Goal: Find contact information: Find contact information

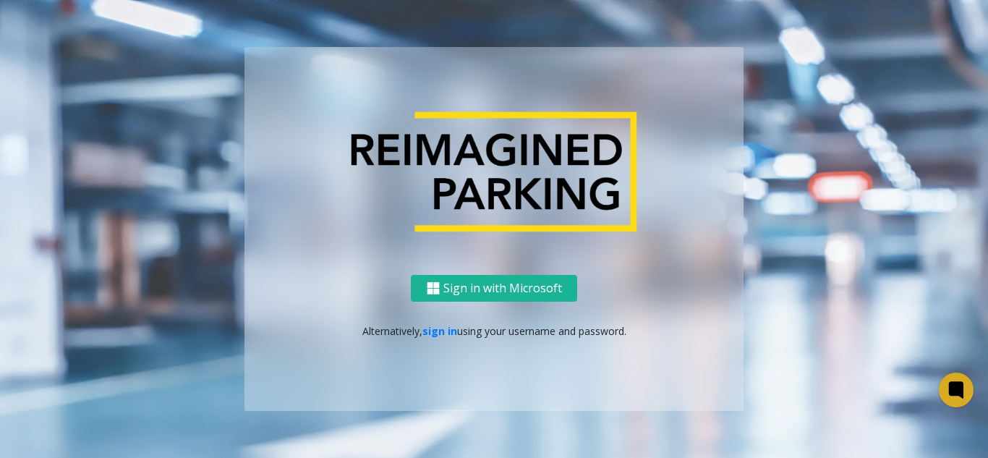
click at [419, 333] on p "Alternatively, sign in using your username and password." at bounding box center [494, 330] width 470 height 15
click at [439, 335] on link "sign in" at bounding box center [439, 331] width 35 height 14
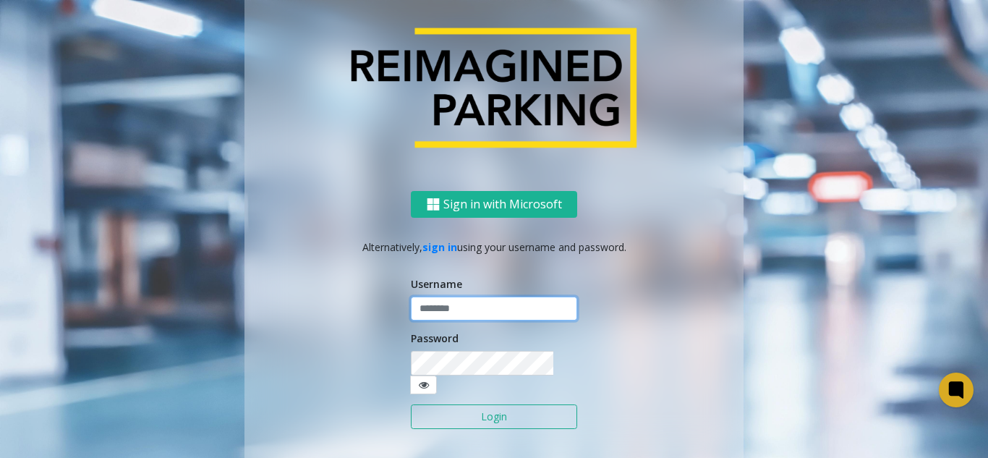
click at [449, 321] on input "text" at bounding box center [494, 308] width 166 height 25
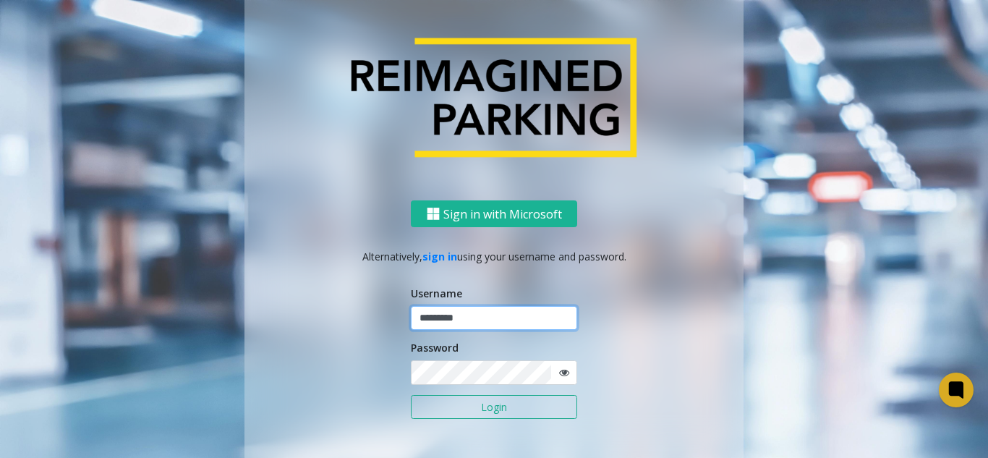
type input "*********"
click at [411, 395] on button "Login" at bounding box center [494, 407] width 166 height 25
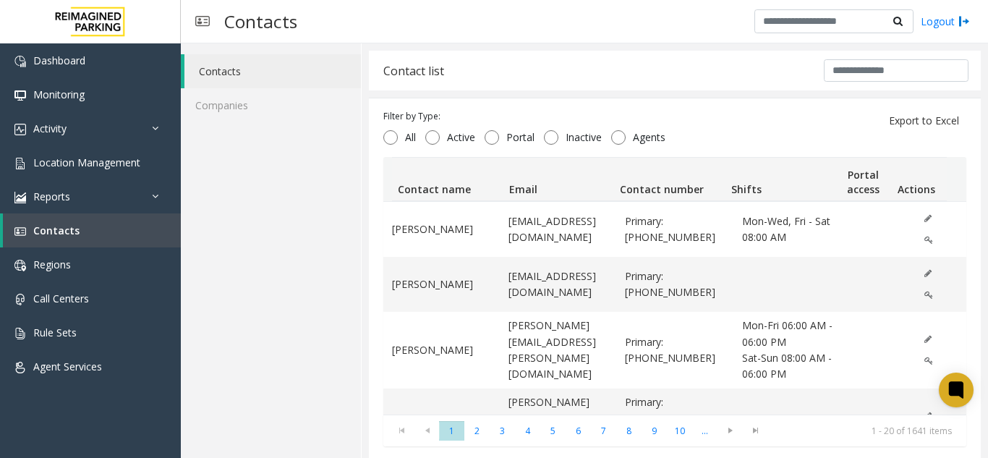
click at [555, 77] on div "Contact list" at bounding box center [675, 71] width 612 height 40
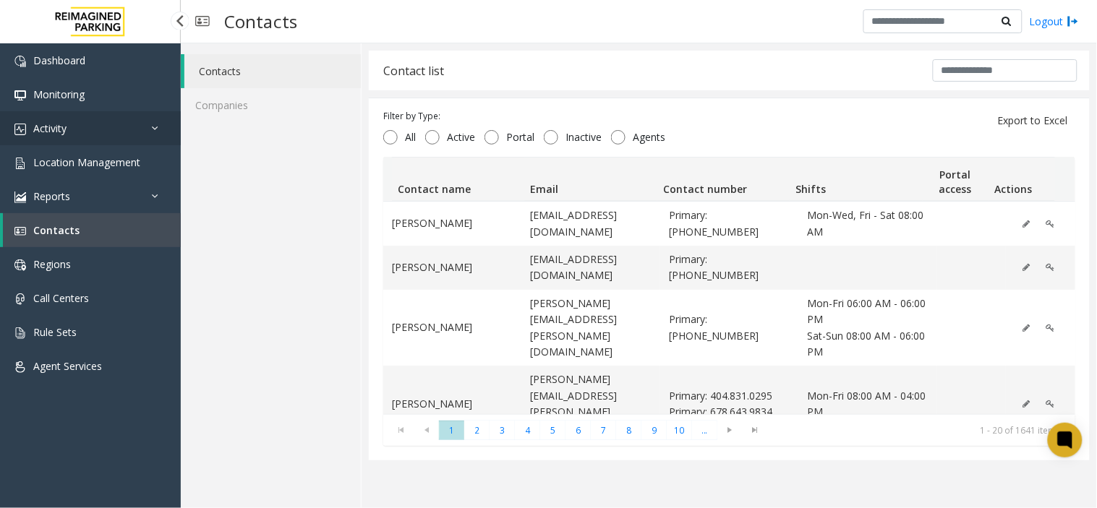
click at [103, 134] on link "Activity" at bounding box center [90, 128] width 181 height 34
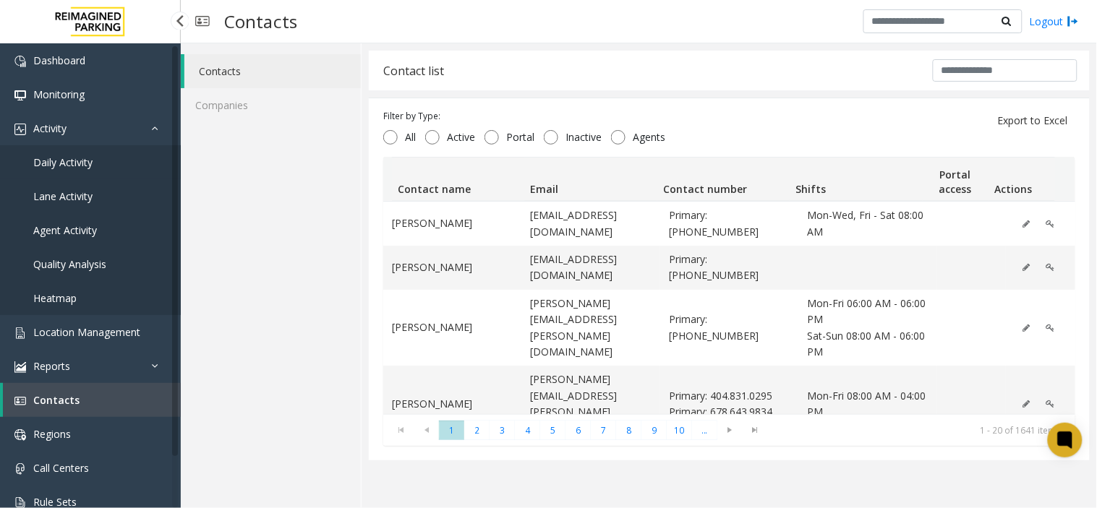
click at [100, 153] on link "Daily Activity" at bounding box center [90, 162] width 181 height 34
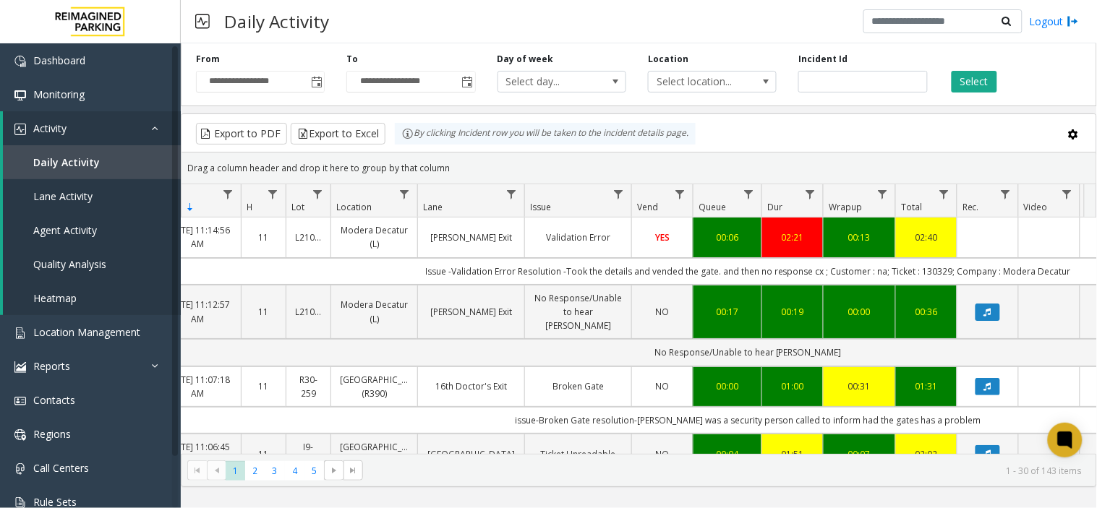
scroll to position [0, 20]
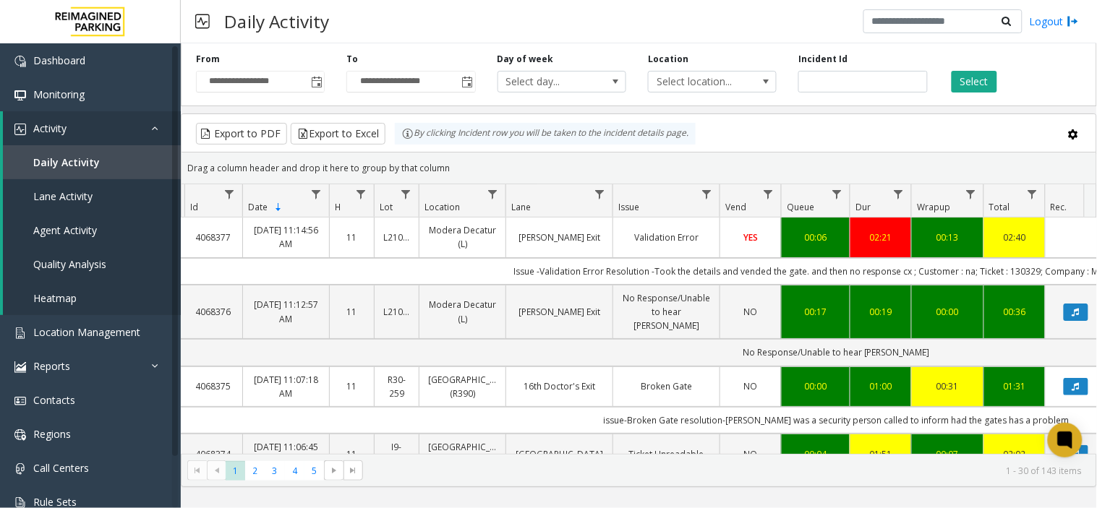
click at [591, 241] on link "Clairmont Exit" at bounding box center [559, 238] width 89 height 14
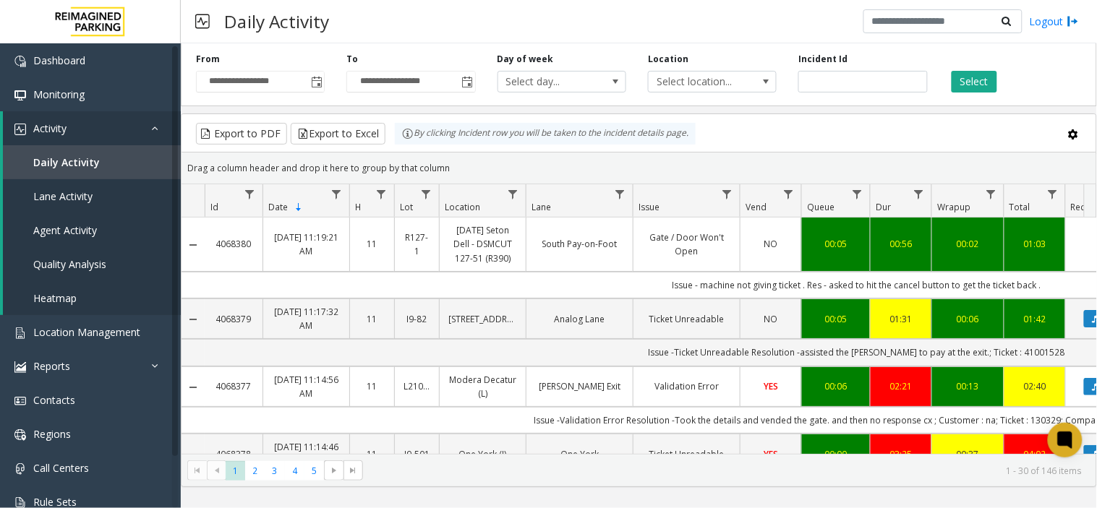
click at [873, 69] on div "Incident Id" at bounding box center [862, 73] width 150 height 40
click at [886, 83] on input "number" at bounding box center [862, 82] width 129 height 22
paste input "*******"
type input "*******"
click at [987, 83] on div "Select" at bounding box center [1013, 73] width 150 height 40
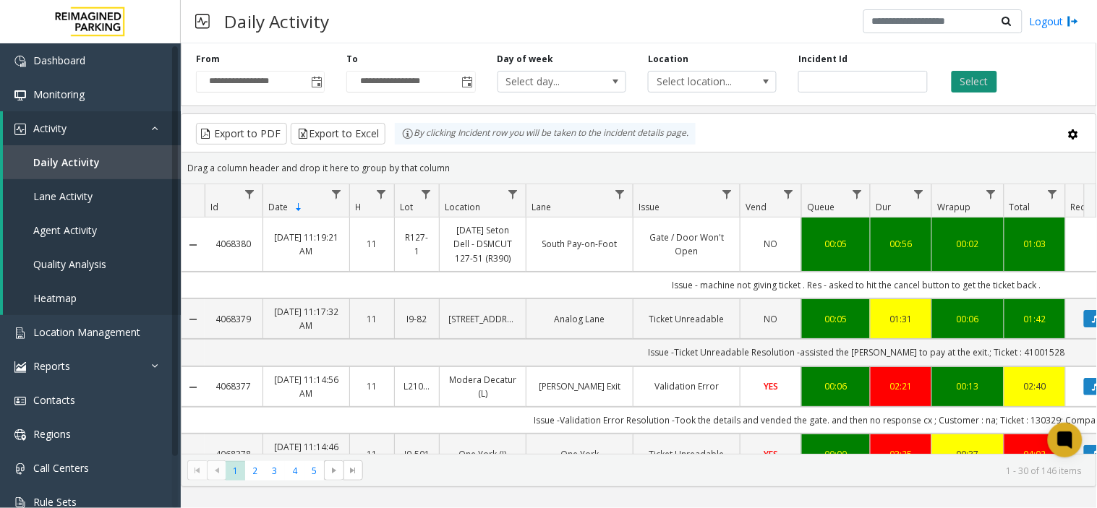
click at [964, 82] on button "Select" at bounding box center [974, 82] width 46 height 22
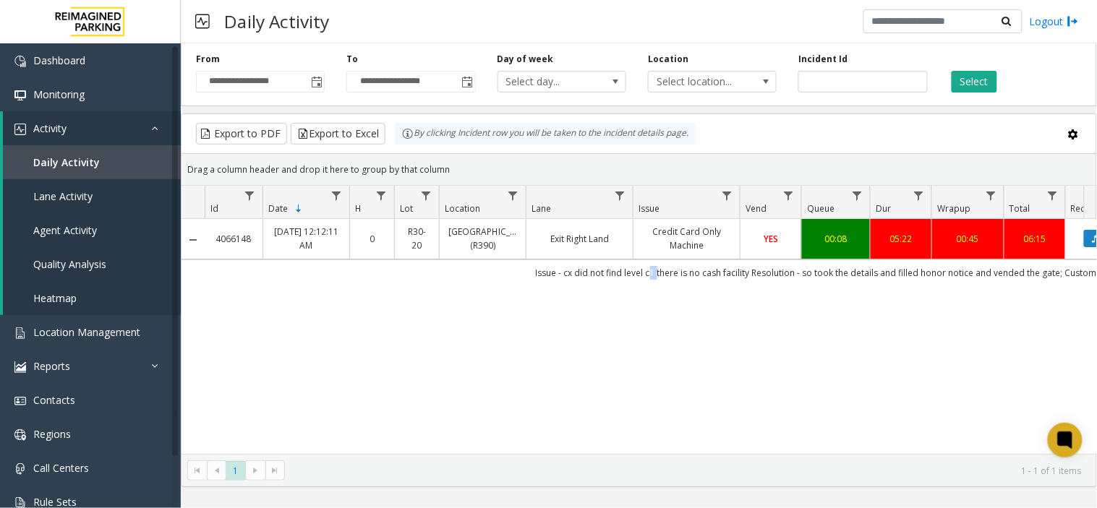
click at [662, 278] on td "Issue - cx did not find level c1 there is no cash facility Resolution - so took…" at bounding box center [856, 273] width 1303 height 26
drag, startPoint x: 739, startPoint y: 278, endPoint x: 669, endPoint y: 272, distance: 70.4
click at [669, 272] on td "Issue - cx did not find level c1 there is no cash facility Resolution - so took…" at bounding box center [856, 273] width 1303 height 26
click at [805, 276] on td "Issue - cx did not find level c1 there is no cash facility Resolution - so took…" at bounding box center [856, 273] width 1303 height 26
drag, startPoint x: 735, startPoint y: 278, endPoint x: 645, endPoint y: 268, distance: 90.9
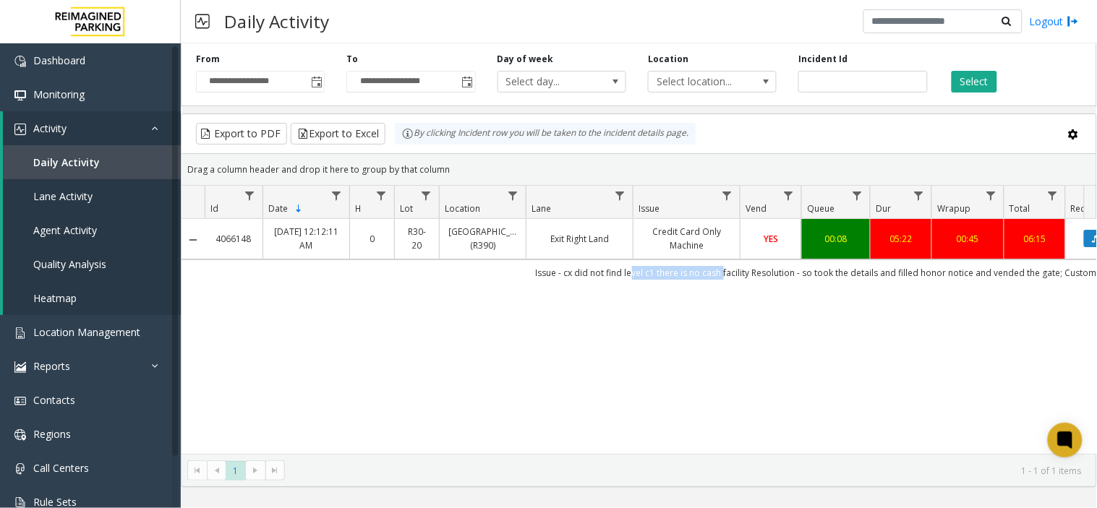
click at [645, 268] on td "Issue - cx did not find level c1 there is no cash facility Resolution - so took…" at bounding box center [856, 273] width 1303 height 26
click at [626, 302] on div "4066148 Aug 29, 2025 12:12:11 AM 0 R30-20 Green Lake Village (R390) Exit Right …" at bounding box center [638, 336] width 915 height 235
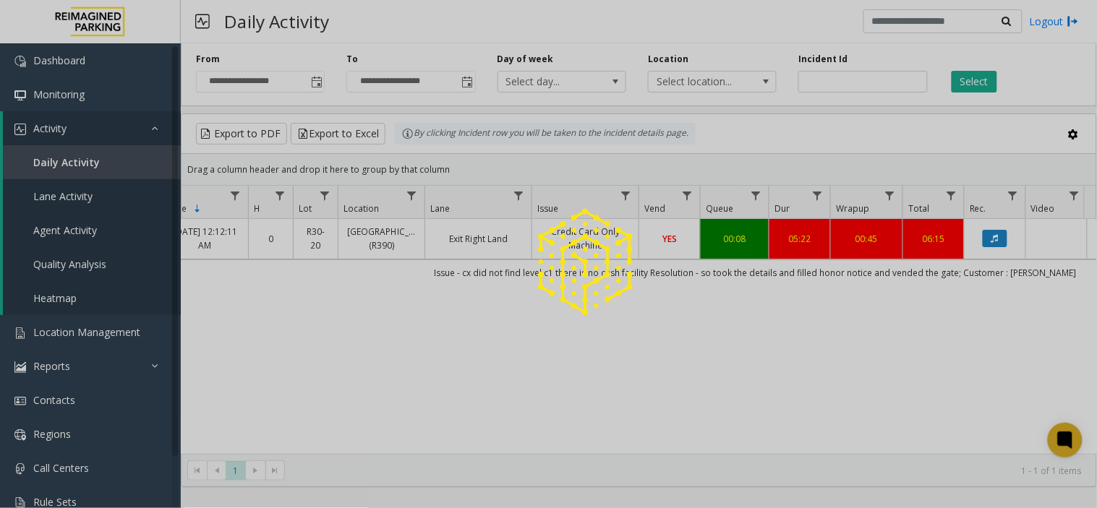
scroll to position [0, 141]
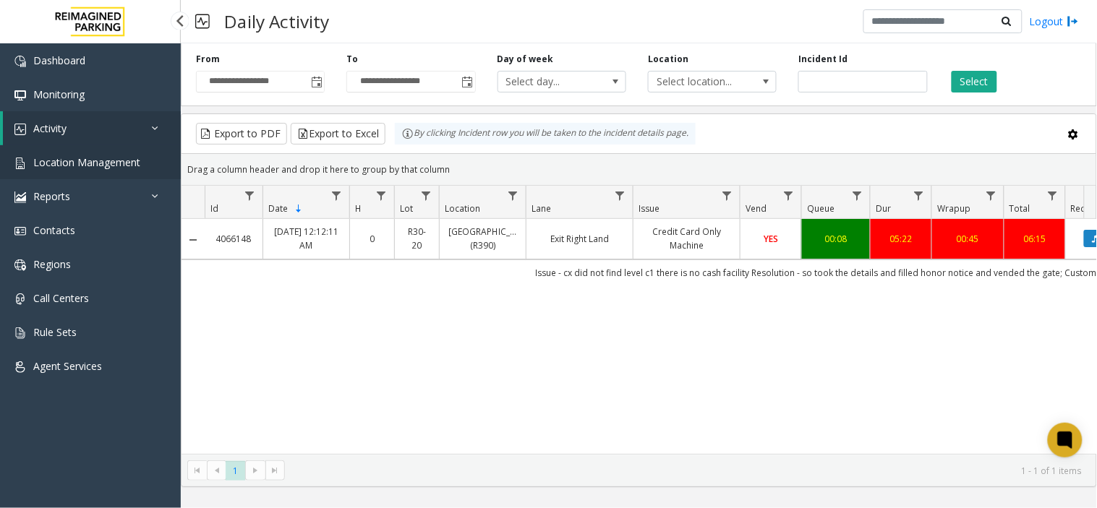
click at [120, 158] on span "Location Management" at bounding box center [86, 162] width 107 height 14
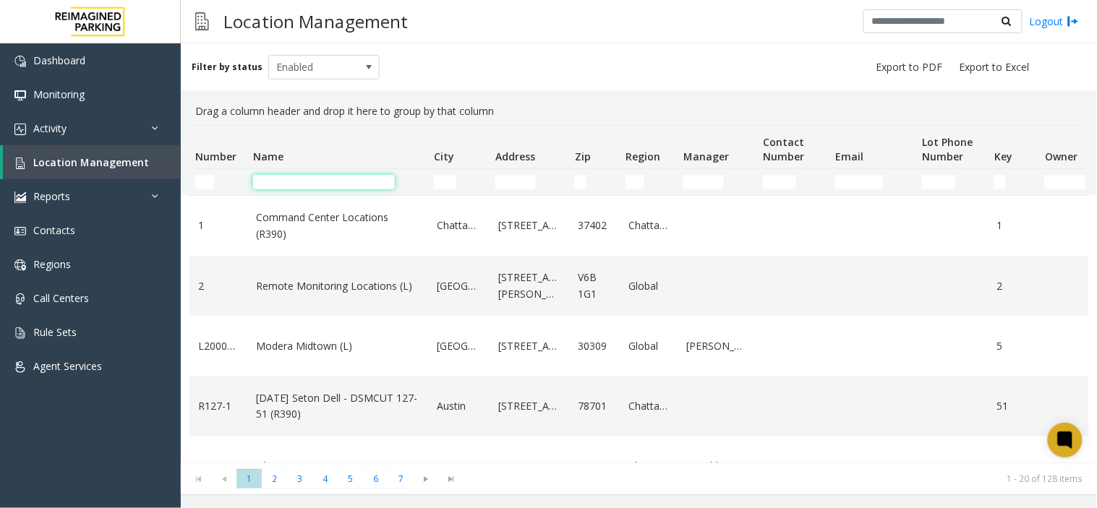
click at [342, 184] on input "Name Filter" at bounding box center [324, 182] width 142 height 14
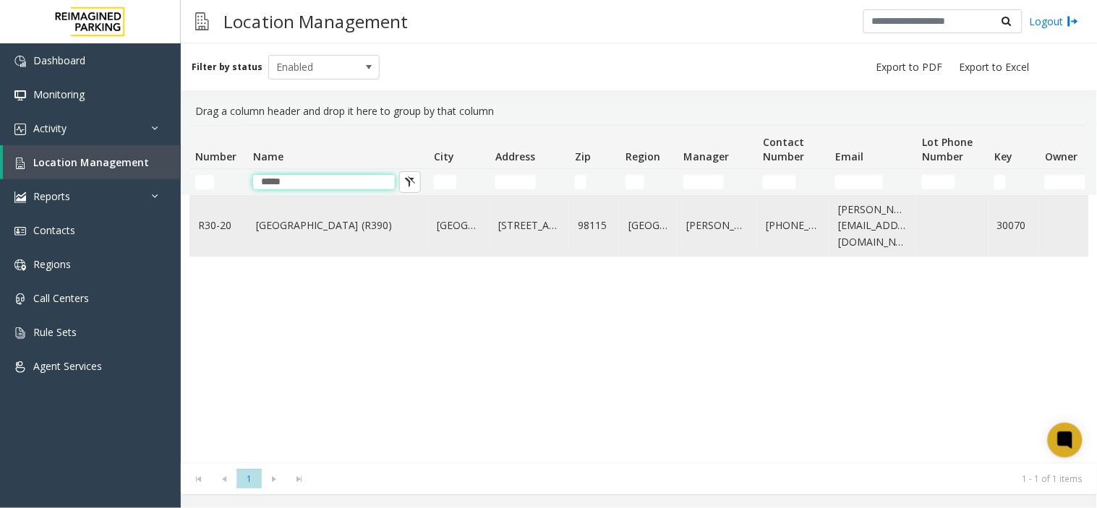
type input "*****"
click at [340, 232] on link "[GEOGRAPHIC_DATA] (R390)" at bounding box center [337, 226] width 163 height 16
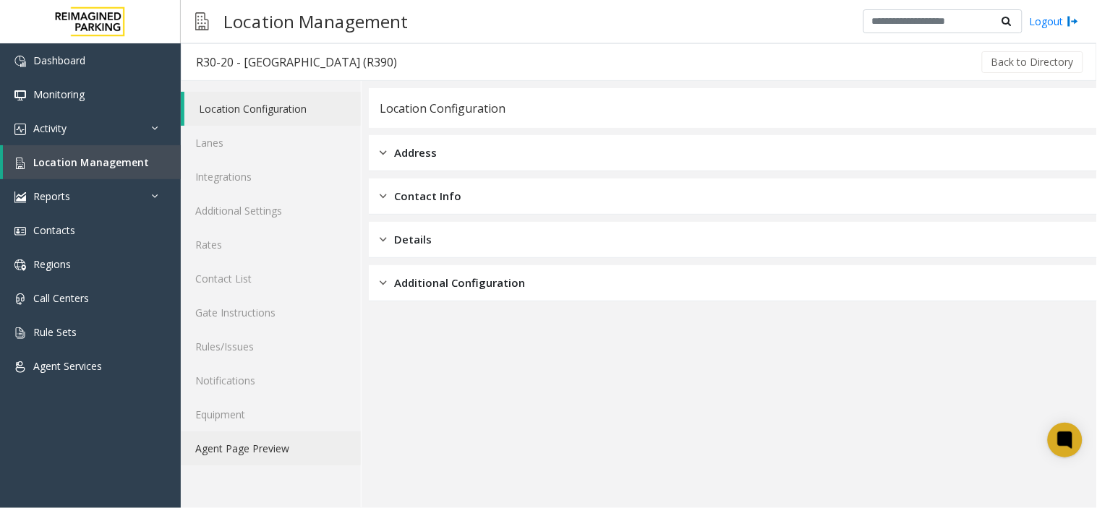
click at [270, 445] on link "Agent Page Preview" at bounding box center [271, 449] width 180 height 34
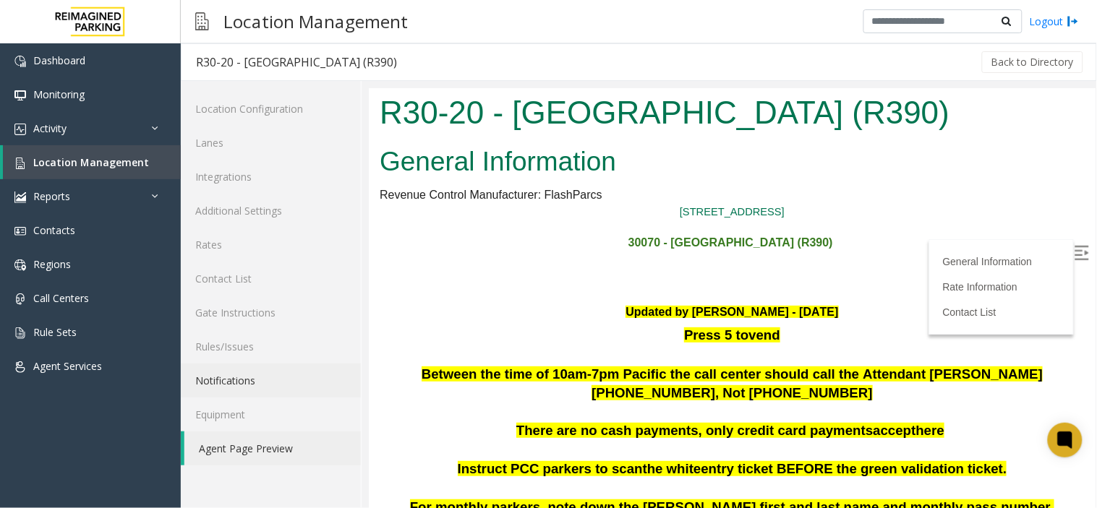
scroll to position [160, 0]
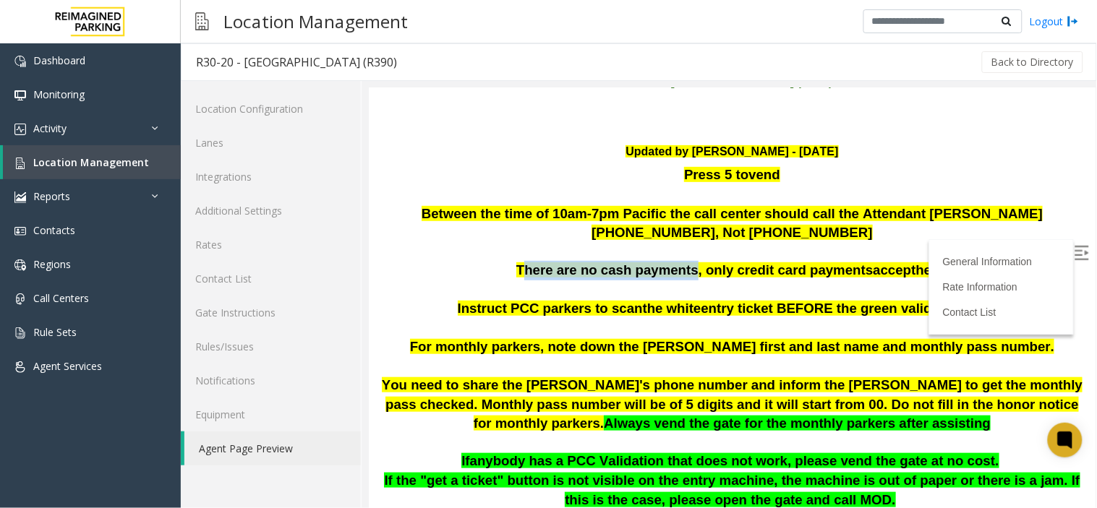
drag, startPoint x: 510, startPoint y: 267, endPoint x: 687, endPoint y: 269, distance: 177.1
click at [687, 269] on span "There are no cash payments, only credit card payments" at bounding box center [693, 269] width 357 height 15
click at [698, 269] on span "There are no cash payments, only credit card payments" at bounding box center [693, 269] width 357 height 15
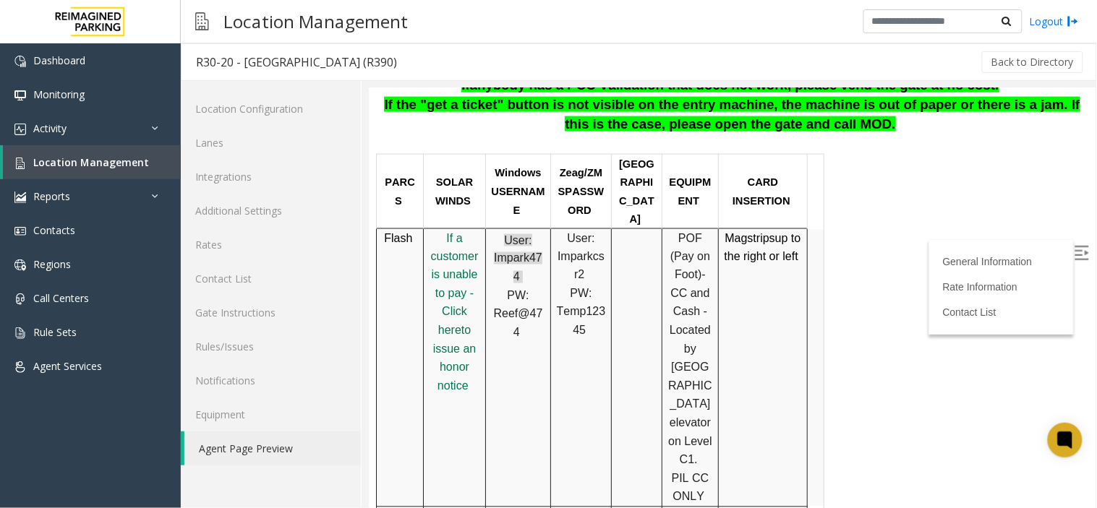
scroll to position [562, 0]
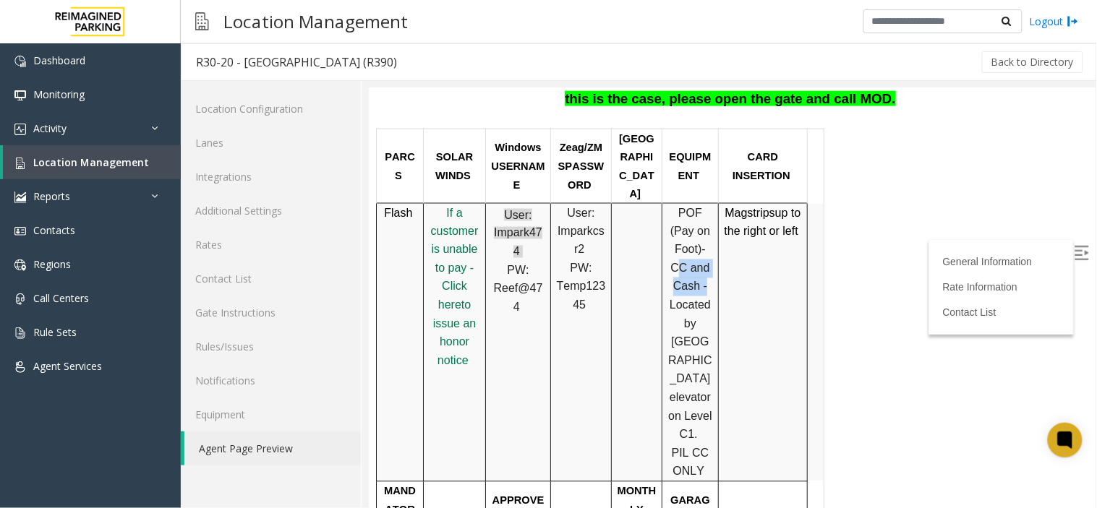
drag, startPoint x: 674, startPoint y: 225, endPoint x: 699, endPoint y: 244, distance: 31.5
click at [699, 244] on span "-CC and Cash -" at bounding box center [688, 267] width 39 height 49
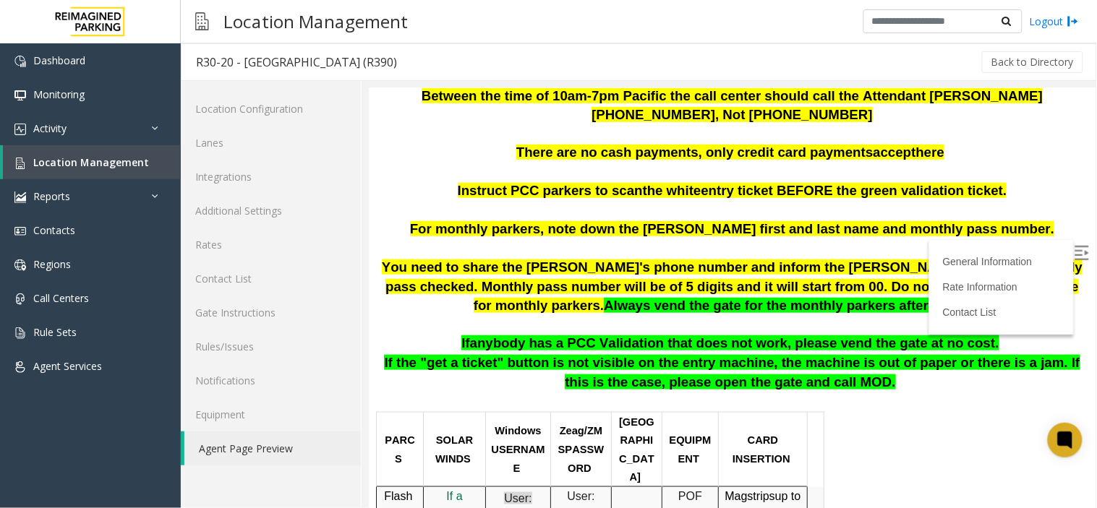
scroll to position [241, 0]
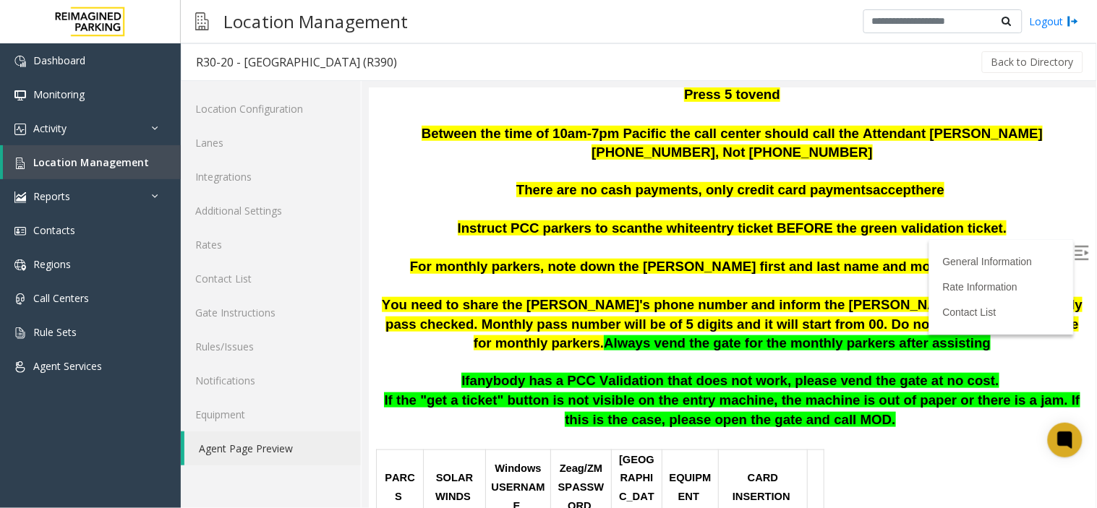
click at [1074, 257] on img at bounding box center [1081, 252] width 14 height 14
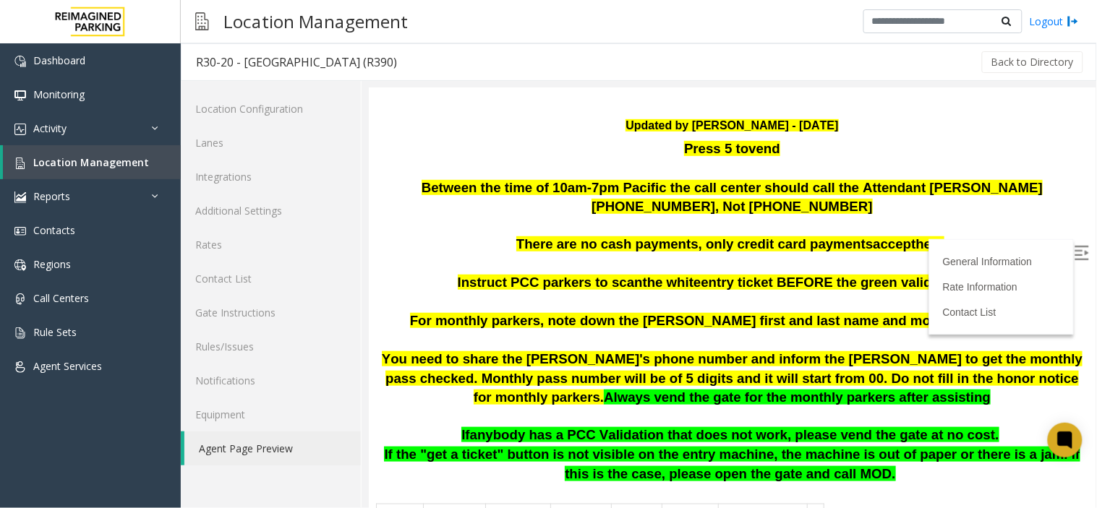
scroll to position [160, 0]
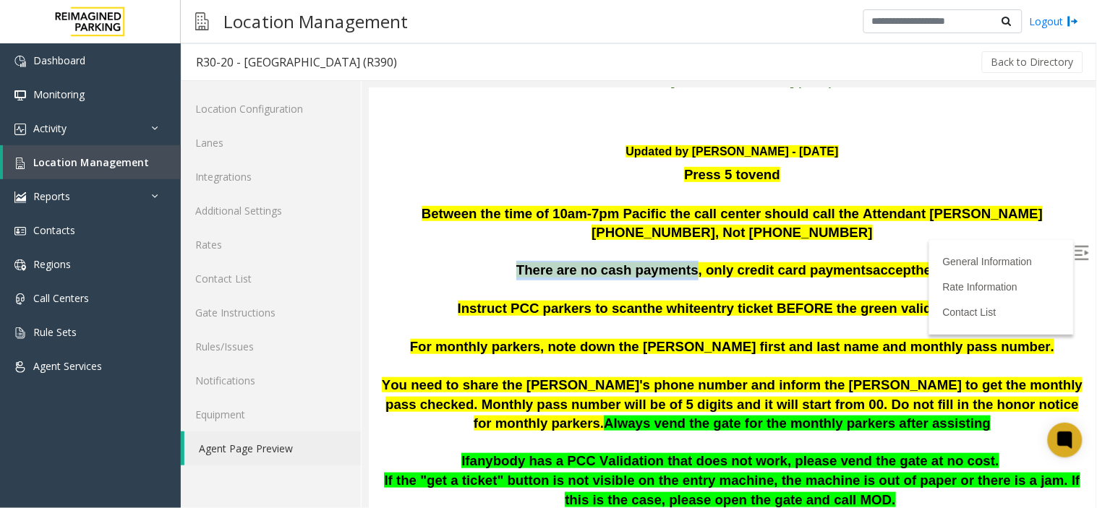
drag, startPoint x: 508, startPoint y: 270, endPoint x: 689, endPoint y: 274, distance: 180.8
click at [689, 274] on span "There are no cash payments, only credit card payments" at bounding box center [693, 269] width 357 height 15
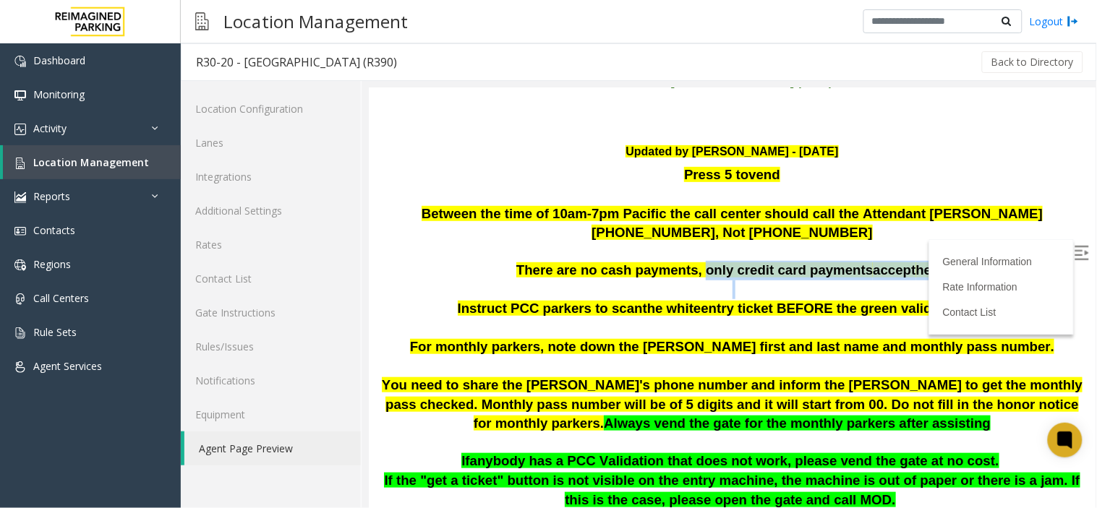
drag, startPoint x: 698, startPoint y: 267, endPoint x: 940, endPoint y: 280, distance: 241.8
click at [940, 280] on div "Press 5 to vend Between the time of 10am-7pm Pacific the call center should cal…" at bounding box center [731, 231] width 705 height 133
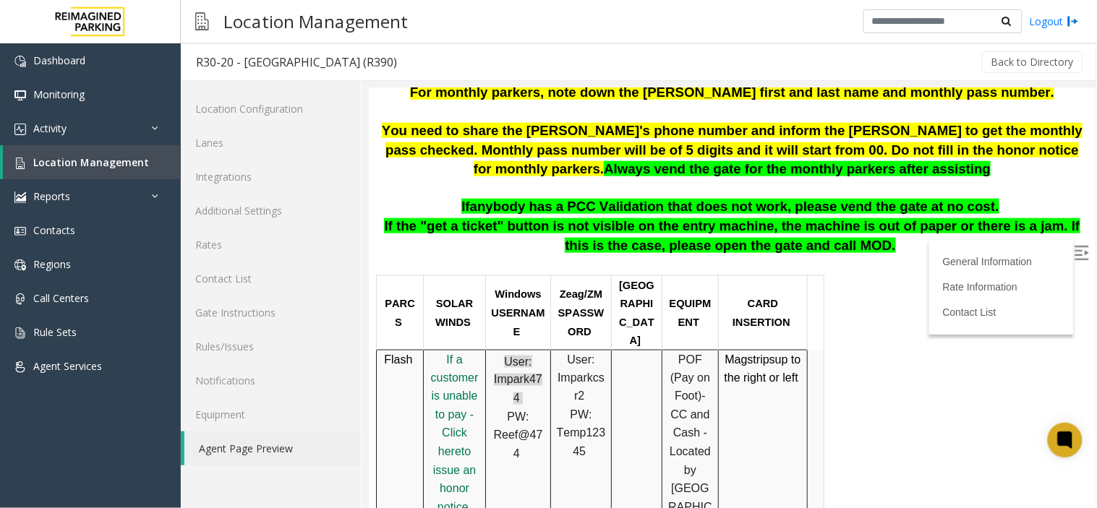
scroll to position [481, 0]
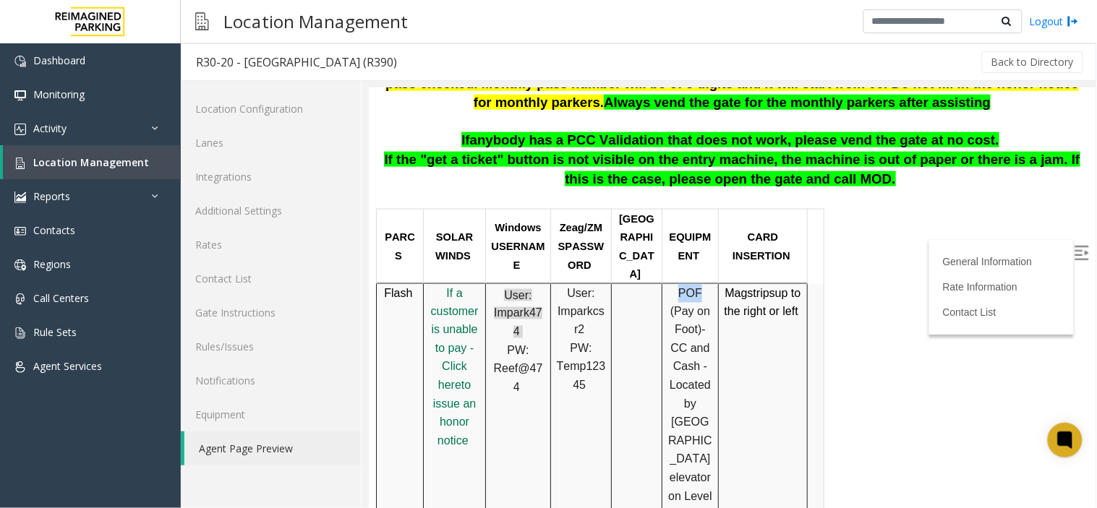
drag, startPoint x: 668, startPoint y: 264, endPoint x: 685, endPoint y: 264, distance: 16.6
click at [685, 286] on span "POF (Pay on Foot)" at bounding box center [689, 310] width 40 height 49
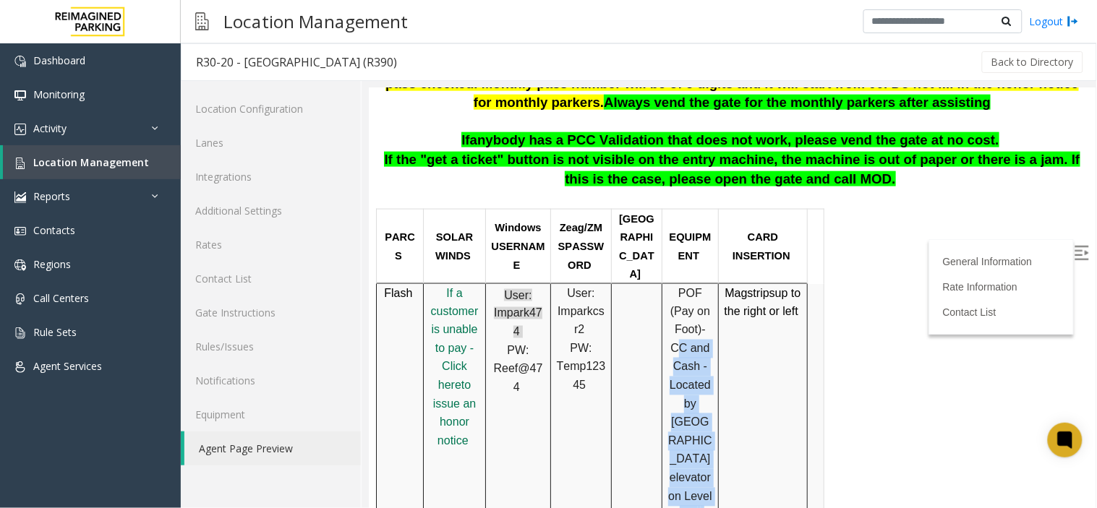
drag, startPoint x: 677, startPoint y: 306, endPoint x: 709, endPoint y: 485, distance: 182.2
click at [709, 485] on p "POF (Pay on Foot) -CC and Cash - Located by Woodlawn Avenue elevator on Level C…" at bounding box center [690, 422] width 46 height 278
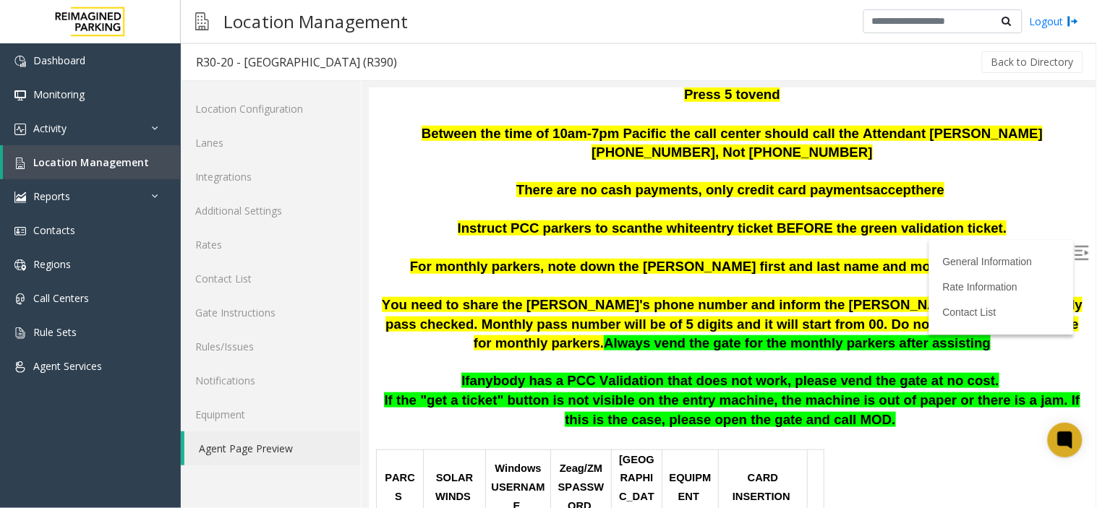
click at [688, 379] on span "anybody has a PCC Validation that does not work, please vend the gate at no cos…" at bounding box center [733, 379] width 529 height 15
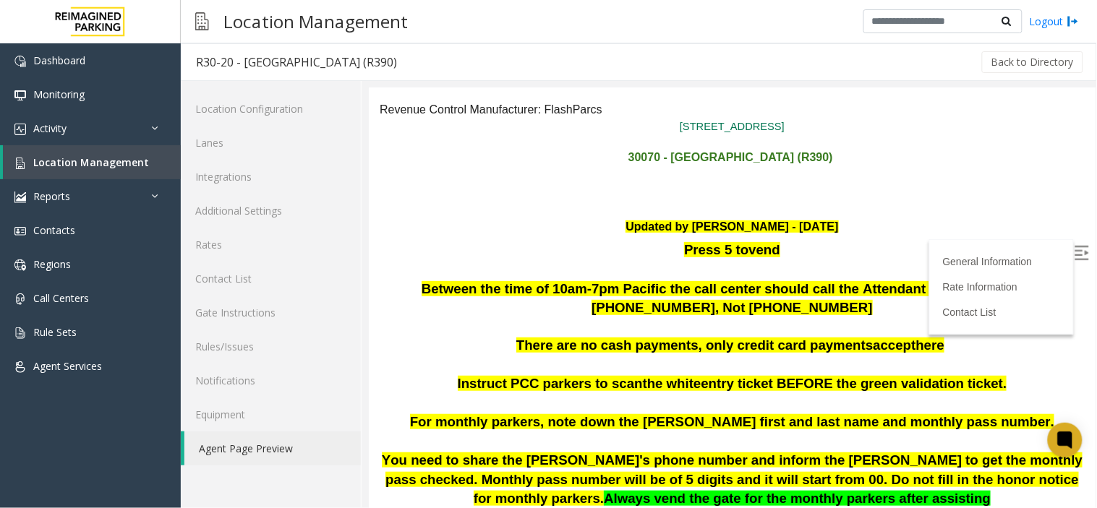
scroll to position [241, 0]
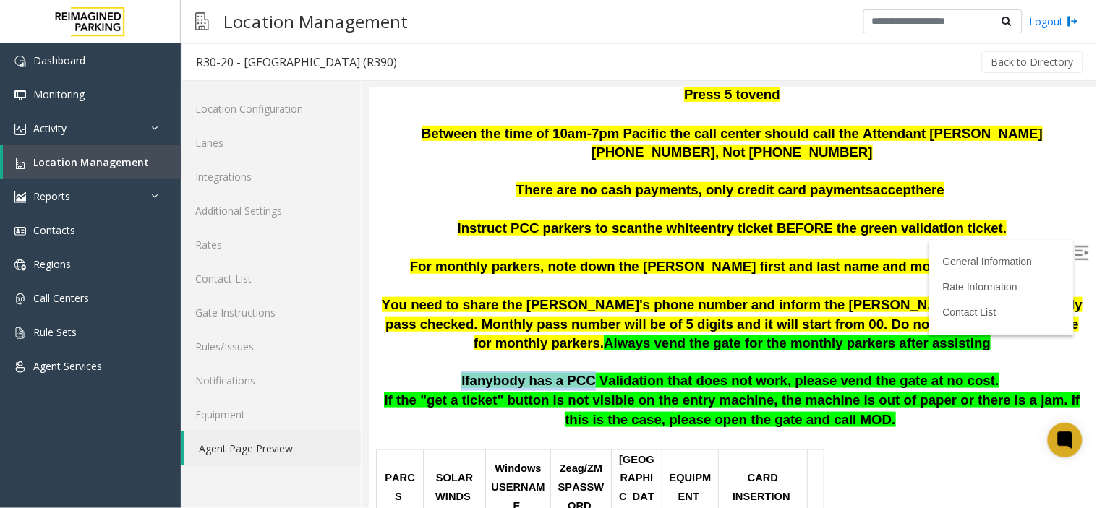
drag, startPoint x: 487, startPoint y: 367, endPoint x: 594, endPoint y: 374, distance: 107.2
click at [594, 374] on p "If anybody has a PCC Validation that does not work, please vend the gate at no …" at bounding box center [731, 381] width 705 height 20
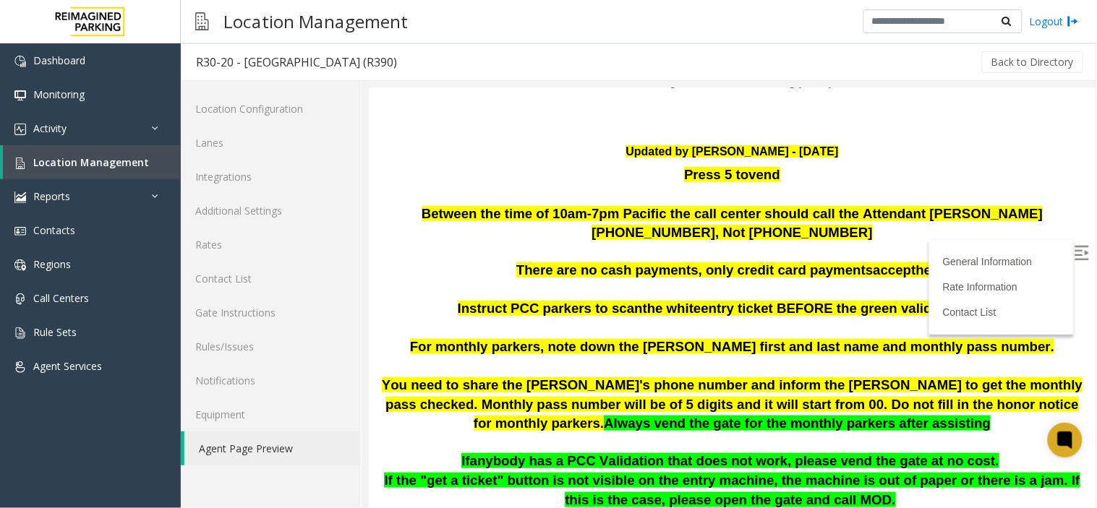
drag, startPoint x: 773, startPoint y: 219, endPoint x: 756, endPoint y: 220, distance: 16.7
click at [760, 220] on span "Between the time of 10am-7pm Pacific the call center should call the Attendant …" at bounding box center [731, 222] width 621 height 35
click at [706, 248] on p at bounding box center [731, 251] width 705 height 19
drag, startPoint x: 752, startPoint y: 232, endPoint x: 724, endPoint y: 241, distance: 29.7
click at [726, 240] on div "Press 5 to vend Between the time of 10am-7pm Pacific the call center should cal…" at bounding box center [731, 231] width 705 height 133
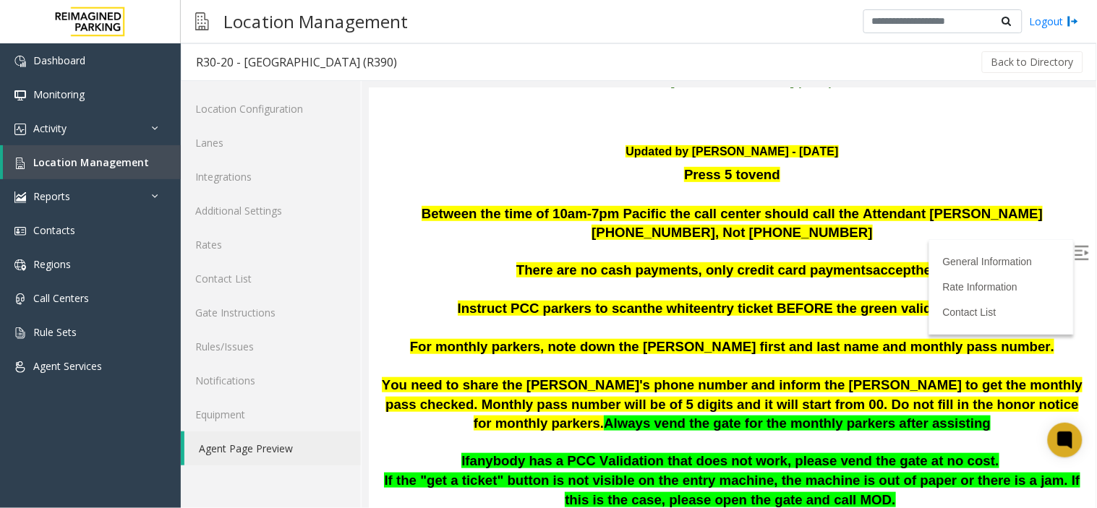
click at [586, 304] on span "Instruct PCC parkers to scan" at bounding box center [549, 307] width 185 height 15
drag, startPoint x: 526, startPoint y: 308, endPoint x: 964, endPoint y: 306, distance: 438.8
click at [964, 306] on span "Instruct PCC parkers to scan the white entry ticket BEFORE the green validation…" at bounding box center [731, 307] width 549 height 15
click at [824, 320] on p at bounding box center [731, 327] width 705 height 20
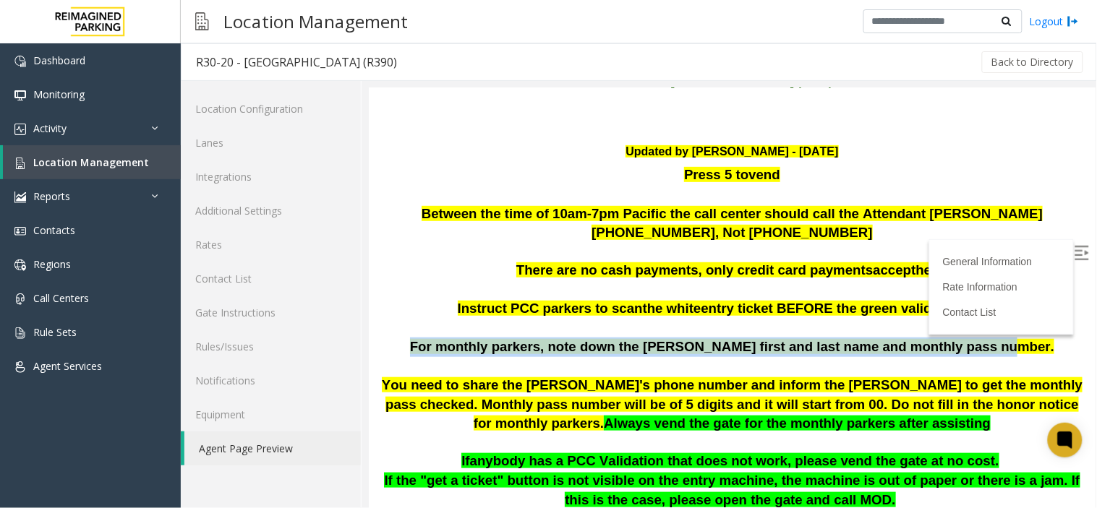
drag, startPoint x: 469, startPoint y: 339, endPoint x: 999, endPoint y: 338, distance: 529.9
click at [999, 338] on p "For monthly parkers, note down the parker's first and last name and monthly pas…" at bounding box center [731, 347] width 705 height 20
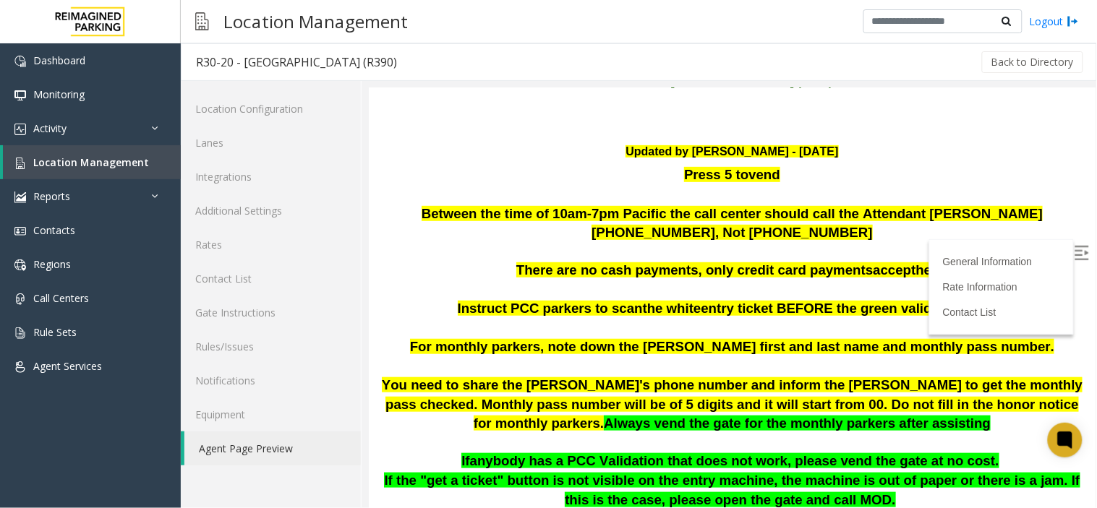
click at [823, 356] on p at bounding box center [731, 366] width 705 height 20
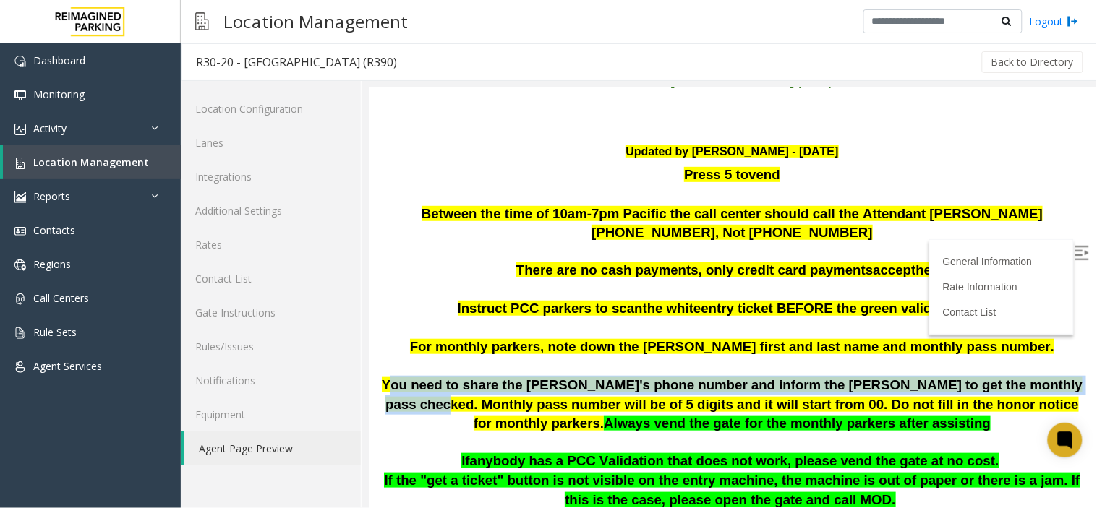
drag, startPoint x: 401, startPoint y: 377, endPoint x: 1035, endPoint y: 381, distance: 633.3
click at [1035, 381] on span "You need to share the Aaron's phone number and inform the parker to get the mon…" at bounding box center [731, 403] width 701 height 53
click at [1015, 388] on p "You need to share the Aaron's phone number and inform the parker to get the mon…" at bounding box center [731, 413] width 705 height 76
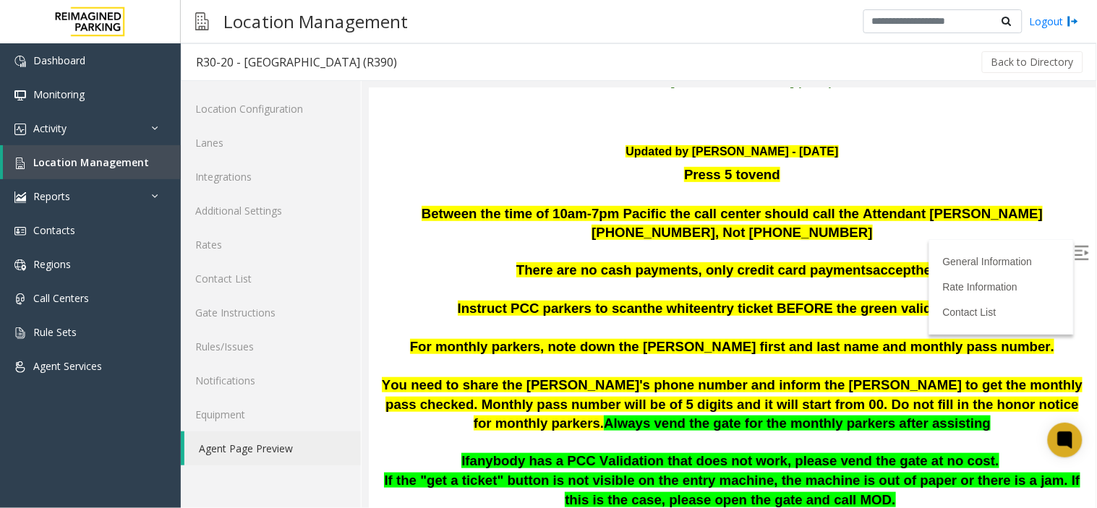
scroll to position [241, 0]
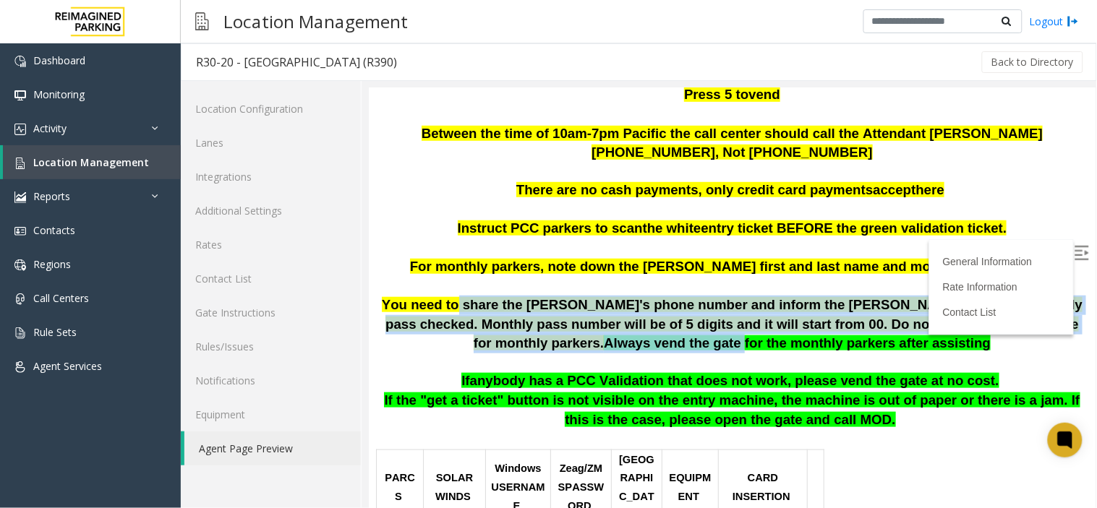
drag, startPoint x: 523, startPoint y: 327, endPoint x: 464, endPoint y: 295, distance: 67.0
click at [464, 295] on p "You need to share the Aaron's phone number and inform the parker to get the mon…" at bounding box center [731, 333] width 705 height 76
click at [463, 309] on span "You need to share the Aaron's phone number and inform the parker to get the mon…" at bounding box center [731, 322] width 701 height 53
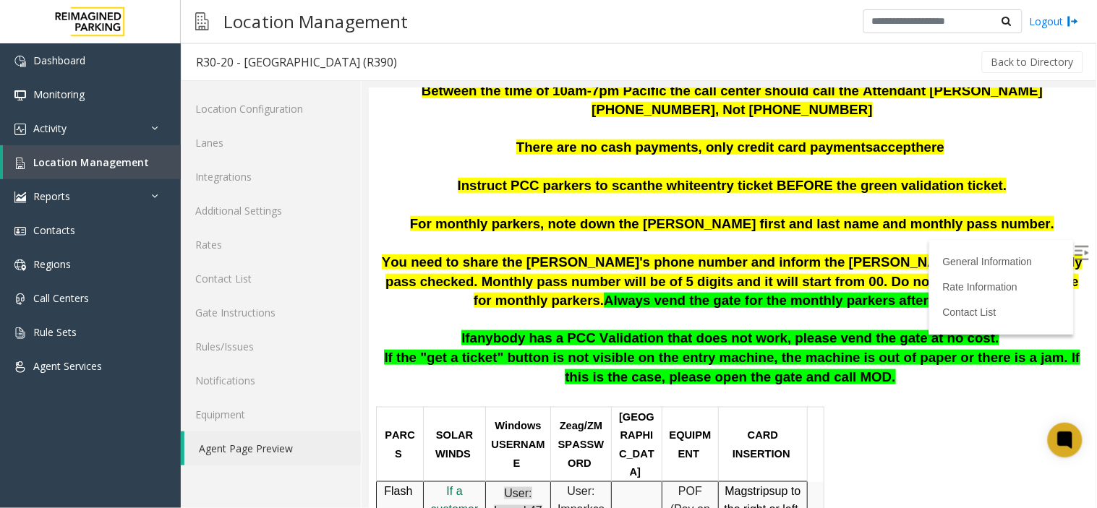
scroll to position [321, 0]
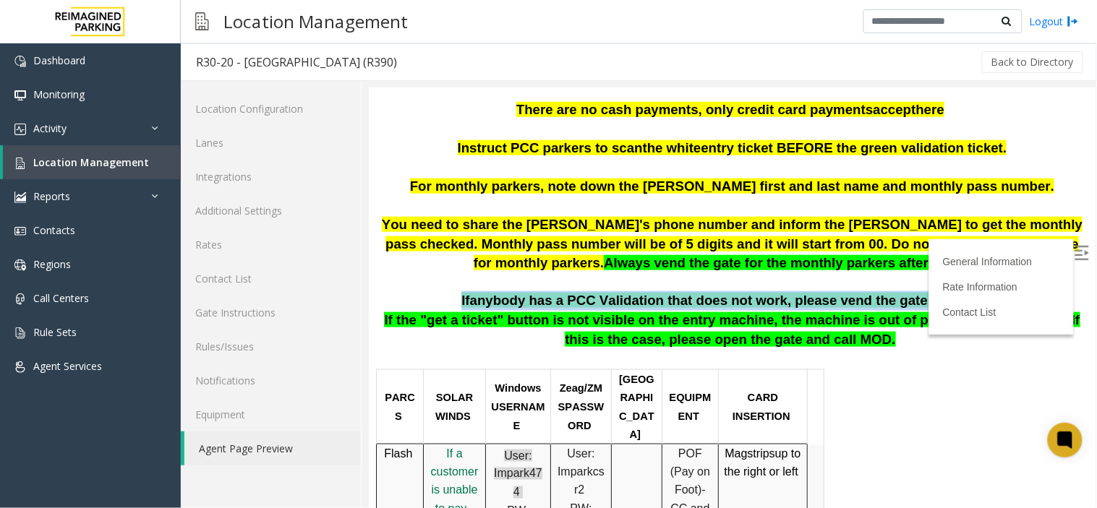
drag, startPoint x: 487, startPoint y: 290, endPoint x: 978, endPoint y: 288, distance: 491.6
click at [978, 291] on p "If anybody has a PCC Validation that does not work, please vend the gate at no …" at bounding box center [731, 301] width 705 height 20
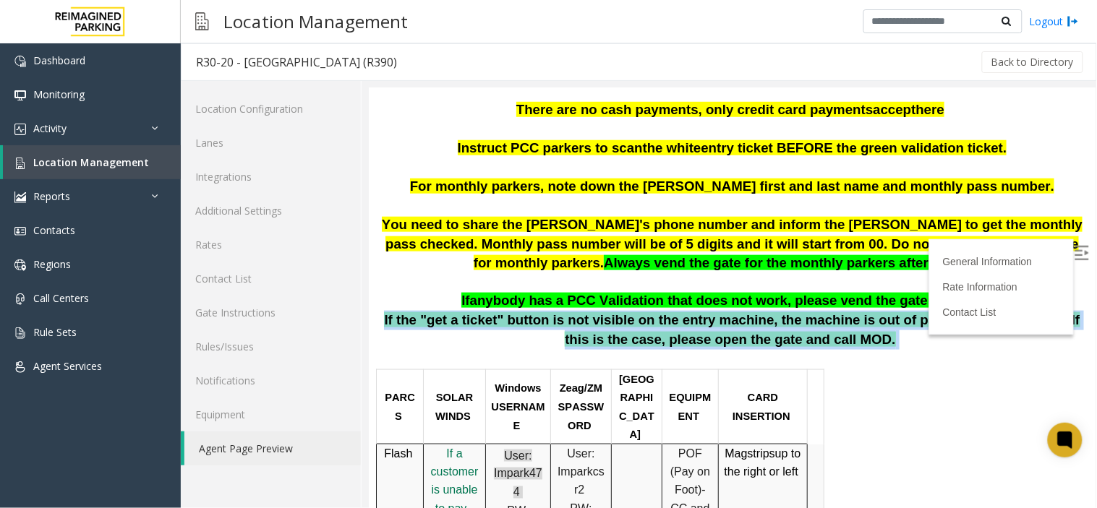
drag, startPoint x: 388, startPoint y: 309, endPoint x: 986, endPoint y: 324, distance: 598.1
click at [986, 324] on p "If the "get a ticket" button is not visible on the entry machine, the machine i…" at bounding box center [731, 338] width 705 height 57
click at [983, 336] on p "If the "get a ticket" button is not visible on the entry machine, the machine i…" at bounding box center [731, 338] width 705 height 57
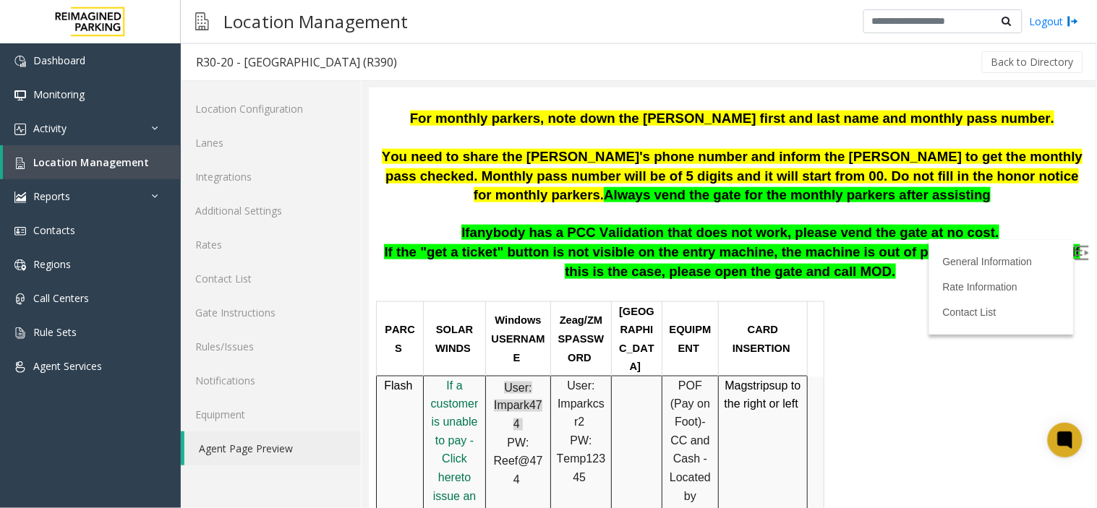
scroll to position [562, 0]
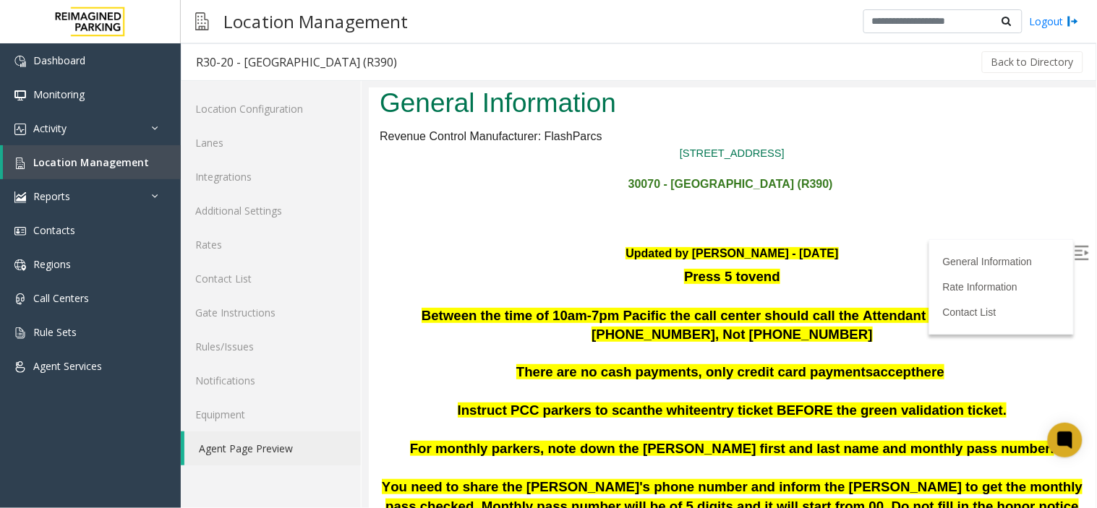
scroll to position [0, 0]
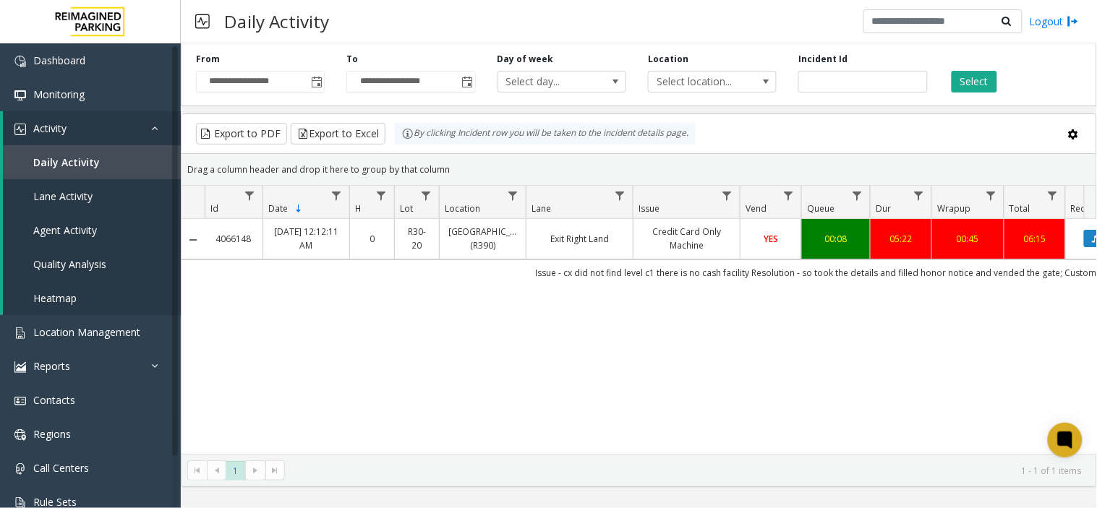
scroll to position [0, 141]
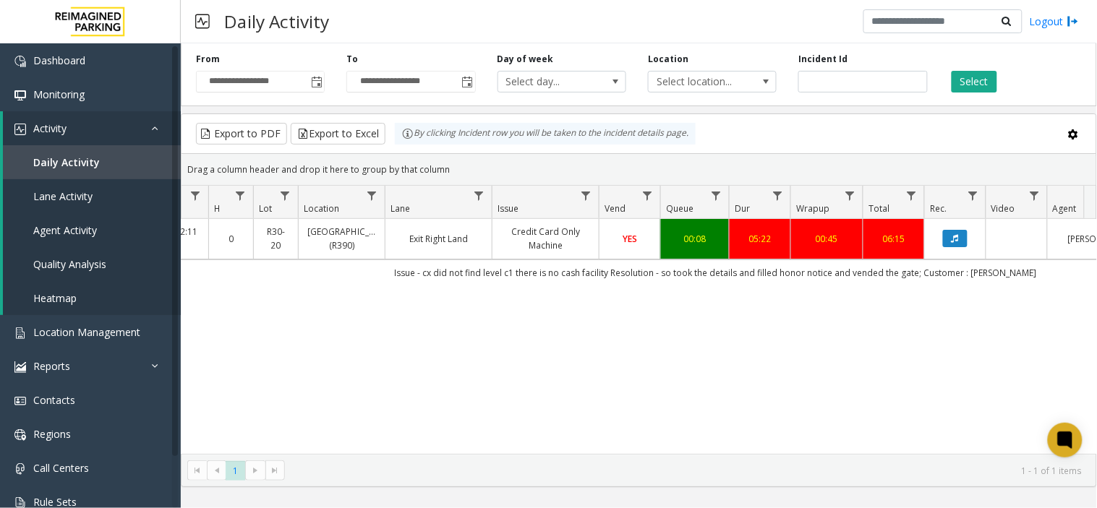
click at [1005, 309] on div "4066148 [DATE] 12:12:11 AM 0 R30-20 [GEOGRAPHIC_DATA] (R390) Exit Right Land Cr…" at bounding box center [638, 336] width 915 height 235
click at [959, 240] on button "Data table" at bounding box center [955, 238] width 25 height 17
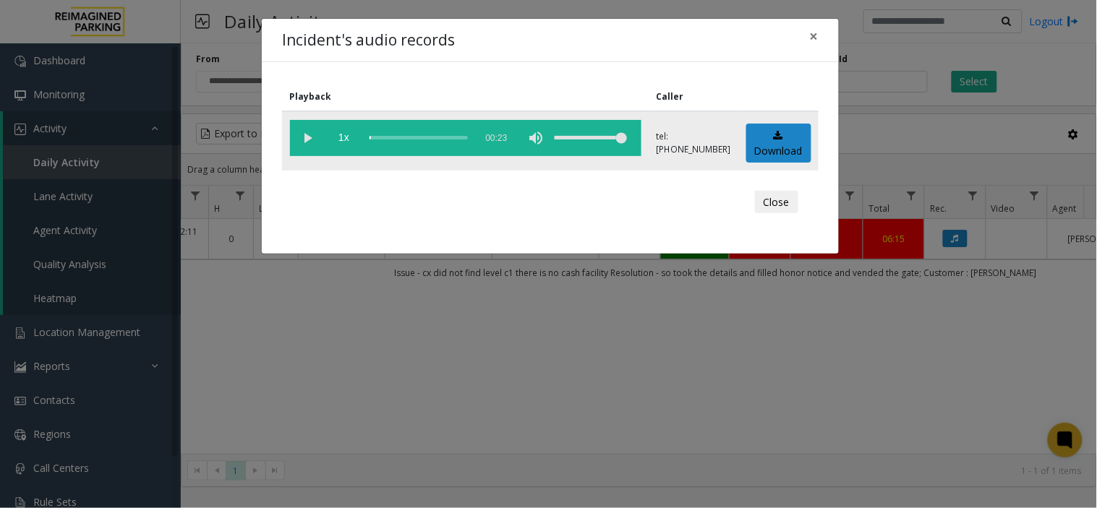
click at [302, 132] on vg-play-pause at bounding box center [308, 138] width 36 height 36
click at [812, 40] on span "×" at bounding box center [814, 36] width 9 height 20
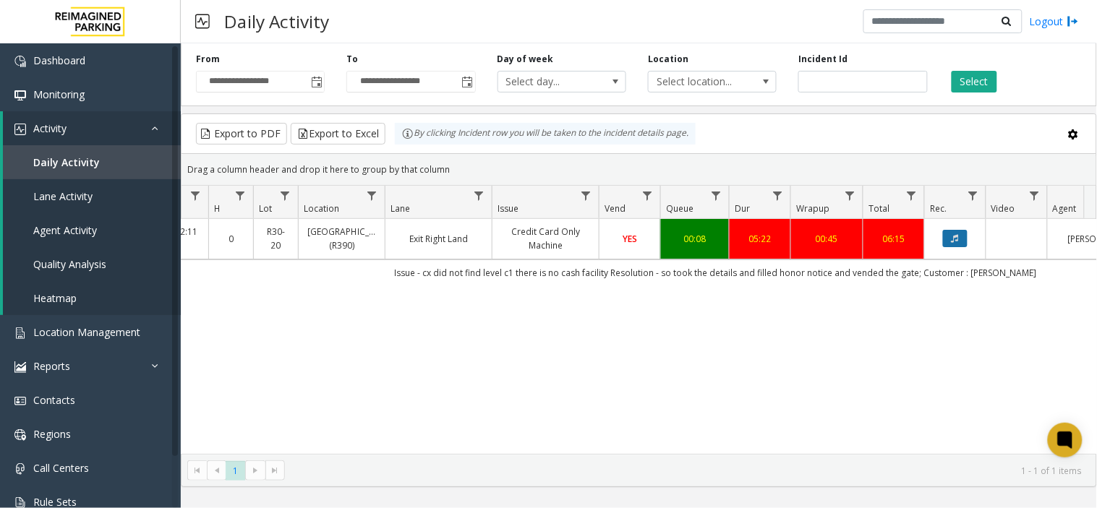
click at [954, 233] on button "Data table" at bounding box center [955, 238] width 25 height 17
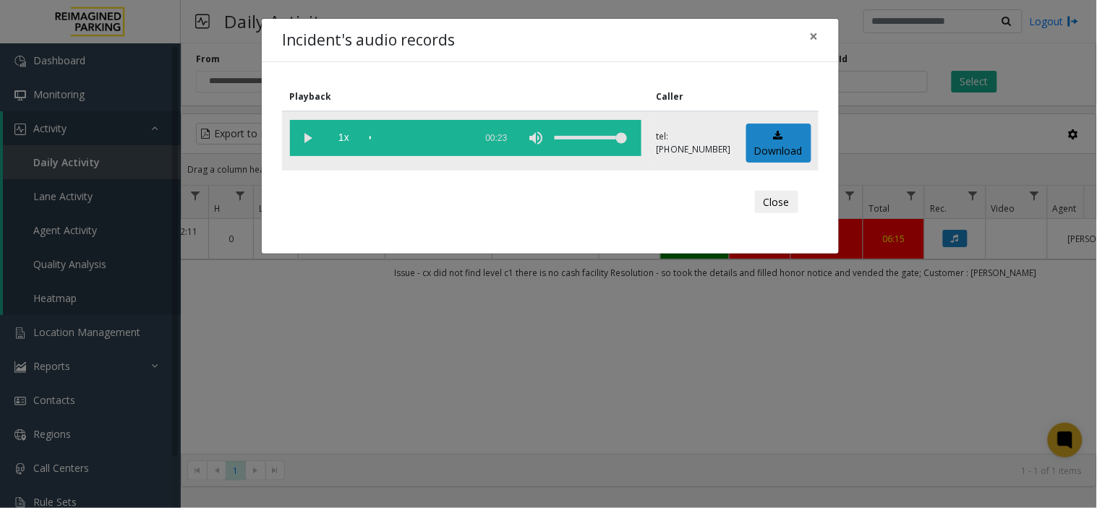
click at [301, 137] on vg-play-pause at bounding box center [308, 138] width 36 height 36
click at [815, 41] on span "×" at bounding box center [814, 36] width 9 height 20
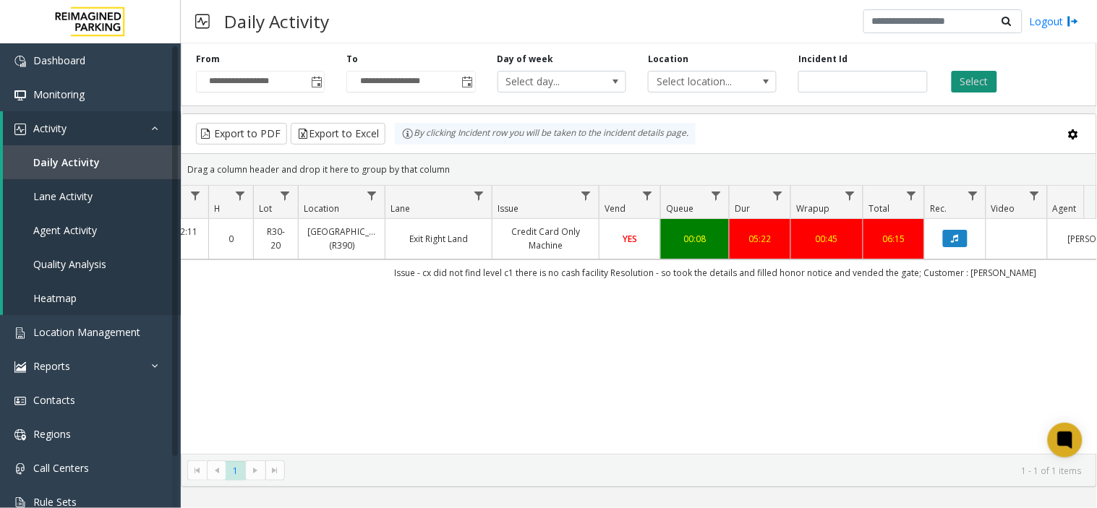
click at [972, 78] on button "Select" at bounding box center [974, 82] width 46 height 22
click at [956, 239] on icon "Data table" at bounding box center [954, 238] width 7 height 9
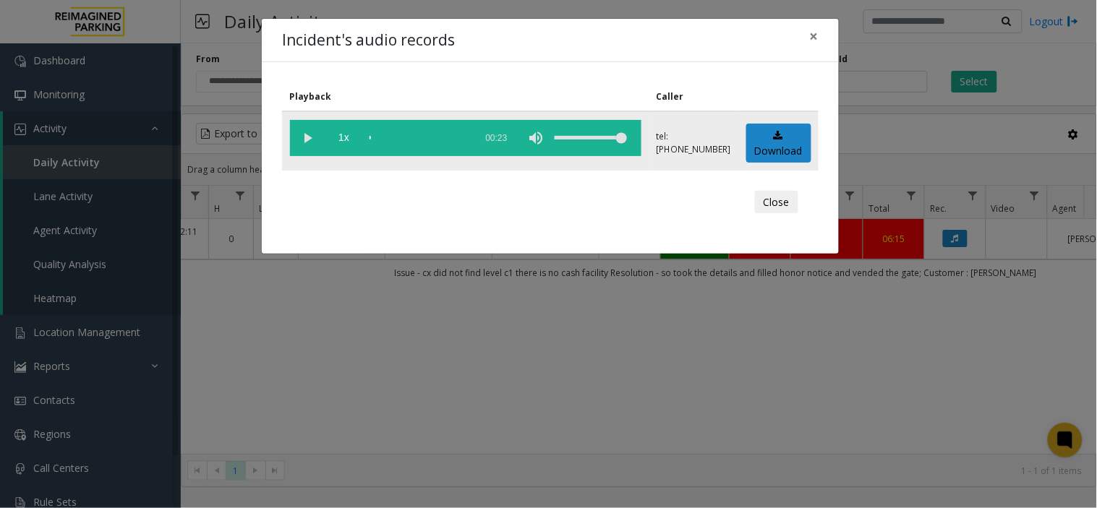
click at [306, 140] on vg-play-pause at bounding box center [308, 138] width 36 height 36
click at [810, 37] on span "×" at bounding box center [814, 36] width 9 height 20
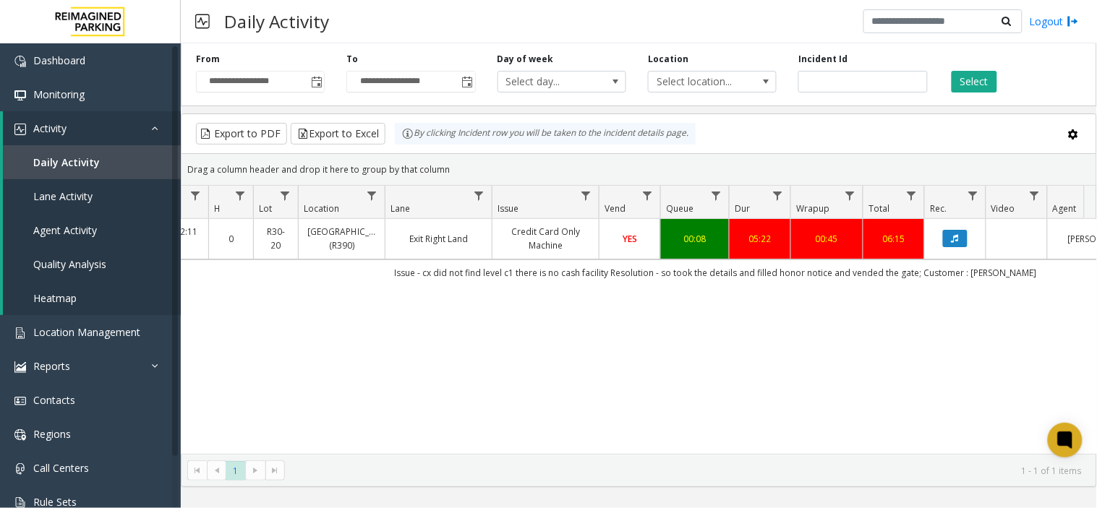
scroll to position [0, 0]
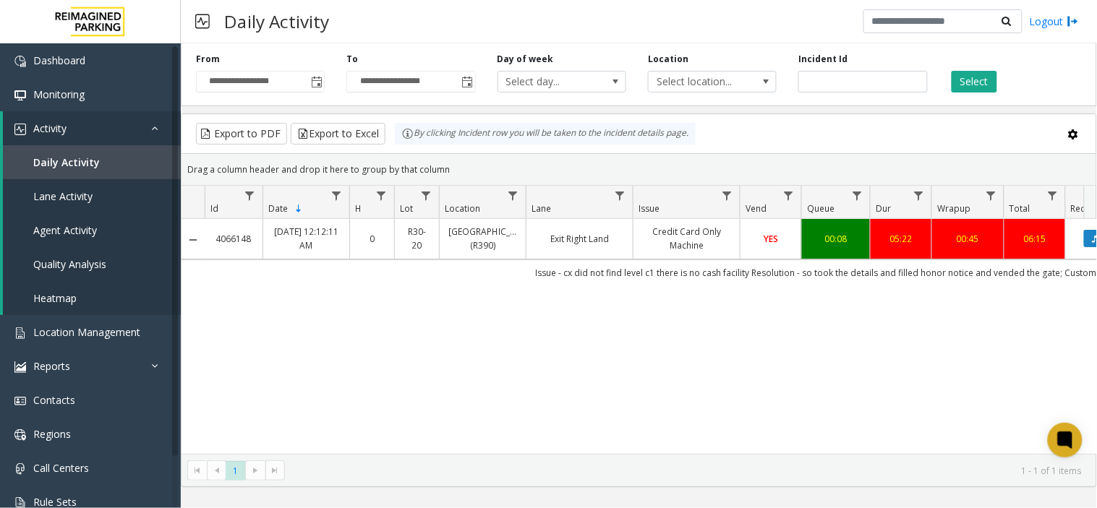
copy link "4066148"
drag, startPoint x: 207, startPoint y: 247, endPoint x: 291, endPoint y: 331, distance: 119.1
click at [291, 331] on div "4066148 Aug 29, 2025 12:12:11 AM 0 R30-20 Green Lake Village (R390) Exit Right …" at bounding box center [638, 336] width 915 height 235
drag, startPoint x: 829, startPoint y: 359, endPoint x: 1082, endPoint y: 350, distance: 253.2
click at [829, 359] on div "4066148 Aug 29, 2025 12:12:11 AM 0 R30-20 Green Lake Village (R390) Exit Right …" at bounding box center [638, 336] width 915 height 235
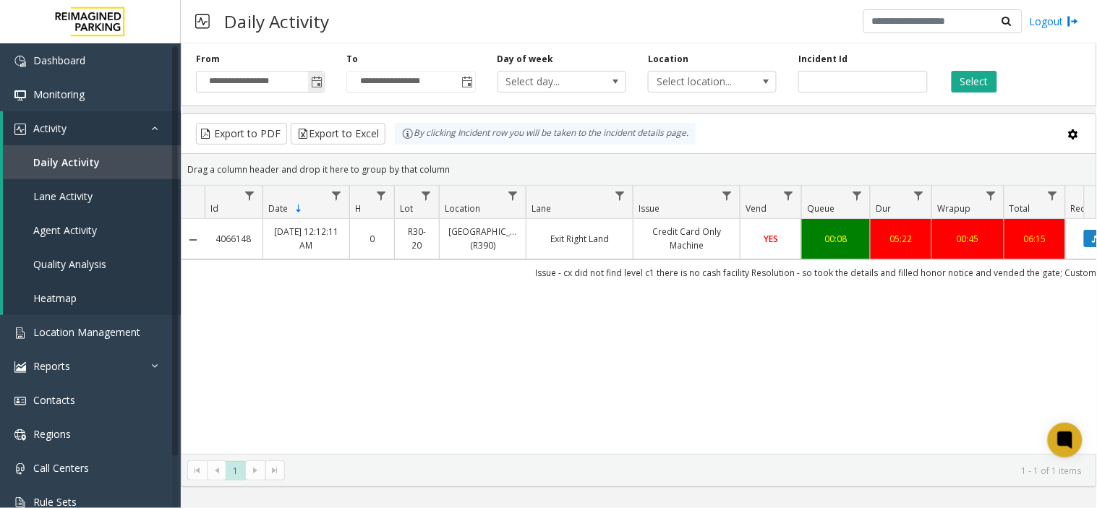
click at [312, 80] on span "Toggle popup" at bounding box center [317, 83] width 12 height 12
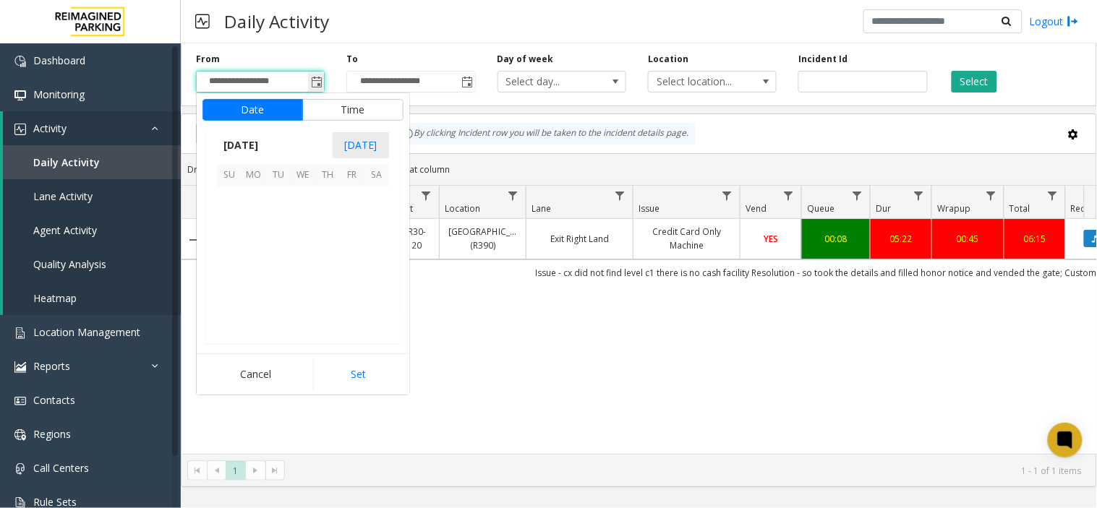
scroll to position [259416, 0]
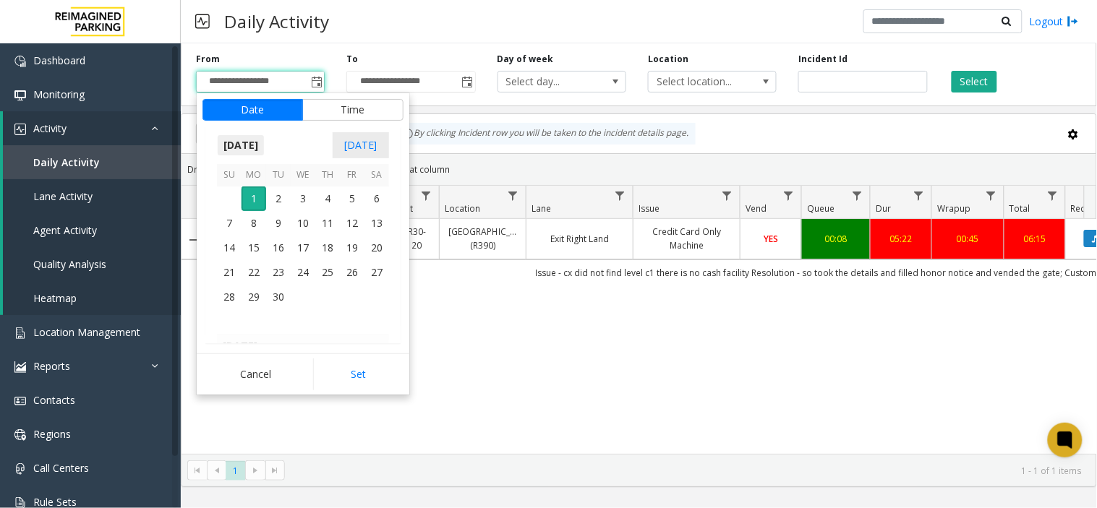
click at [265, 150] on span "September 2025" at bounding box center [241, 145] width 48 height 22
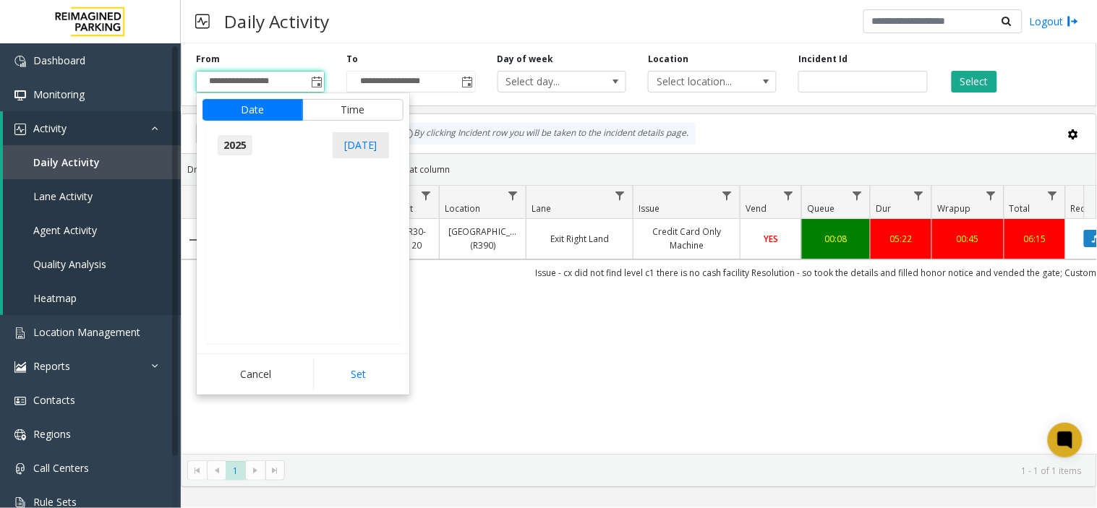
scroll to position [15430, 0]
click at [348, 218] on span "Aug" at bounding box center [337, 211] width 35 height 35
click at [351, 296] on span "29" at bounding box center [352, 297] width 25 height 25
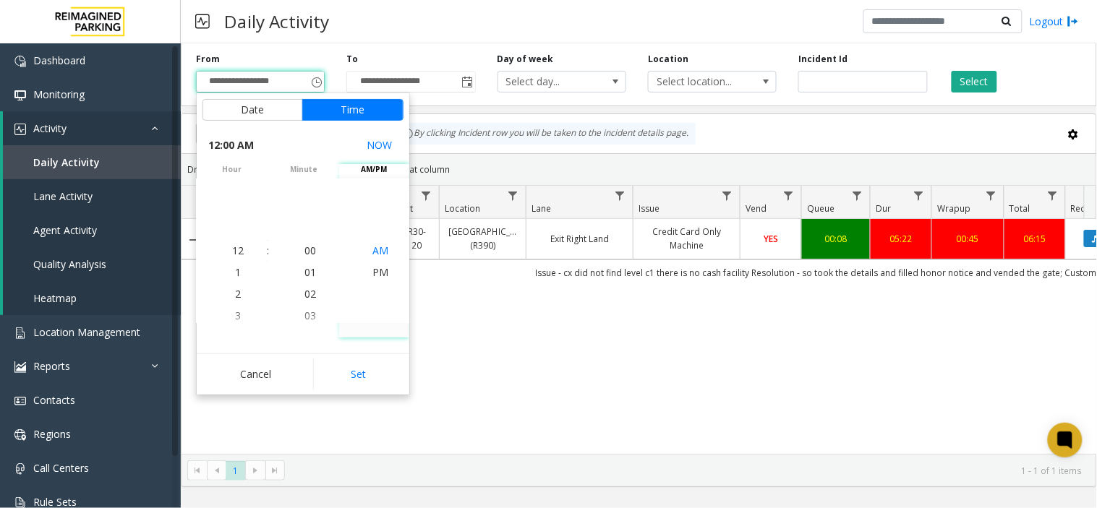
click at [381, 254] on span "AM" at bounding box center [380, 251] width 16 height 14
click at [369, 365] on button "Set" at bounding box center [358, 375] width 91 height 32
type input "**********"
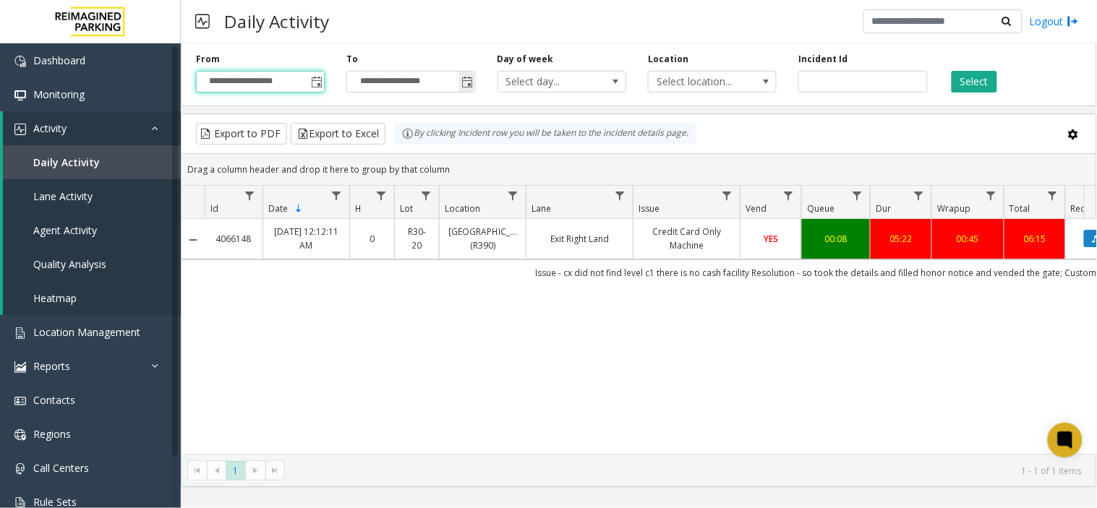
click at [471, 78] on span "Toggle popup" at bounding box center [468, 83] width 12 height 12
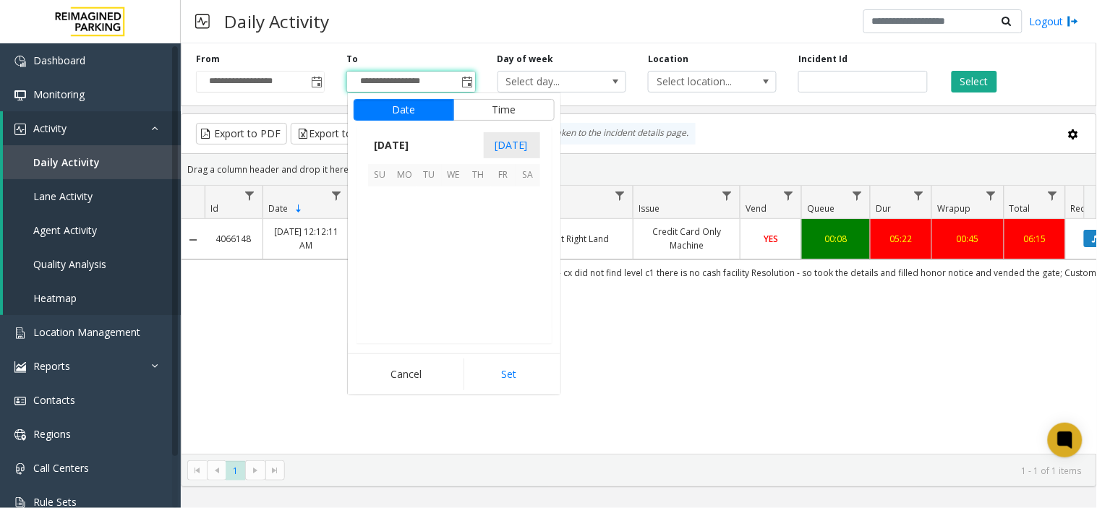
scroll to position [22, 0]
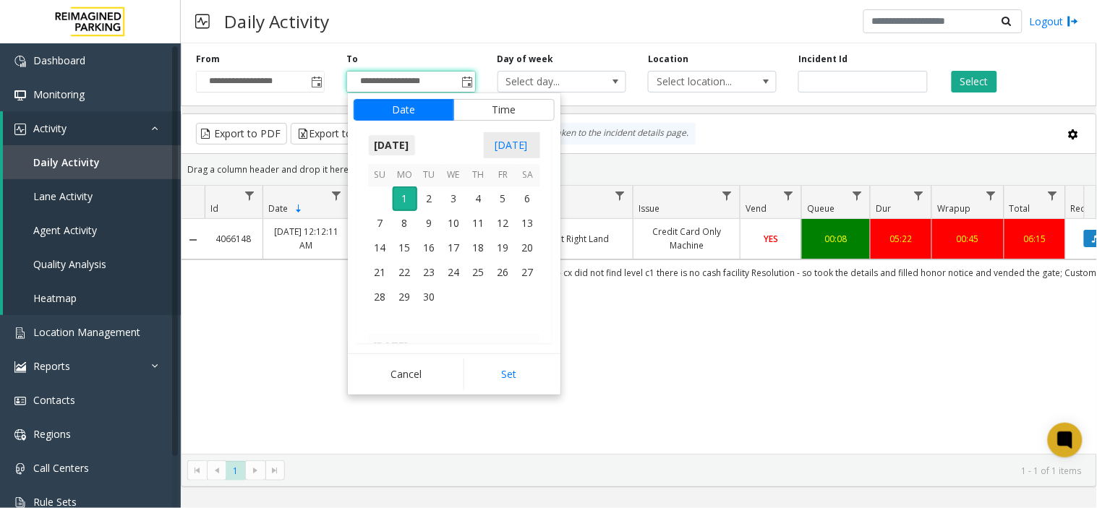
click at [402, 143] on span "[DATE]" at bounding box center [392, 145] width 48 height 22
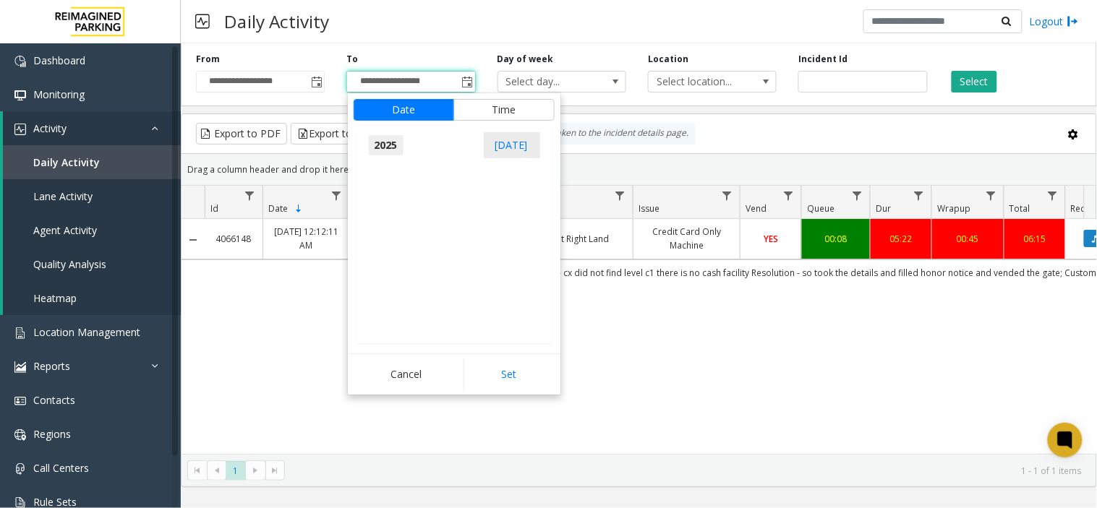
scroll to position [15430, 0]
click at [501, 218] on span "Aug" at bounding box center [488, 211] width 35 height 35
click at [528, 292] on span "30" at bounding box center [527, 297] width 25 height 25
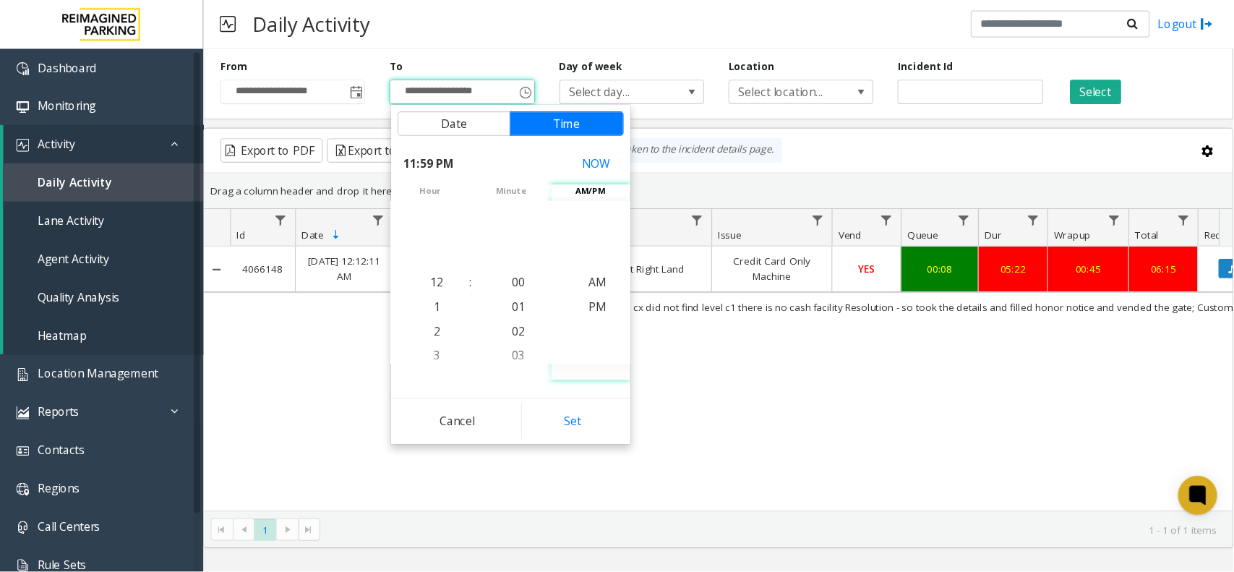
scroll to position [22, 0]
click at [521, 369] on button "Set" at bounding box center [508, 375] width 91 height 32
type input "**********"
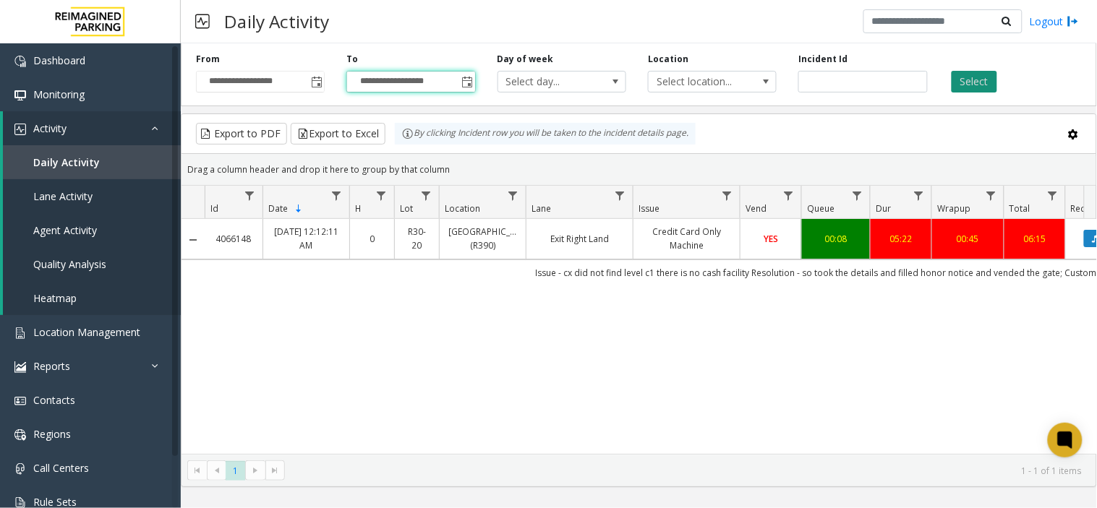
click at [987, 80] on button "Select" at bounding box center [974, 82] width 46 height 22
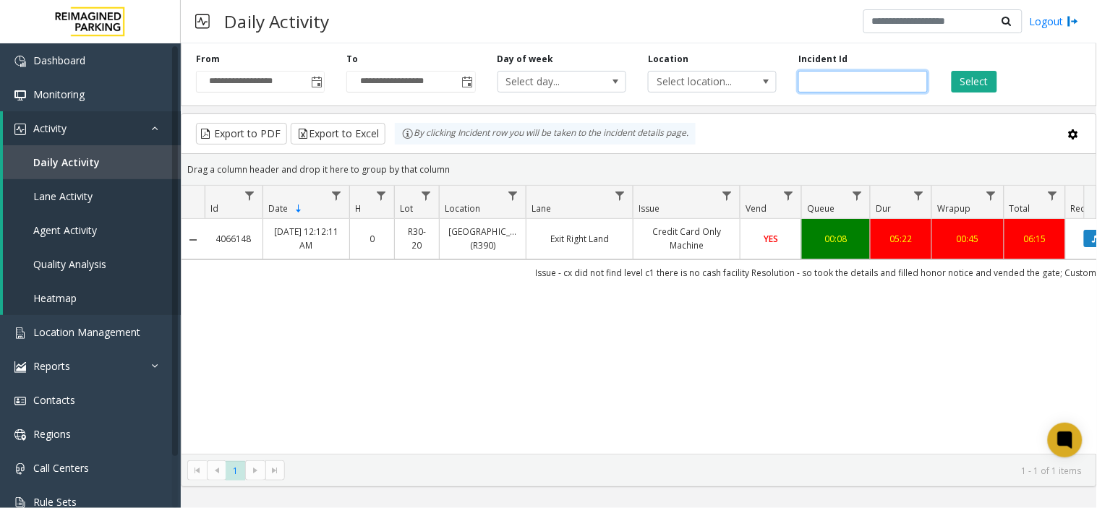
click at [859, 77] on input "*******" at bounding box center [862, 82] width 129 height 22
click at [969, 82] on button "Select" at bounding box center [974, 82] width 46 height 22
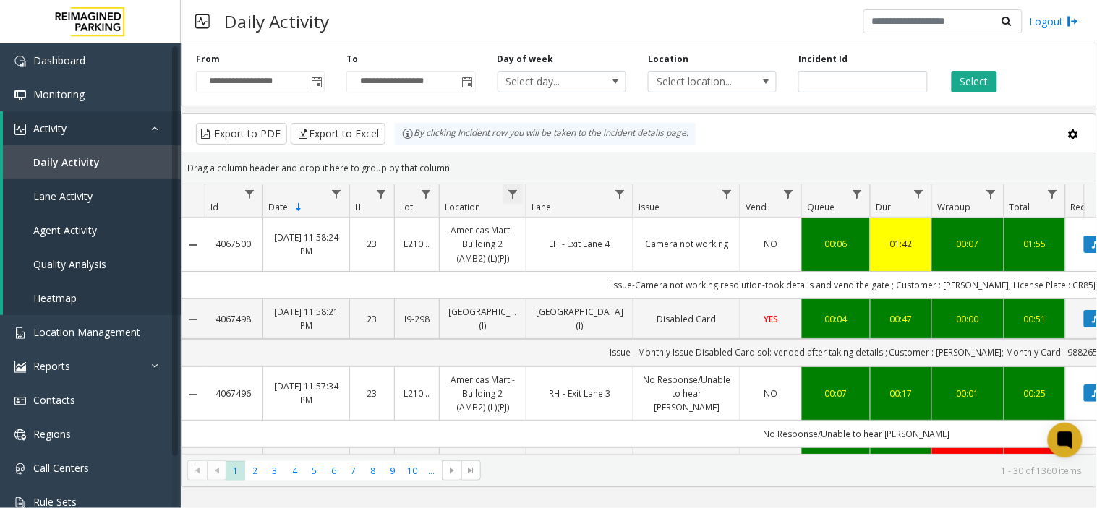
click at [508, 194] on span "Data table" at bounding box center [513, 195] width 12 height 12
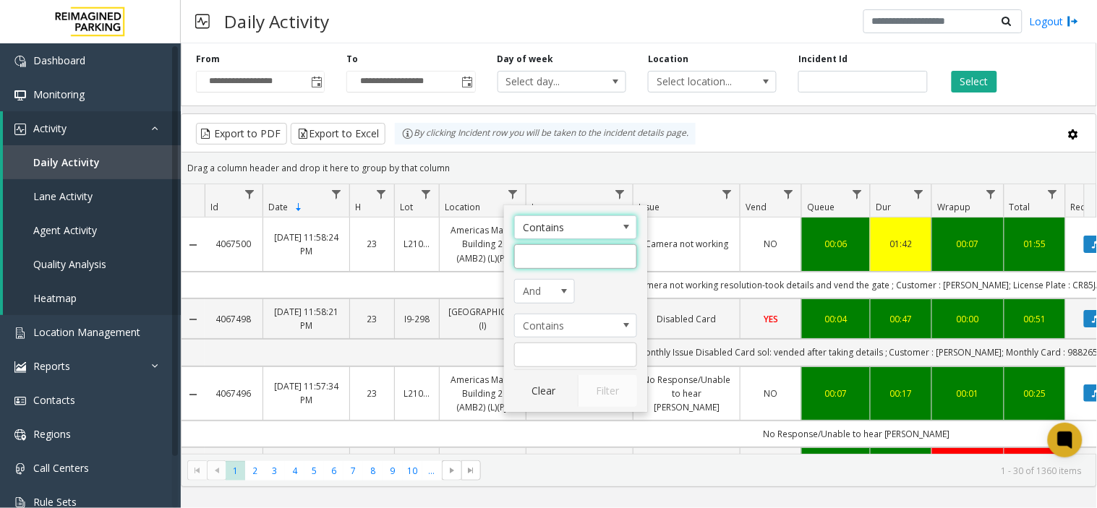
click at [552, 247] on input "Location Filter" at bounding box center [575, 256] width 123 height 25
type input "*****"
click button "Filter" at bounding box center [607, 391] width 59 height 32
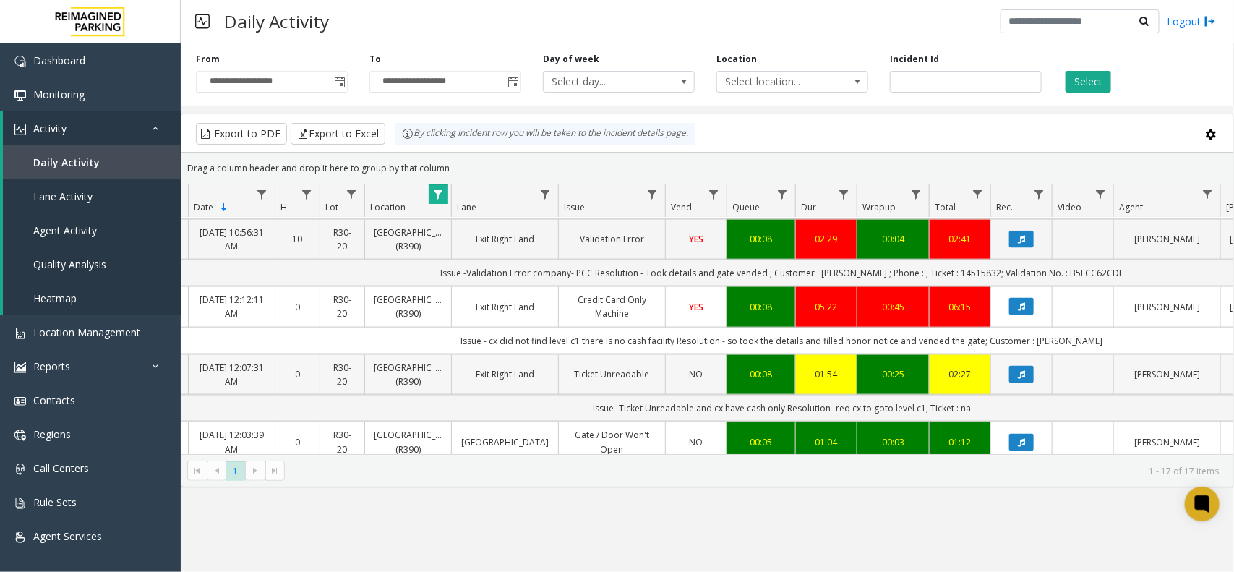
scroll to position [938, 74]
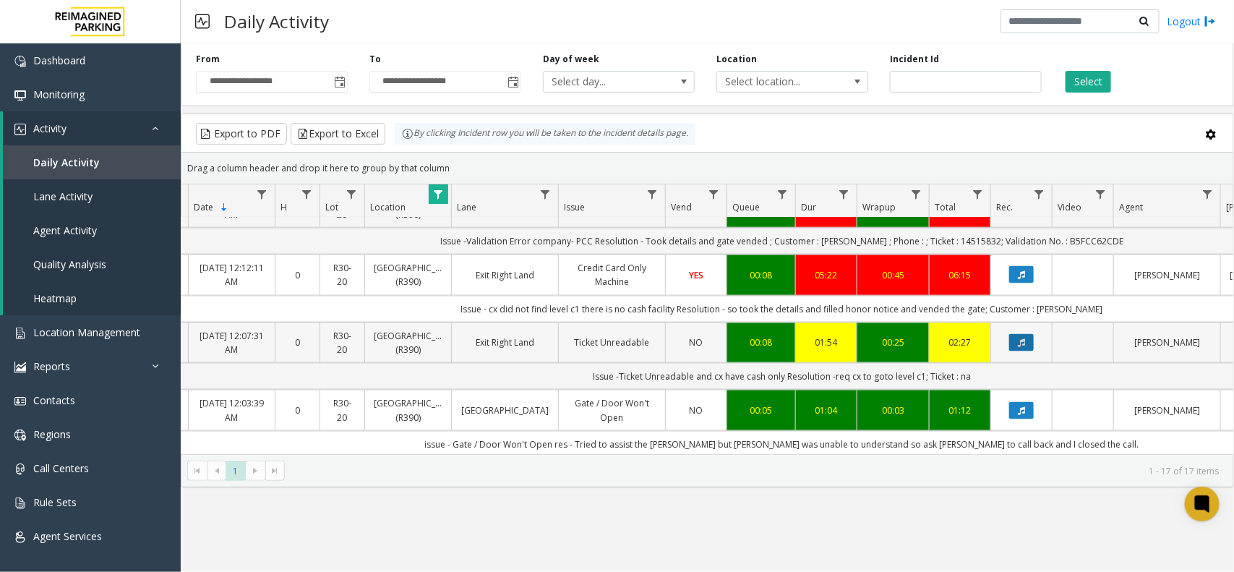
click at [1019, 338] on icon "Data table" at bounding box center [1021, 342] width 7 height 9
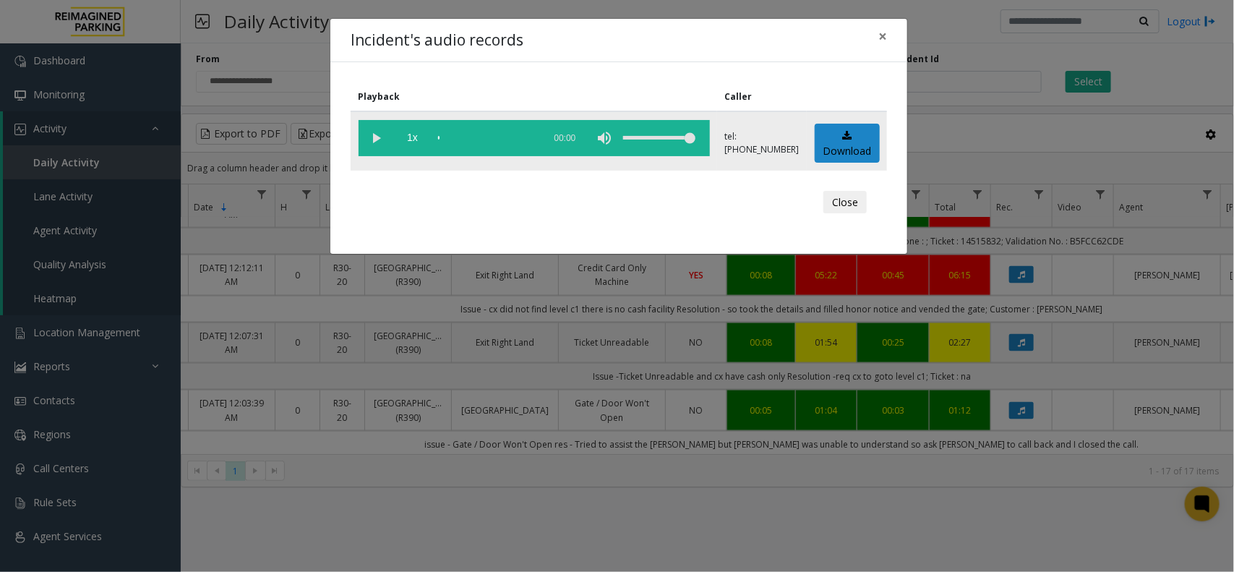
click at [377, 139] on vg-play-pause at bounding box center [377, 138] width 36 height 36
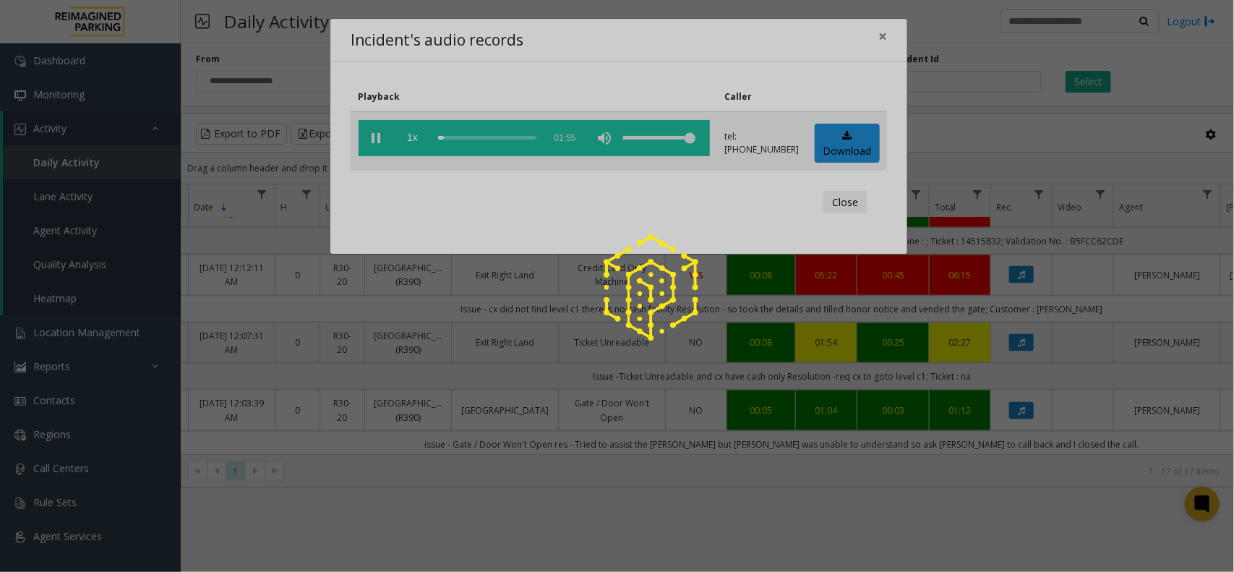
scroll to position [875, 74]
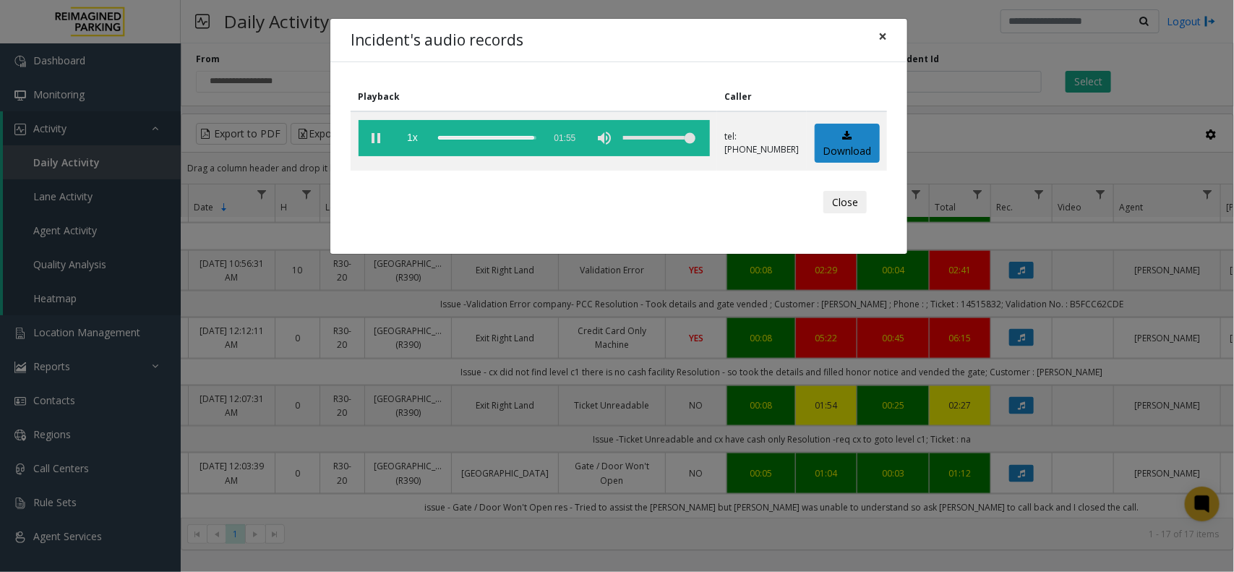
click at [889, 41] on button "×" at bounding box center [882, 36] width 29 height 35
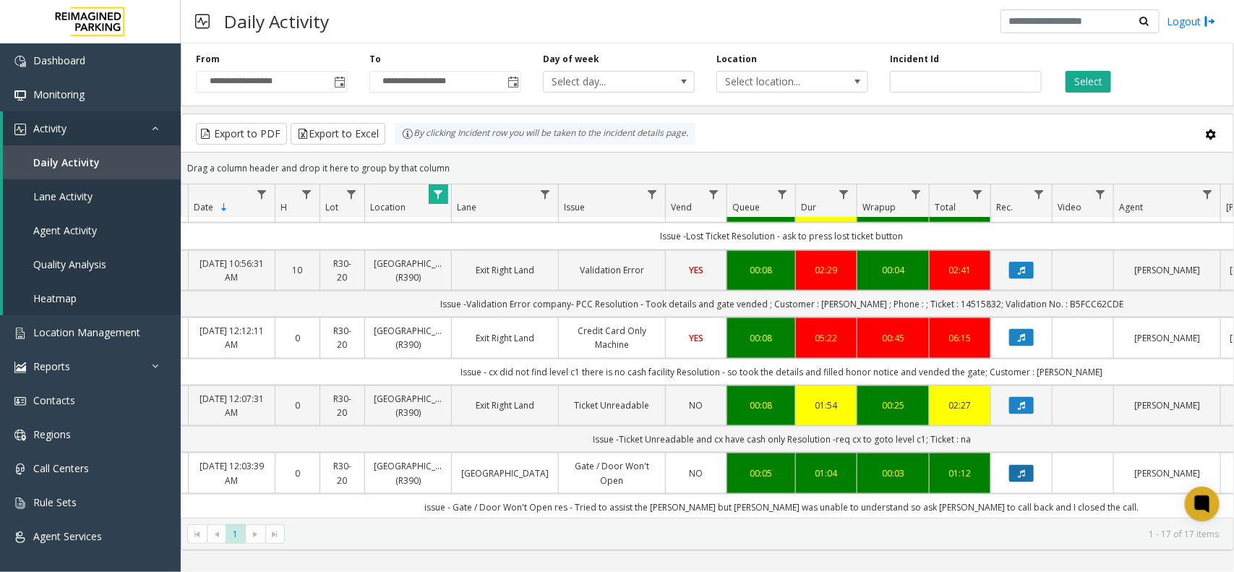
click at [1024, 465] on button "Data table" at bounding box center [1021, 473] width 25 height 17
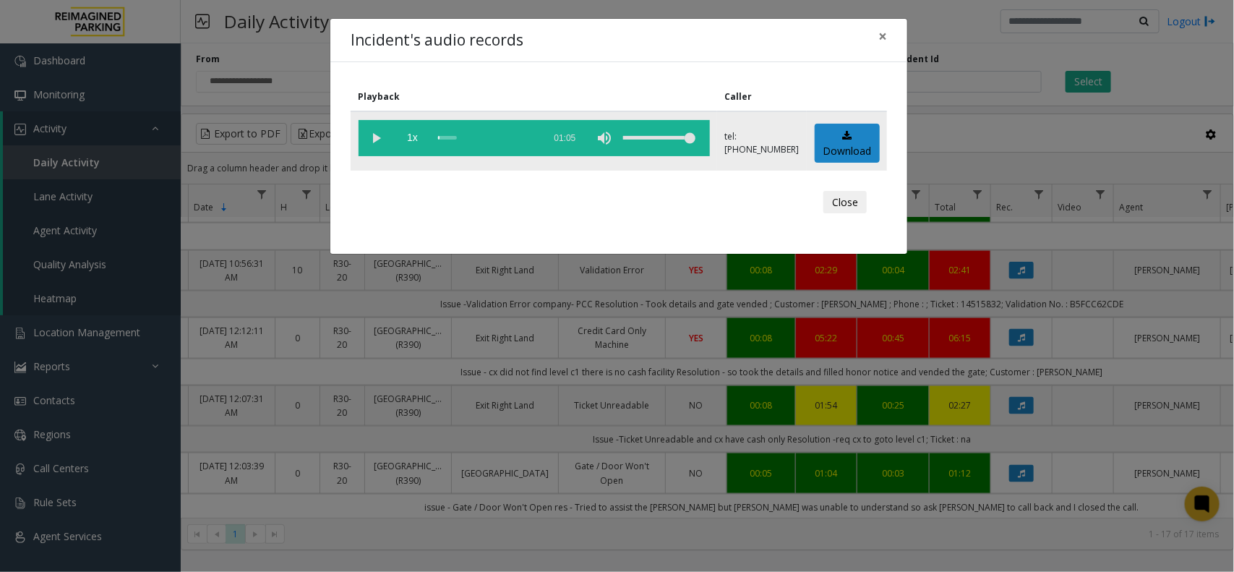
click at [371, 142] on vg-play-pause at bounding box center [377, 138] width 36 height 36
click at [380, 145] on vg-play-pause at bounding box center [377, 138] width 36 height 36
click at [879, 35] on span "×" at bounding box center [882, 36] width 9 height 20
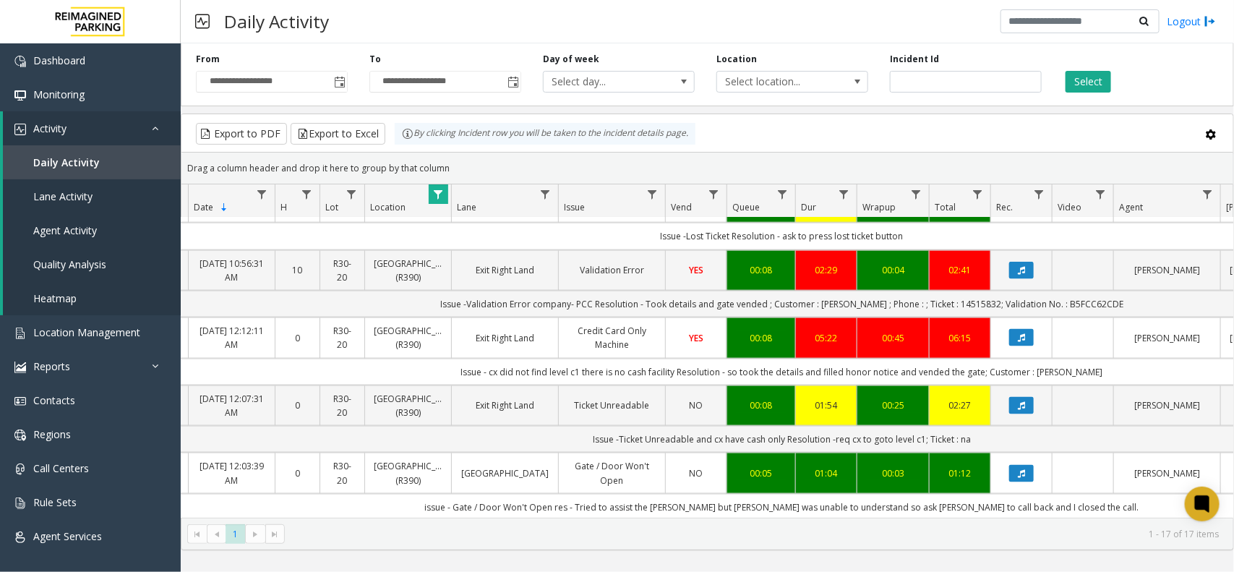
click at [442, 197] on span "Data table" at bounding box center [438, 195] width 12 height 12
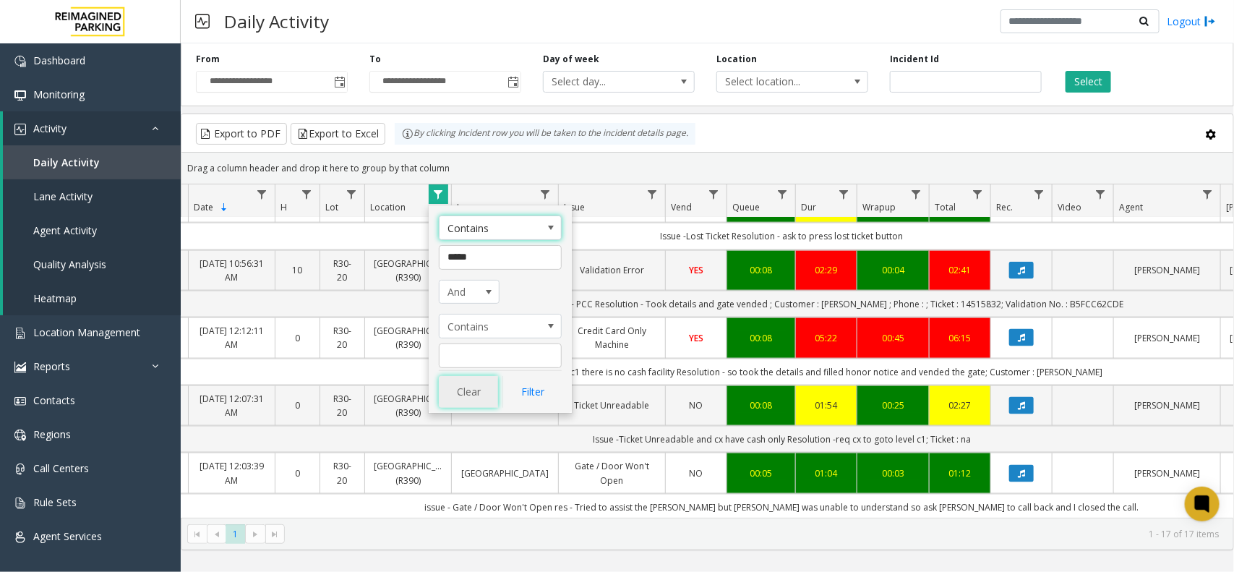
click at [484, 392] on button "Clear" at bounding box center [468, 392] width 59 height 32
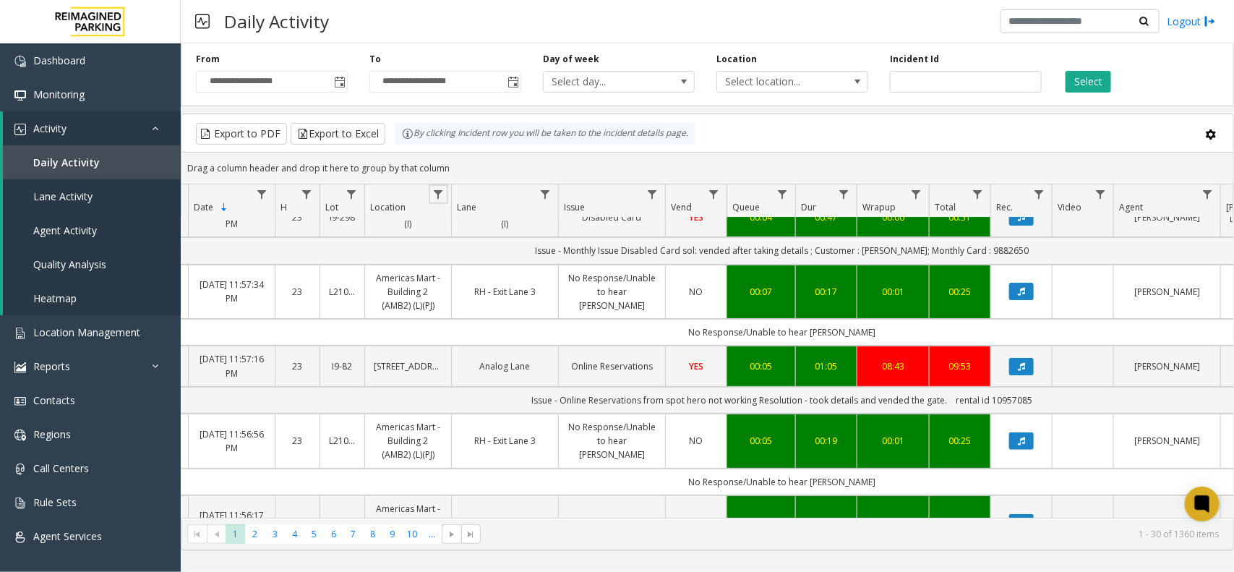
scroll to position [0, 74]
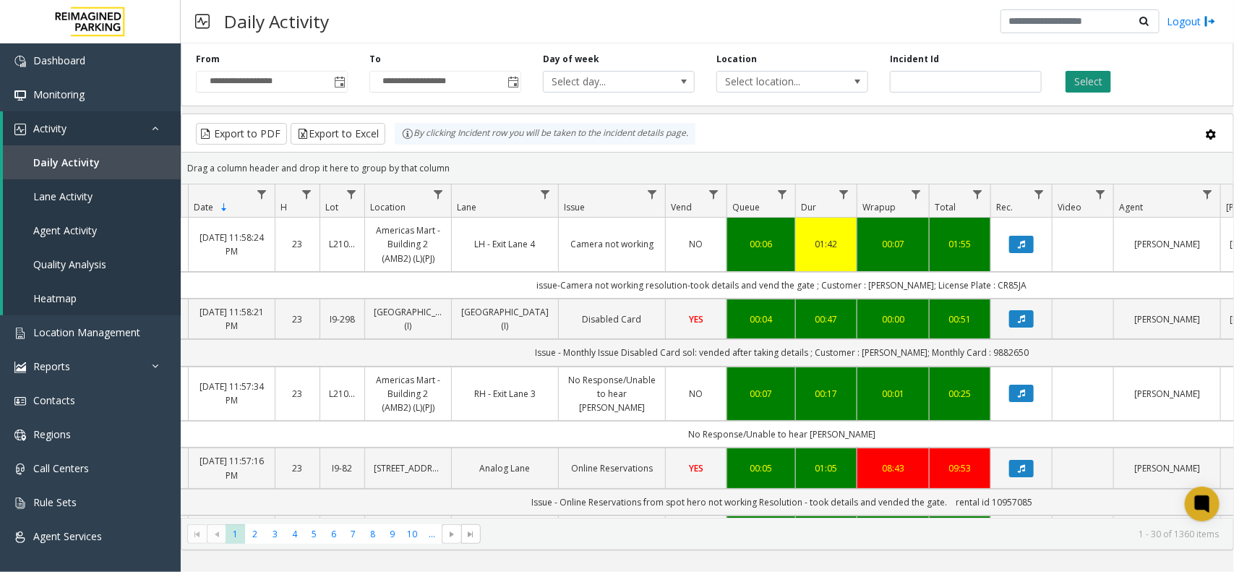
click at [1096, 91] on button "Select" at bounding box center [1089, 82] width 46 height 22
click at [1096, 76] on button "Select" at bounding box center [1089, 82] width 46 height 22
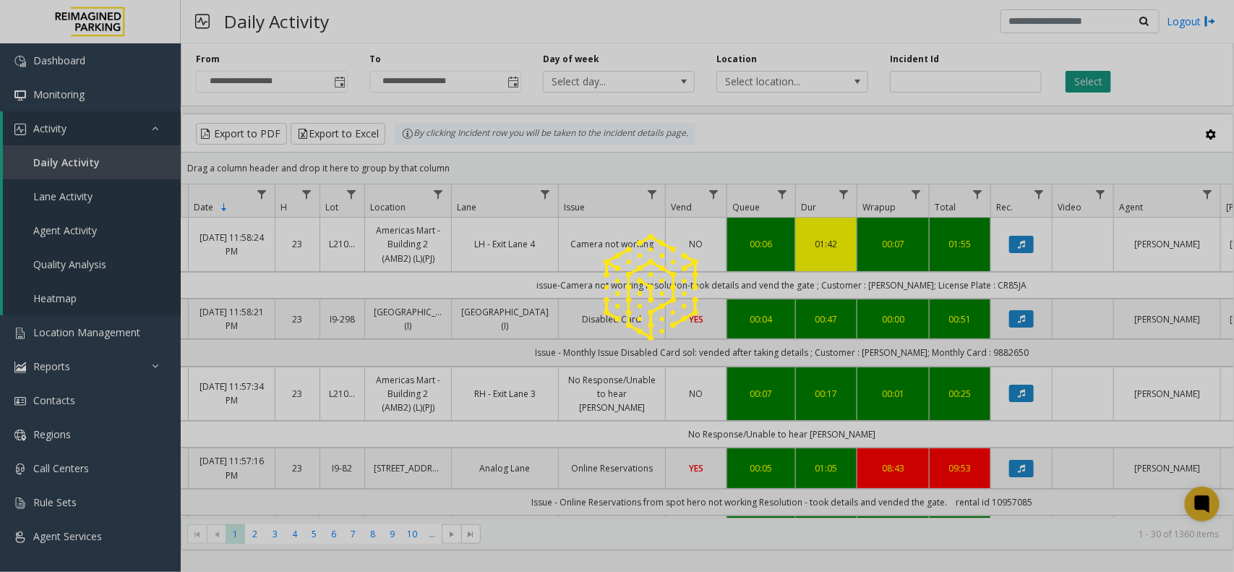
click at [1096, 76] on div at bounding box center [617, 286] width 1234 height 572
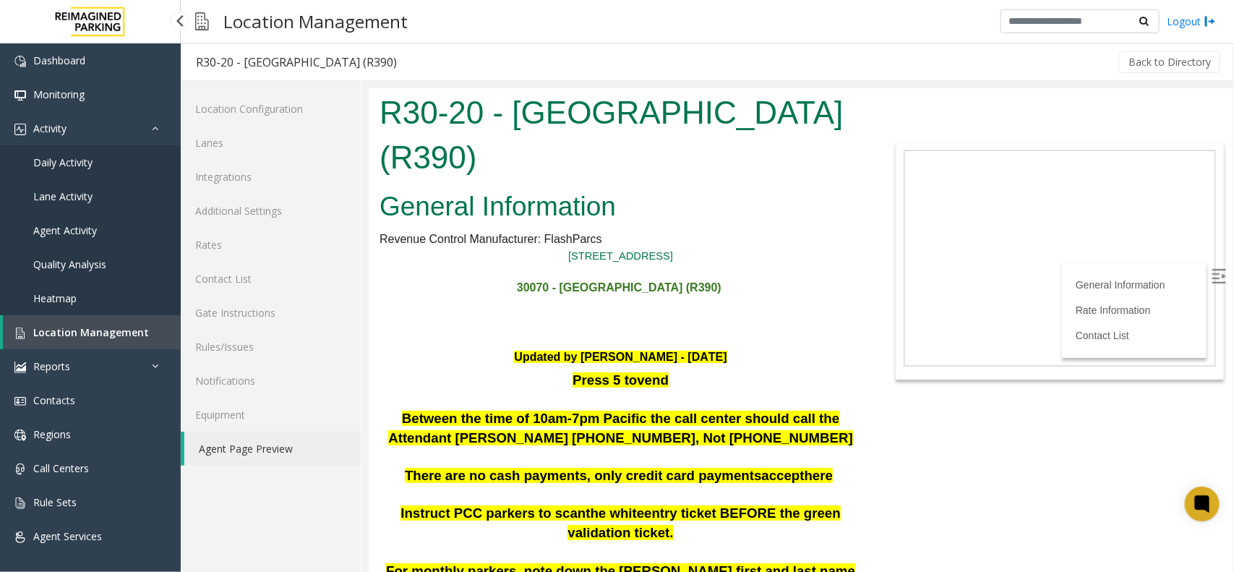
click at [96, 163] on link "Daily Activity" at bounding box center [90, 162] width 181 height 34
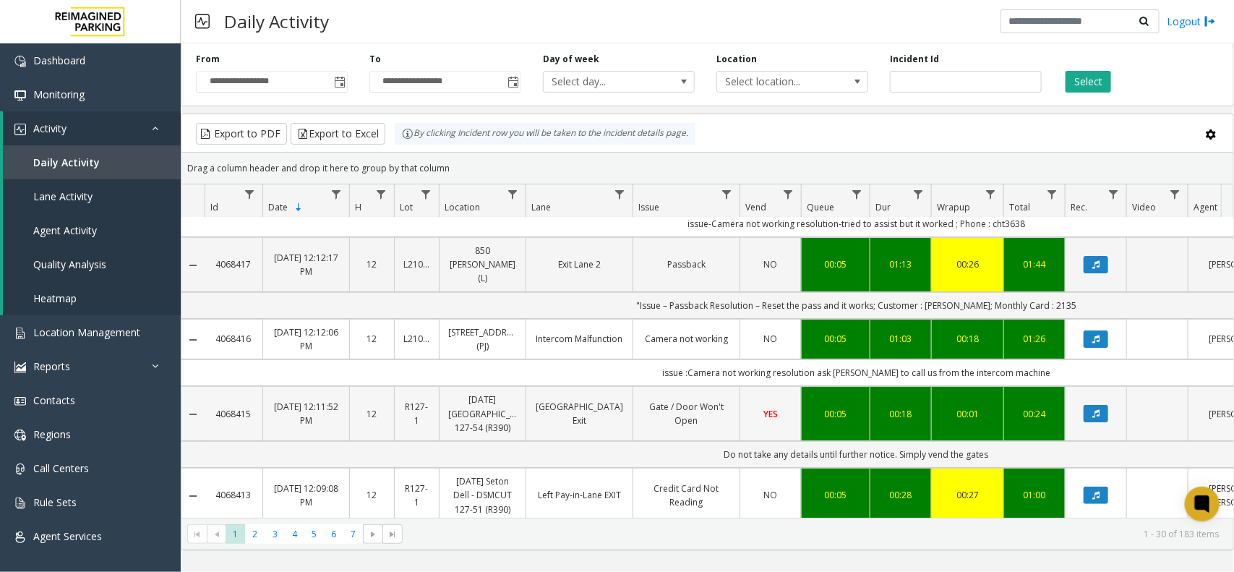
scroll to position [90, 0]
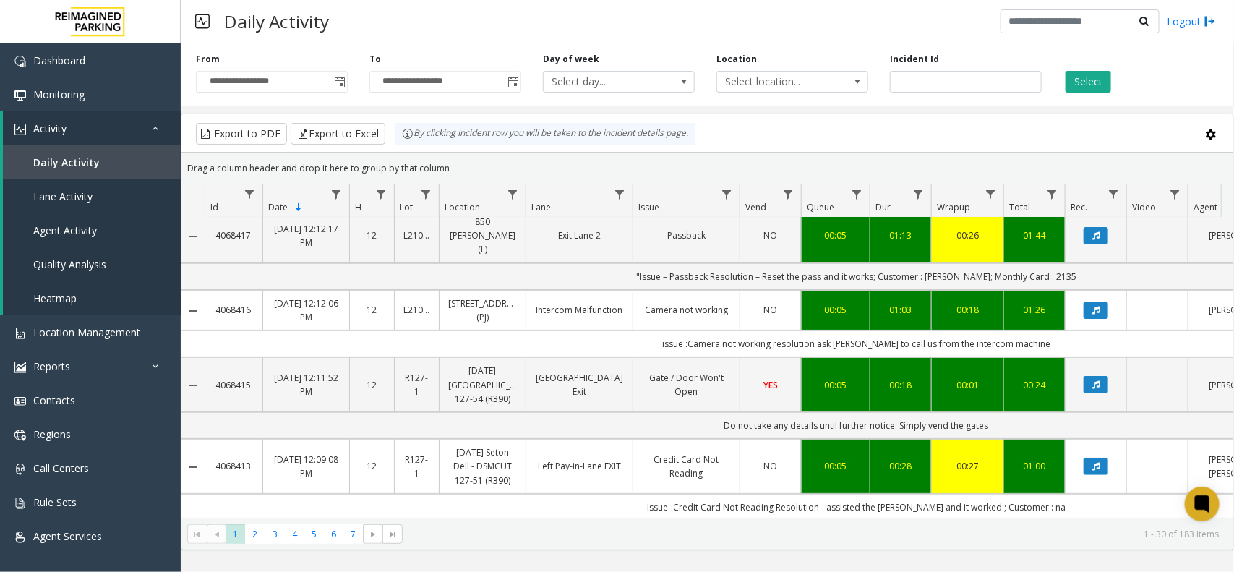
click at [922, 330] on td "issue :Camera not working resolution ask parker to call us from the intercom ma…" at bounding box center [856, 343] width 1303 height 27
copy td "issue :Camera not working resolution ask parker to call us from the intercom ma…"
click at [1141, 330] on td "issue :Camera not working resolution ask [PERSON_NAME] to call us from the inte…" at bounding box center [856, 343] width 1303 height 27
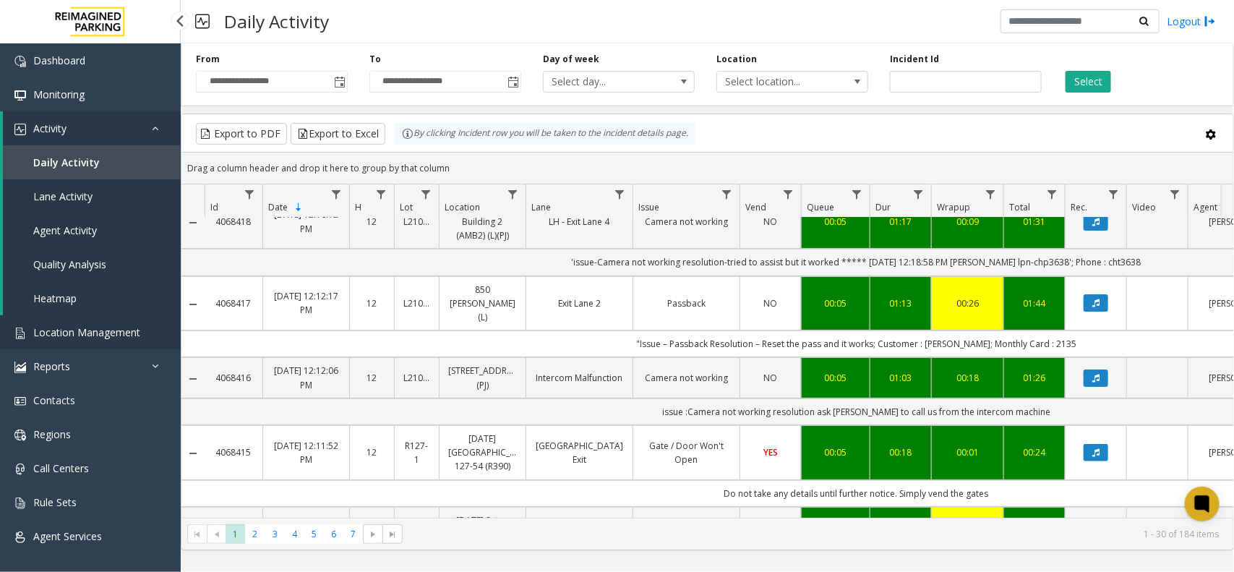
click at [106, 347] on link "Location Management" at bounding box center [90, 332] width 181 height 34
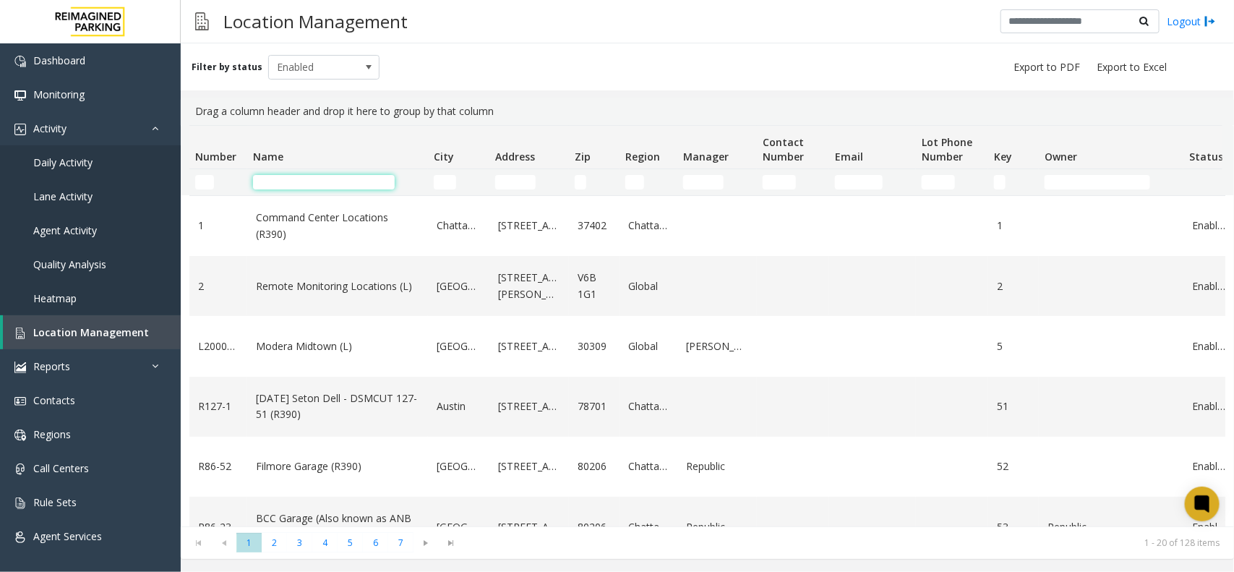
click at [366, 183] on input "Name Filter" at bounding box center [324, 182] width 142 height 14
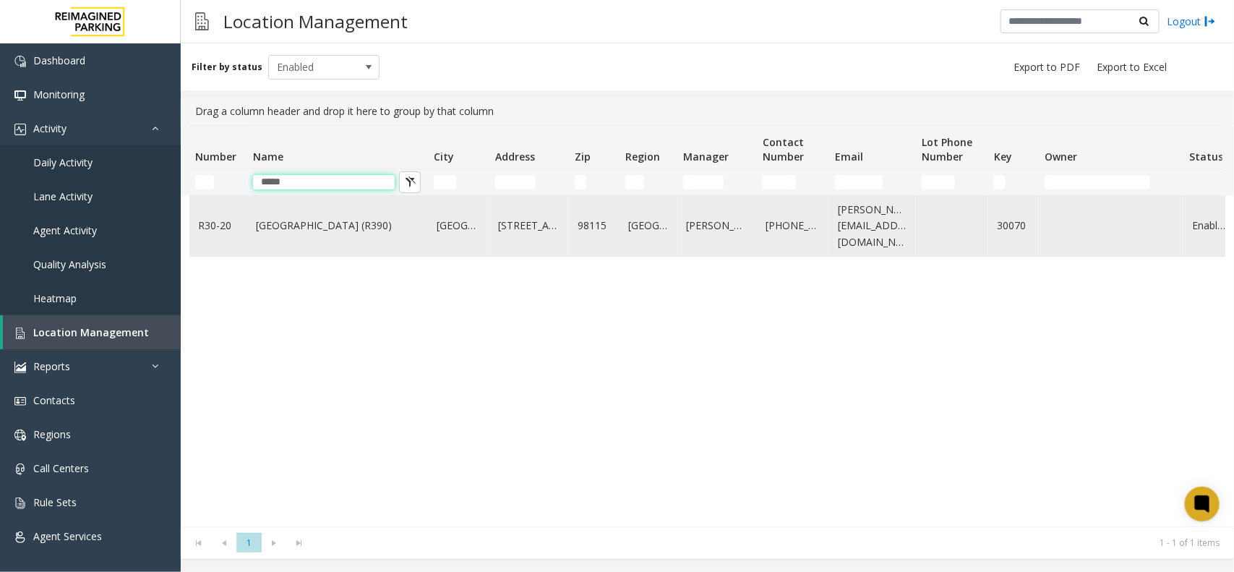
type input "*****"
click at [346, 240] on td "Green Lake Village (R390)" at bounding box center [337, 226] width 181 height 60
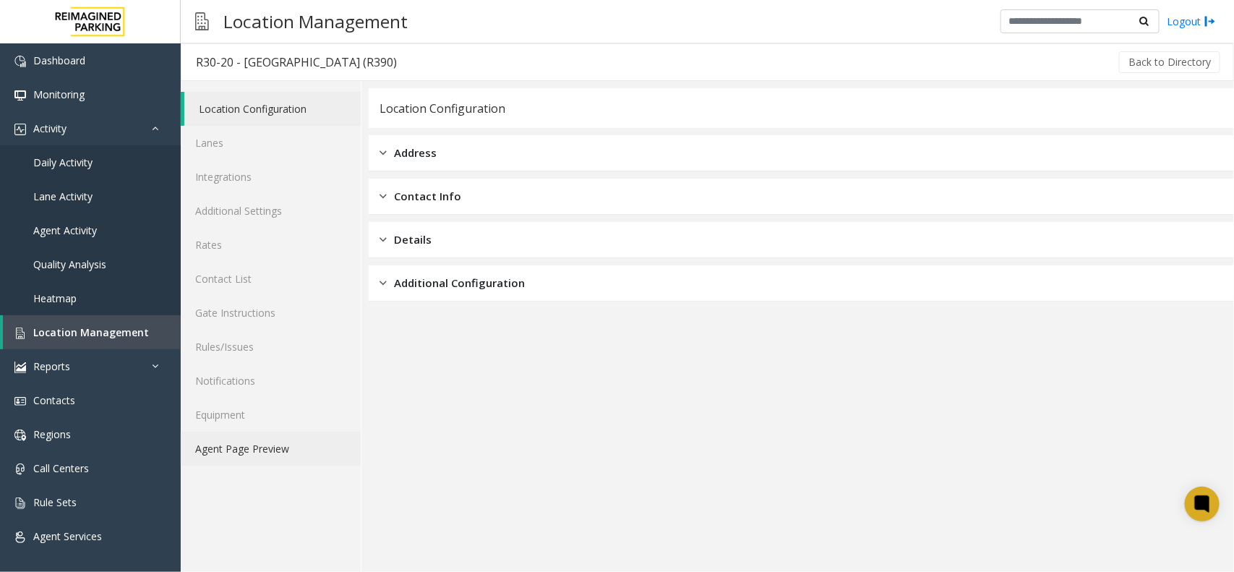
click at [240, 445] on link "Agent Page Preview" at bounding box center [271, 449] width 180 height 34
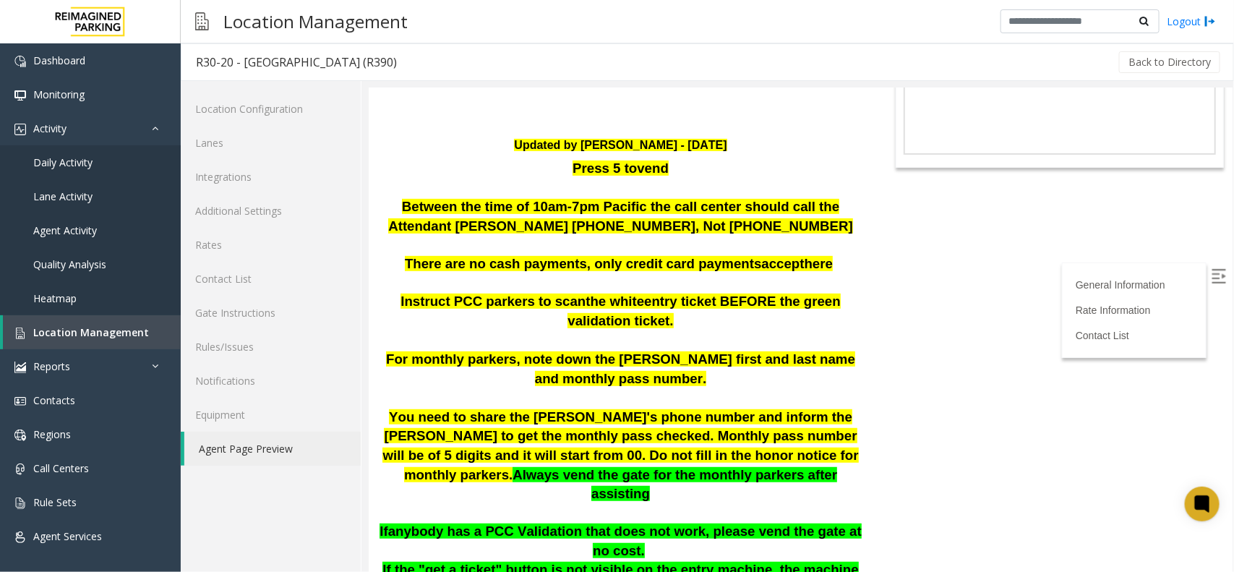
scroll to position [181, 0]
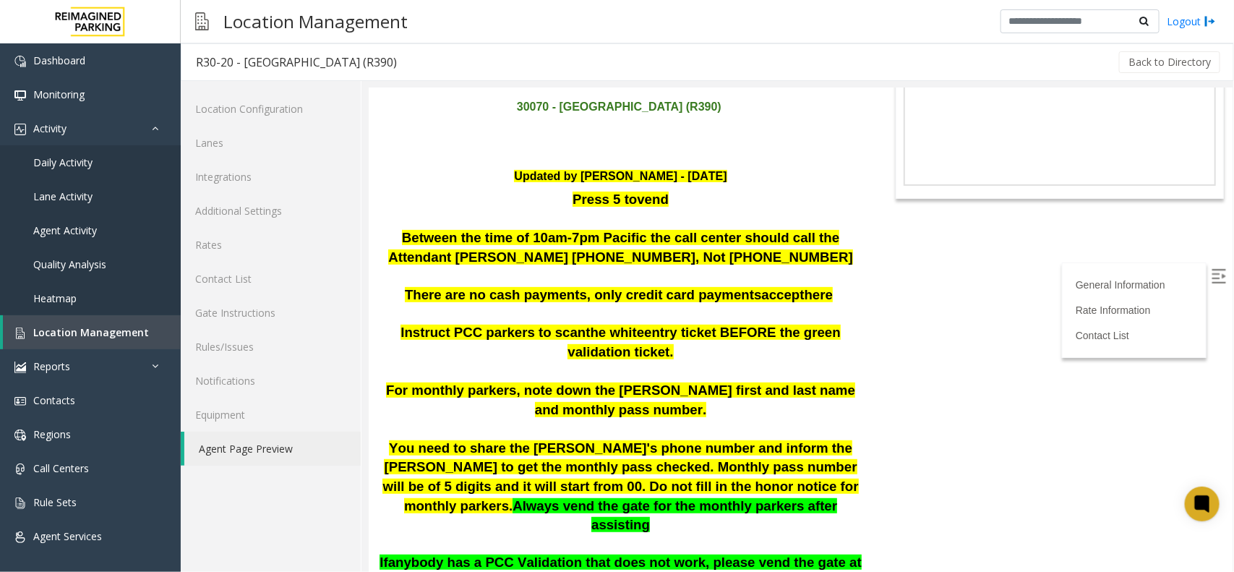
click at [523, 301] on p "There are no cash payments, only credit card payments accept here" at bounding box center [620, 295] width 482 height 20
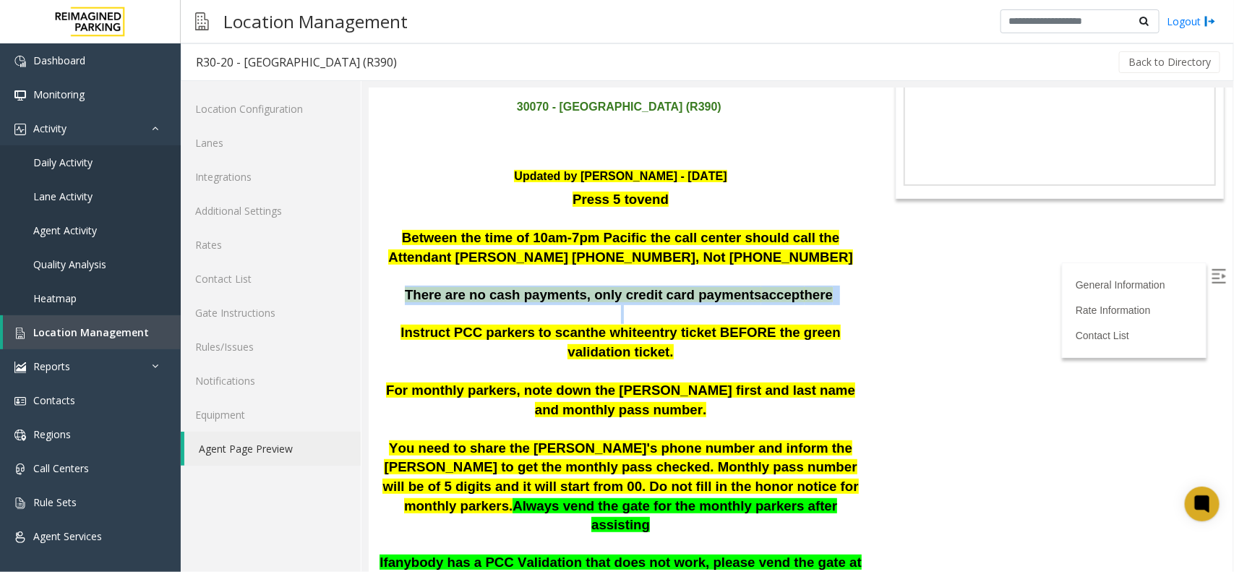
click at [523, 301] on p "There are no cash payments, only credit card payments accept here" at bounding box center [620, 295] width 482 height 20
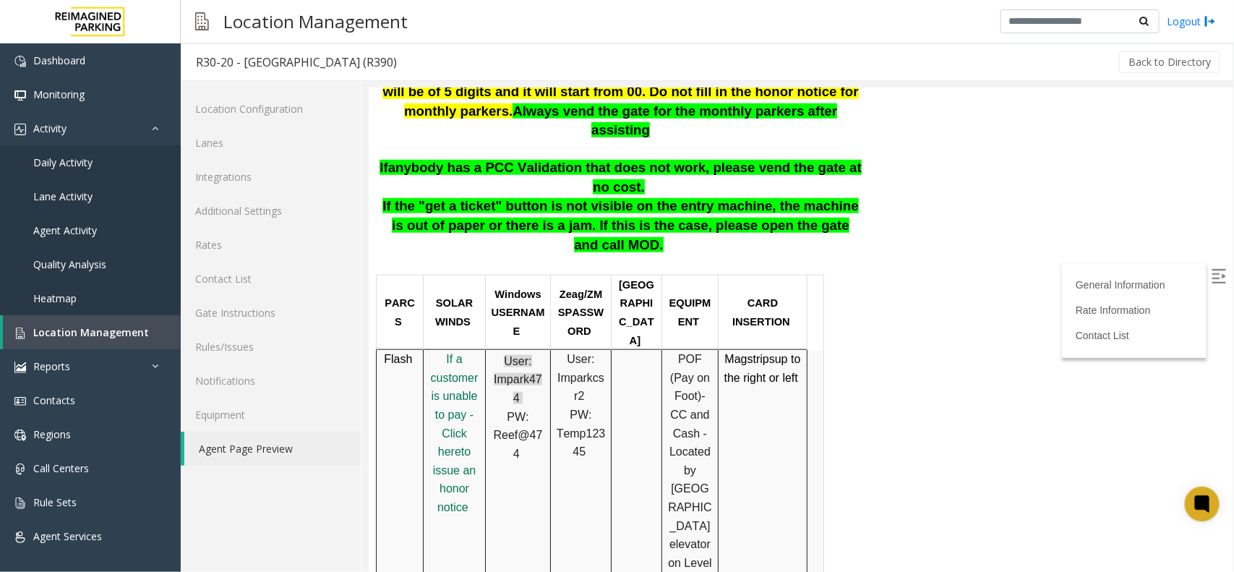
scroll to position [633, 0]
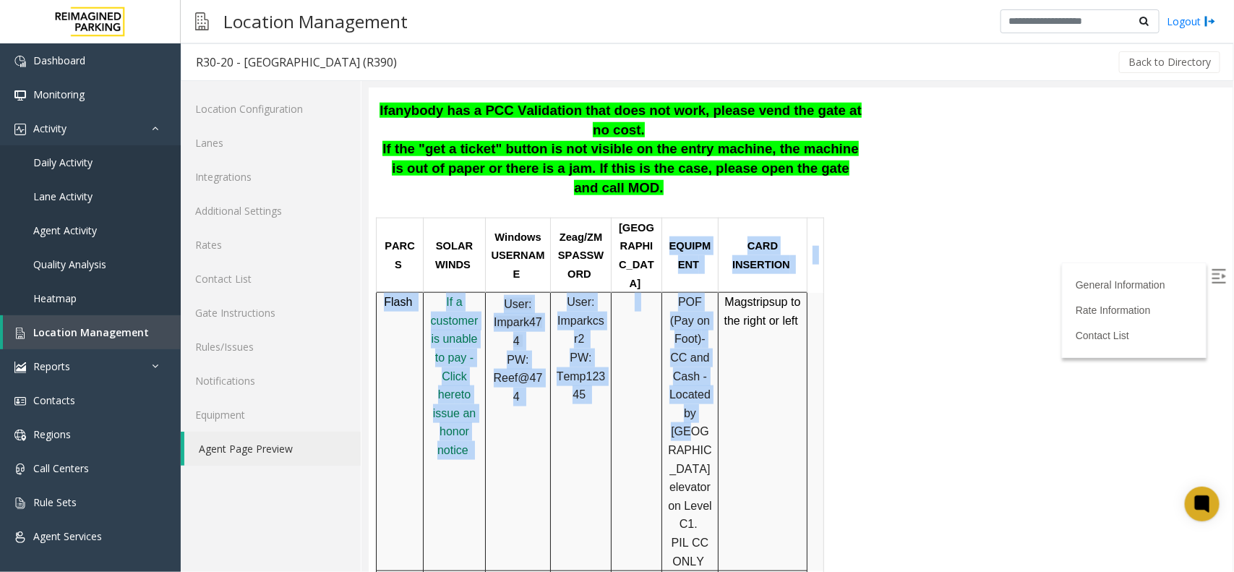
drag, startPoint x: 670, startPoint y: 208, endPoint x: 680, endPoint y: 323, distance: 115.4
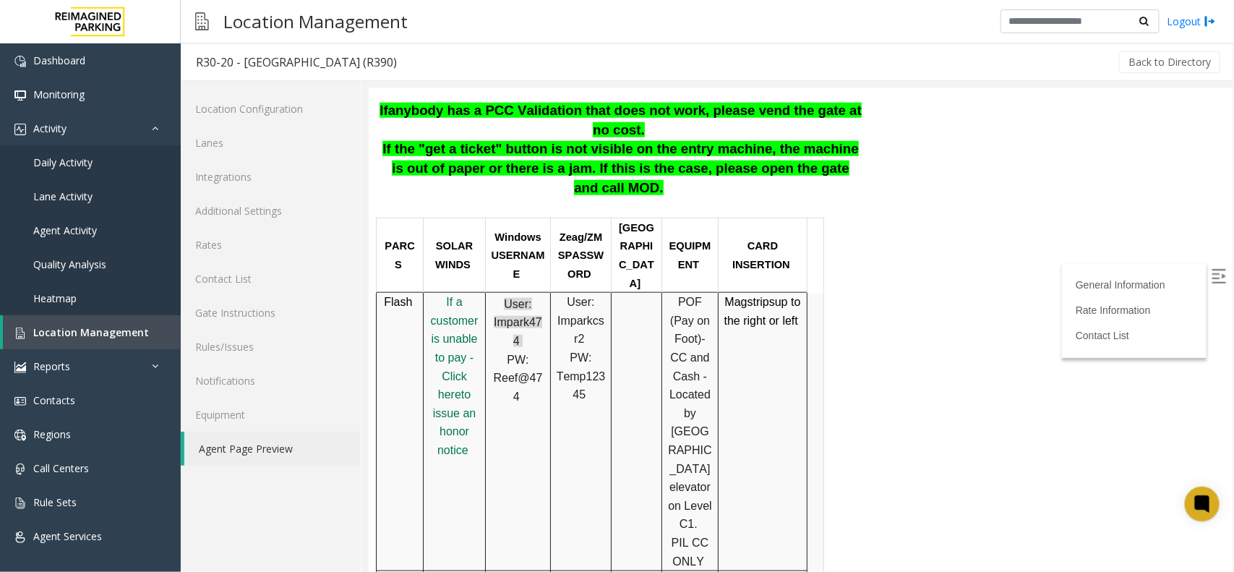
click at [680, 337] on p "POF (Pay on Foot) -CC and Cash - Located by Woodlawn Avenue elevator on Level C…" at bounding box center [690, 431] width 46 height 278
drag, startPoint x: 667, startPoint y: 236, endPoint x: 683, endPoint y: 393, distance: 157.8
click at [683, 393] on p "POF (Pay on Foot) -CC and Cash - Located by Woodlawn Avenue elevator on Level C…" at bounding box center [690, 431] width 46 height 278
drag, startPoint x: 701, startPoint y: 432, endPoint x: 680, endPoint y: 357, distance: 78.1
click at [680, 357] on p "POF (Pay on Foot) -CC and Cash - Located by Woodlawn Avenue elevator on Level C…" at bounding box center [690, 431] width 46 height 278
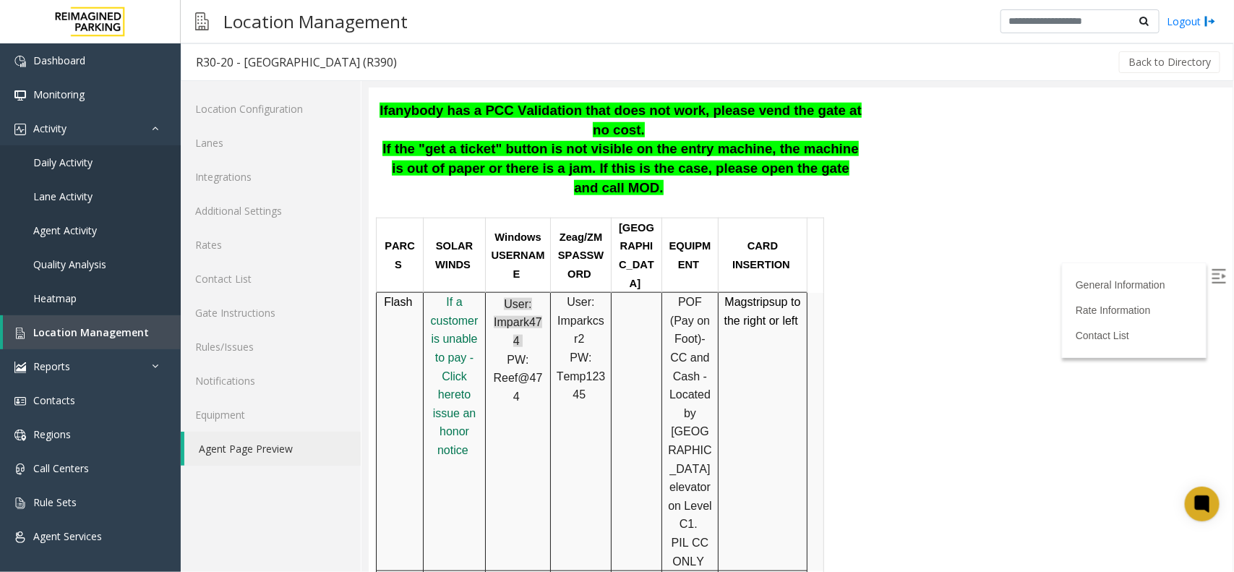
click at [685, 319] on p "POF (Pay on Foot) -CC and Cash - Located by Woodlawn Avenue elevator on Level C…" at bounding box center [690, 431] width 46 height 278
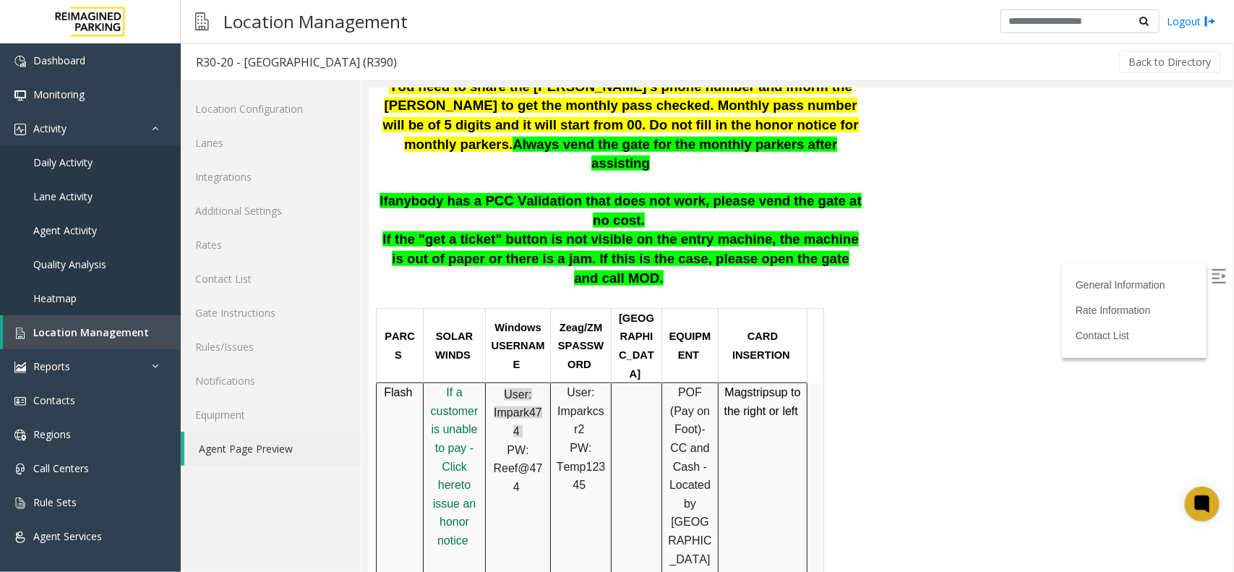
click at [1211, 275] on img at bounding box center [1218, 275] width 14 height 14
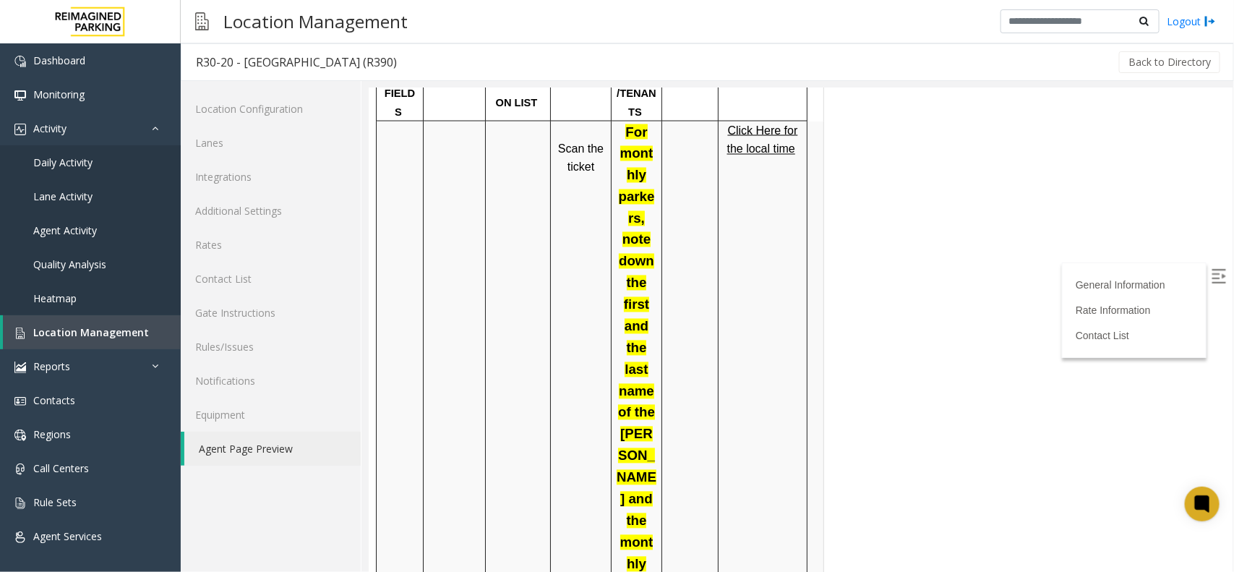
scroll to position [1175, 0]
click at [117, 160] on link "Daily Activity" at bounding box center [90, 162] width 181 height 34
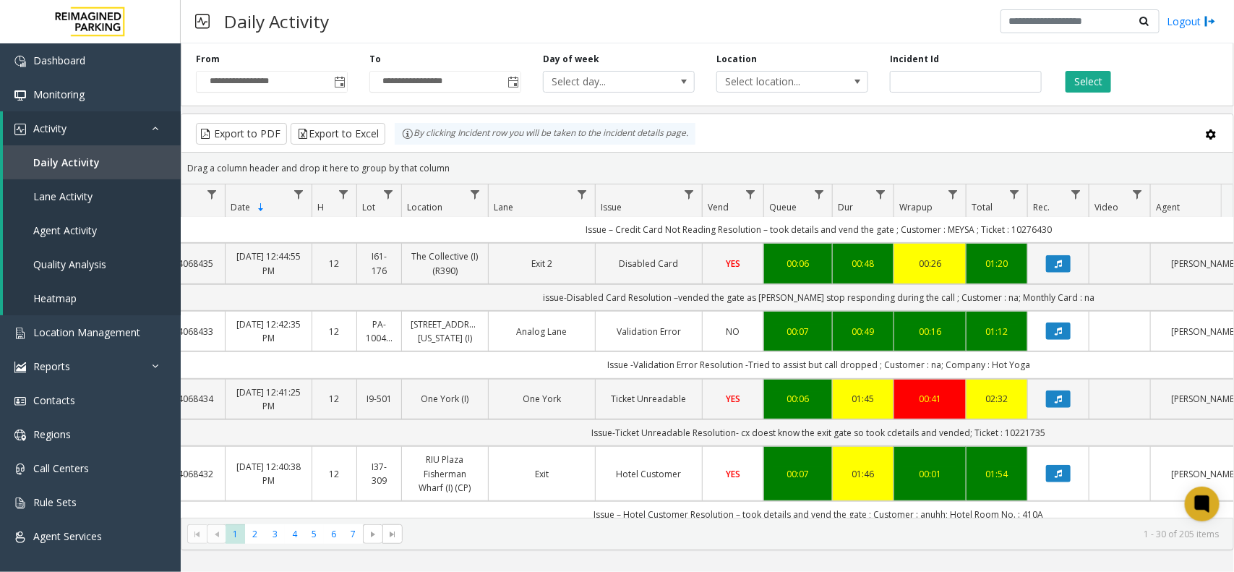
scroll to position [361, 38]
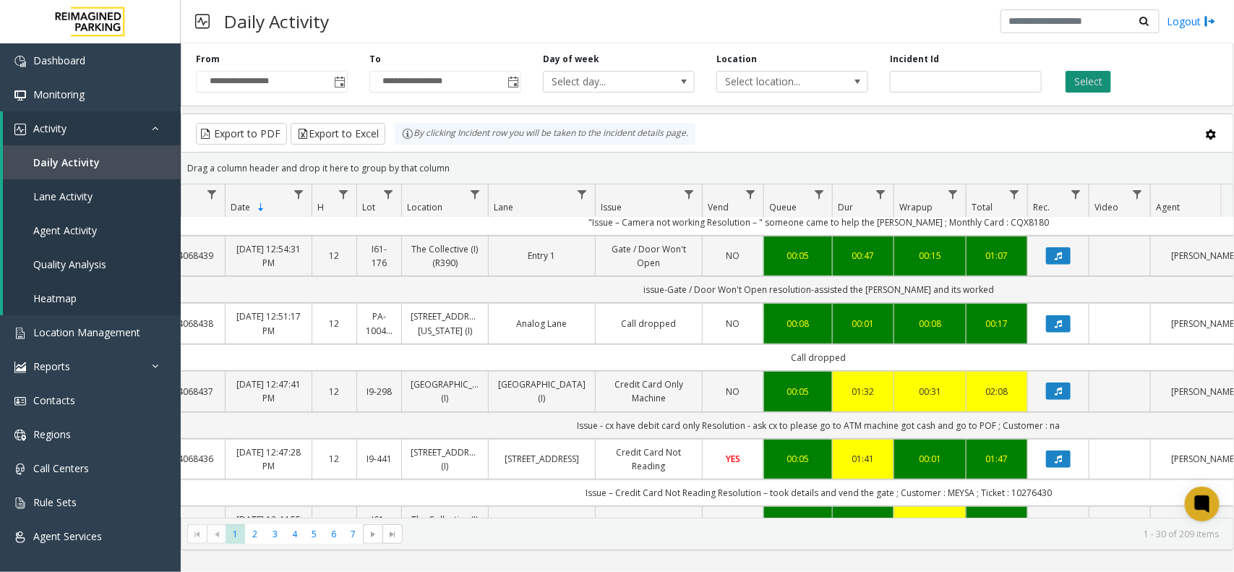
click at [1082, 85] on button "Select" at bounding box center [1089, 82] width 46 height 22
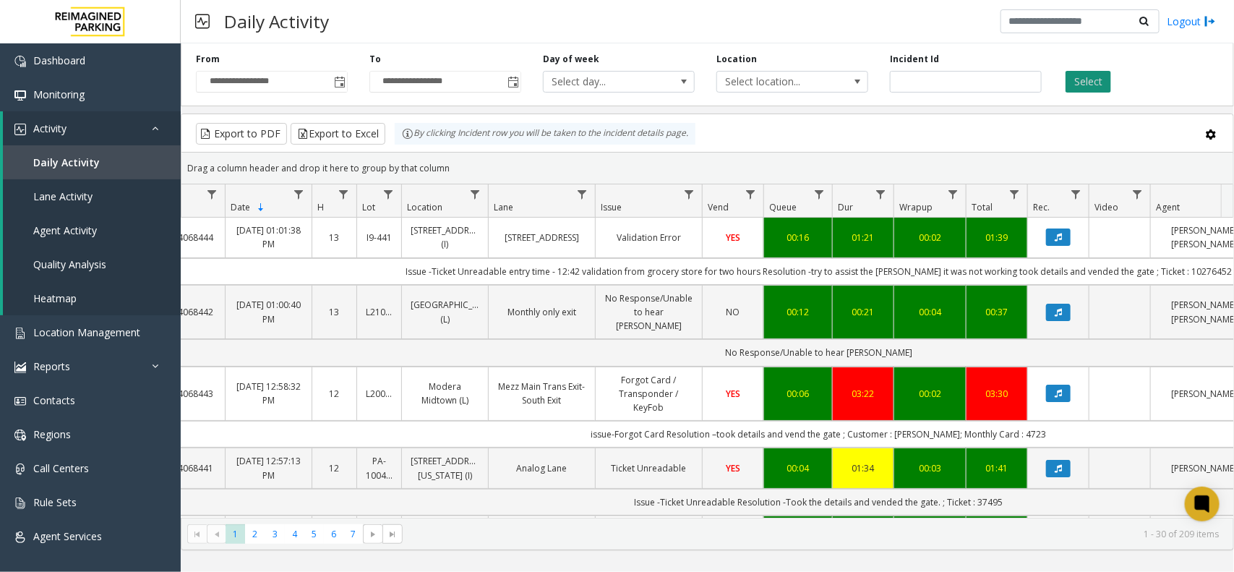
click at [1105, 82] on button "Select" at bounding box center [1089, 82] width 46 height 22
click at [1071, 77] on button "Select" at bounding box center [1089, 82] width 46 height 22
click at [1083, 74] on button "Select" at bounding box center [1089, 82] width 46 height 22
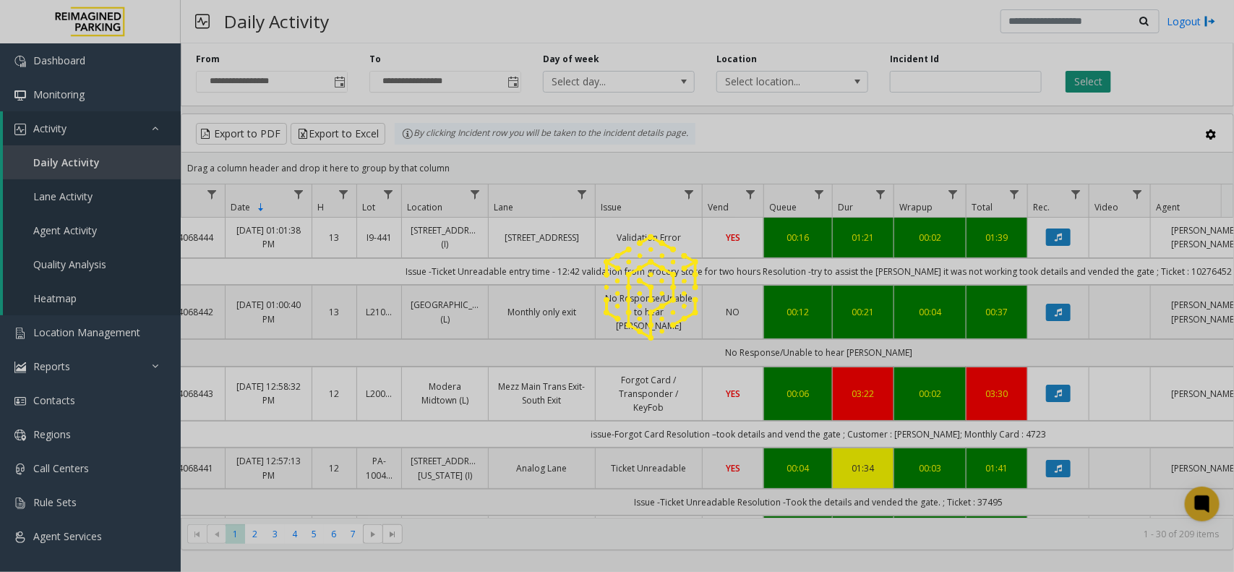
click at [1083, 74] on div at bounding box center [617, 286] width 1234 height 572
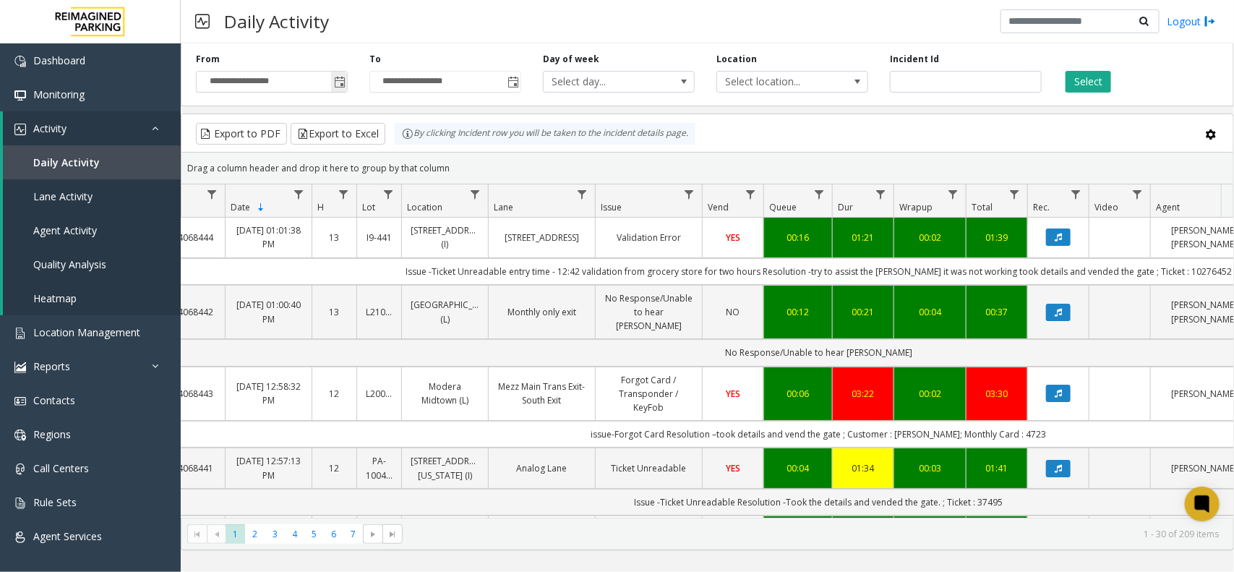
click at [335, 84] on span "Toggle popup" at bounding box center [340, 83] width 12 height 12
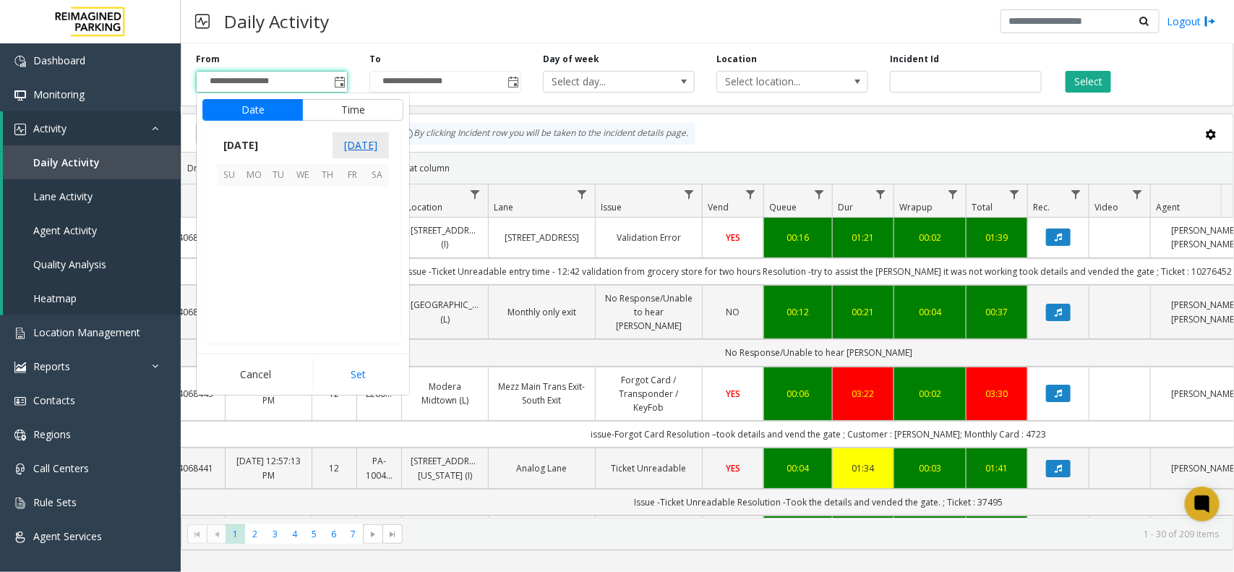
scroll to position [259351, 0]
click at [255, 203] on span "1" at bounding box center [253, 199] width 25 height 25
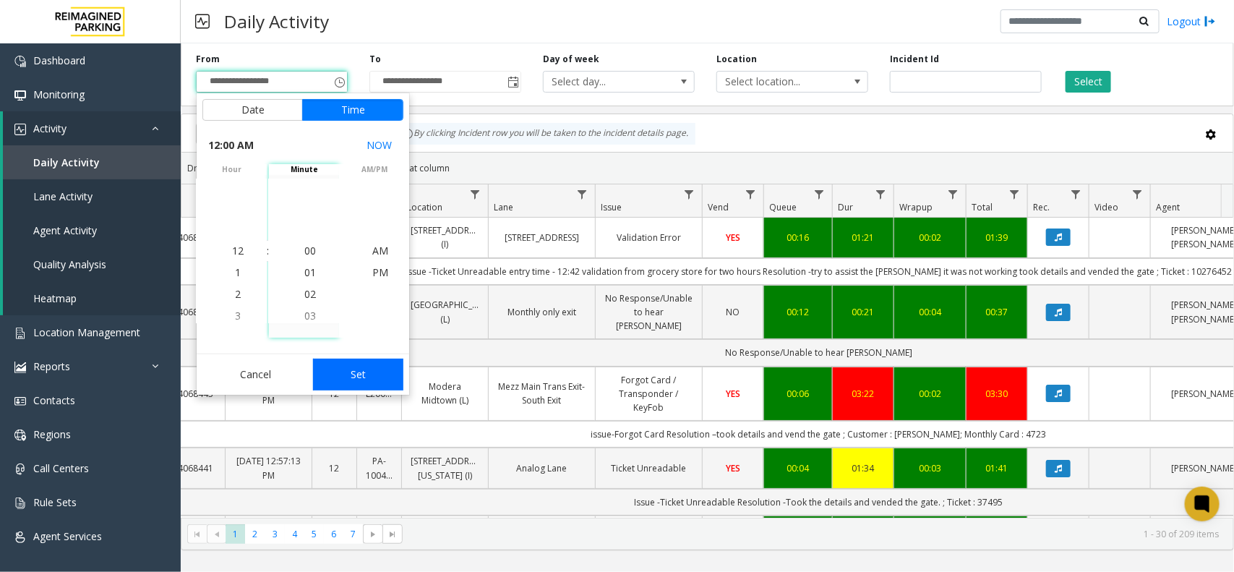
click at [378, 377] on button "Set" at bounding box center [358, 375] width 91 height 32
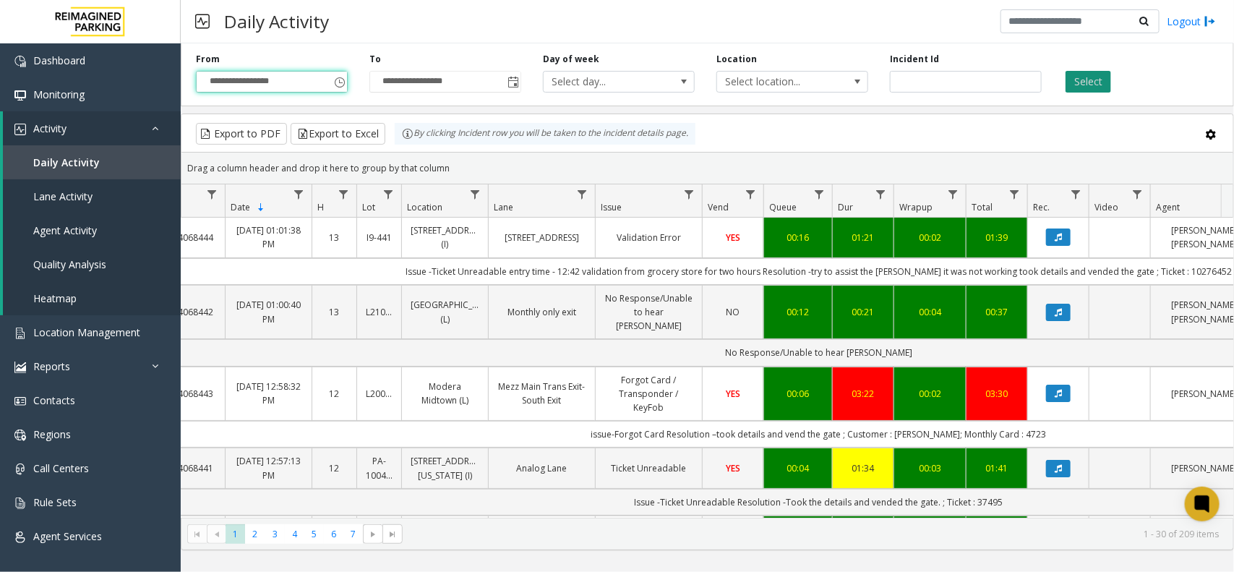
click at [1107, 84] on button "Select" at bounding box center [1089, 82] width 46 height 22
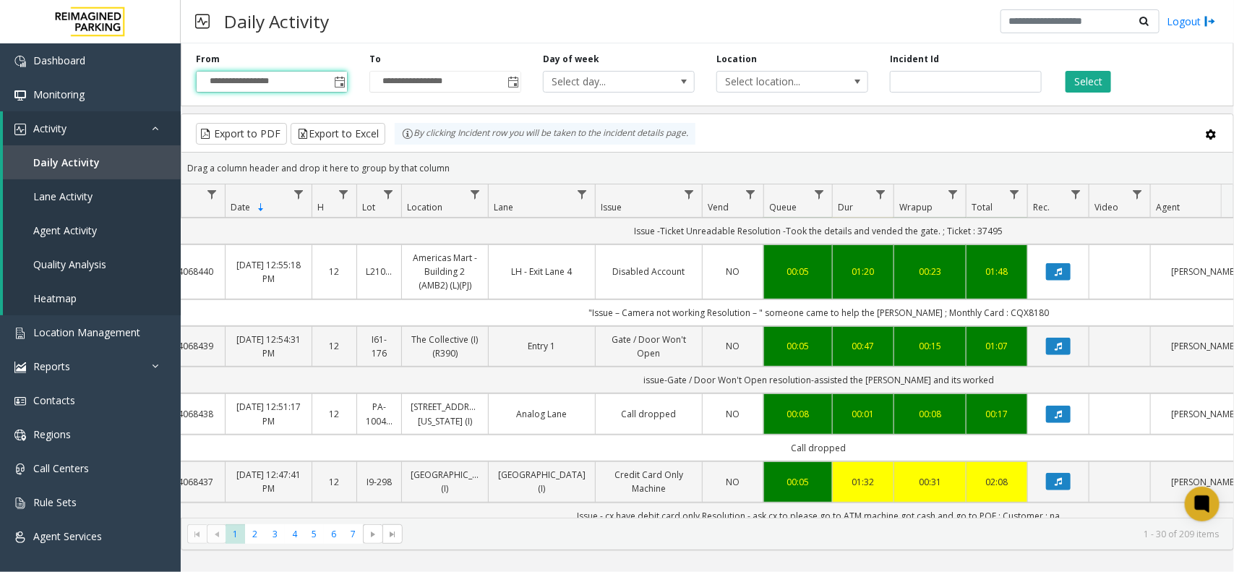
scroll to position [0, 38]
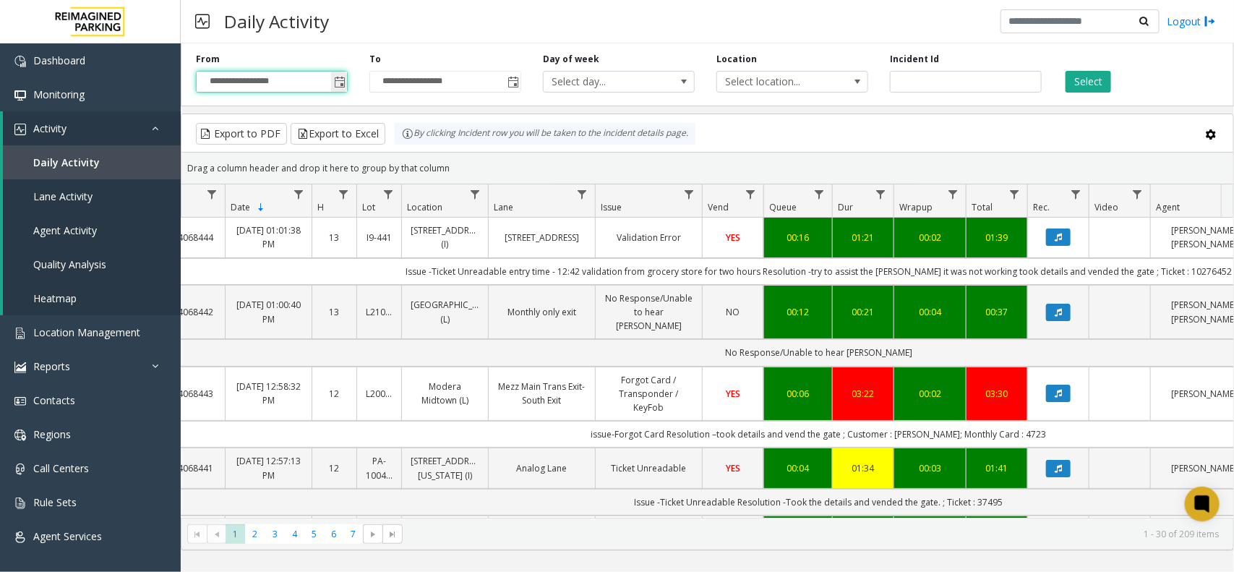
click at [335, 81] on span "Toggle popup" at bounding box center [340, 83] width 12 height 12
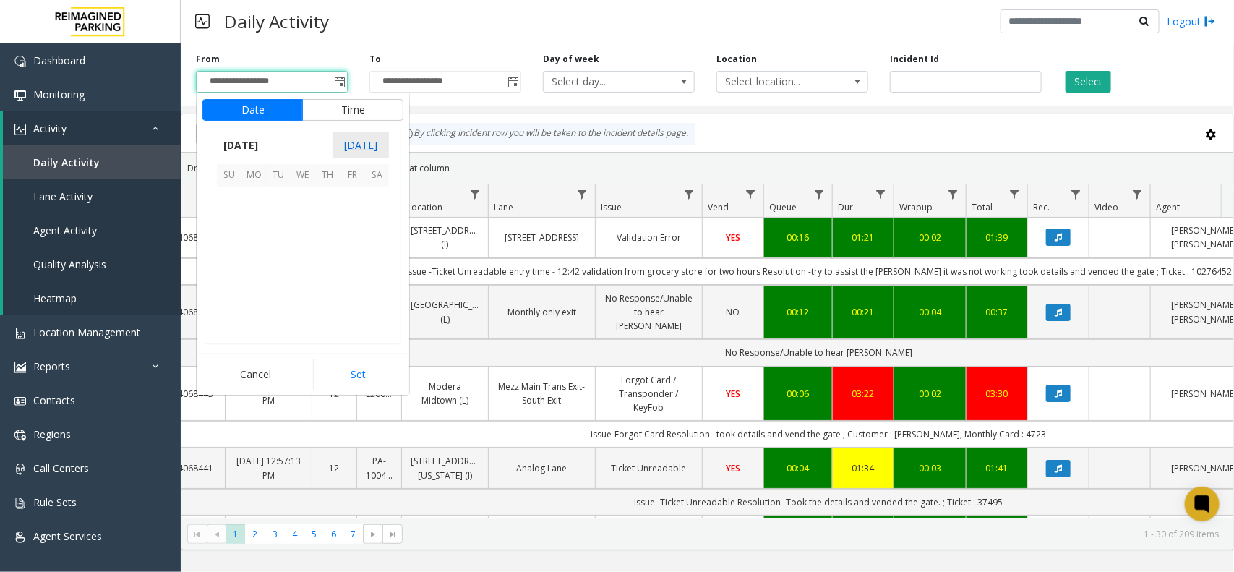
scroll to position [259351, 0]
click at [265, 143] on span "September 2025" at bounding box center [241, 145] width 48 height 22
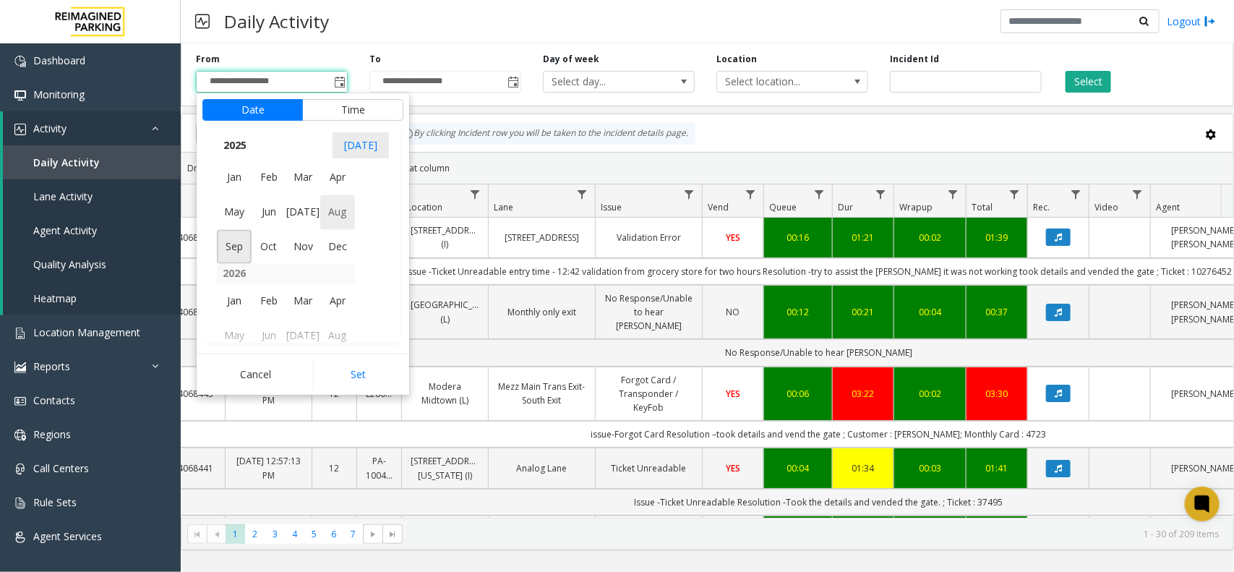
click at [338, 217] on span "Aug" at bounding box center [337, 212] width 35 height 35
click at [239, 324] on span "31" at bounding box center [229, 322] width 25 height 25
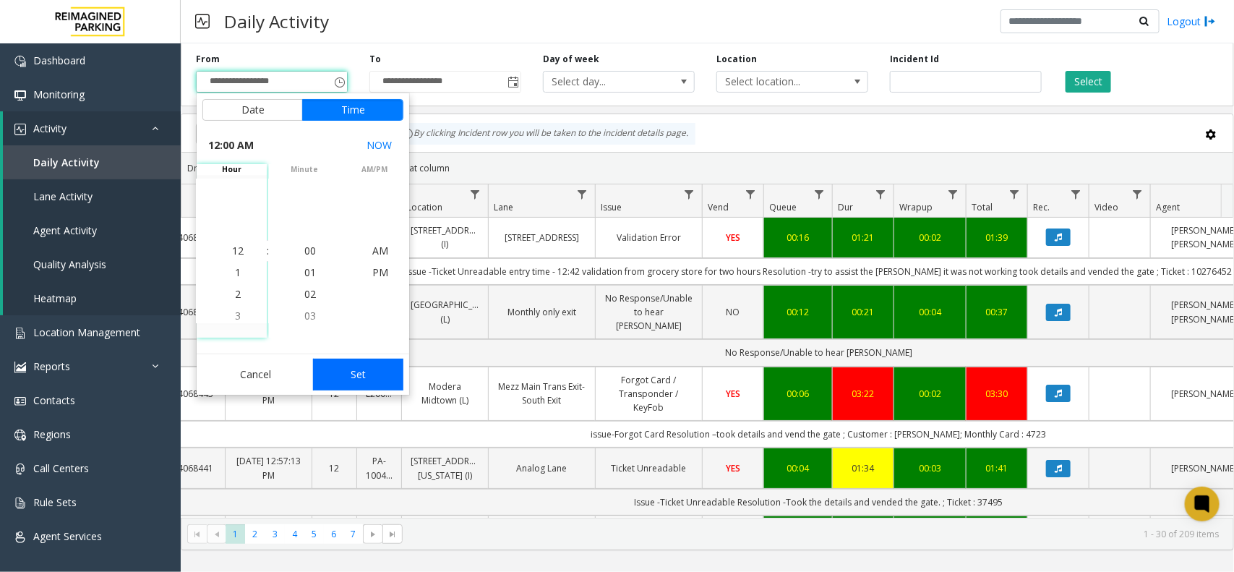
click at [363, 380] on button "Set" at bounding box center [358, 375] width 91 height 32
type input "**********"
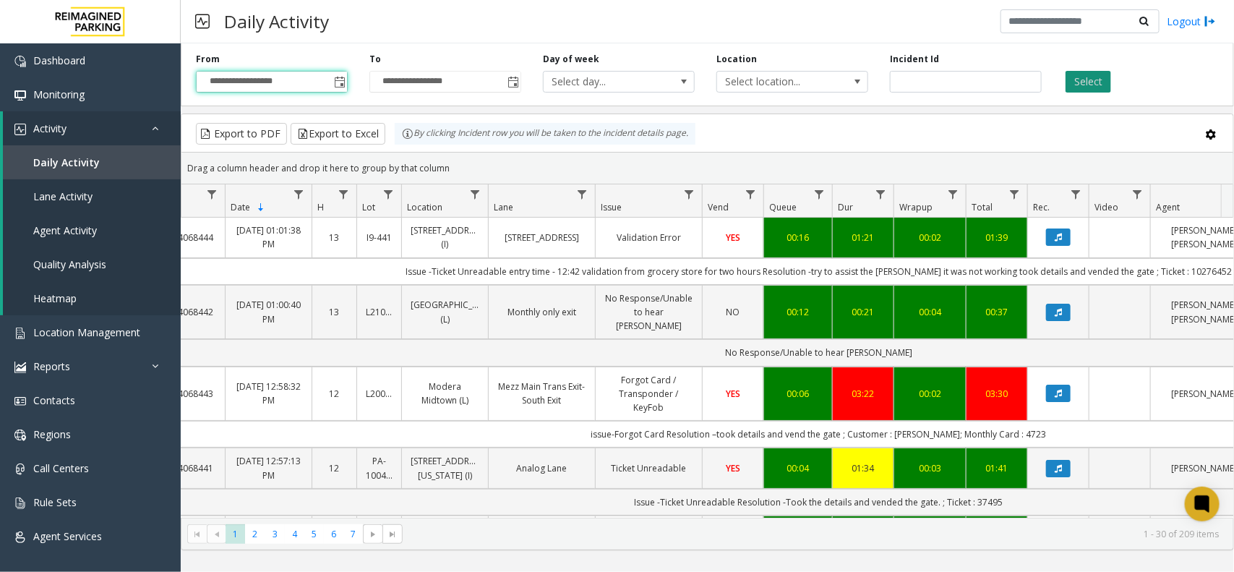
click at [1100, 84] on button "Select" at bounding box center [1089, 82] width 46 height 22
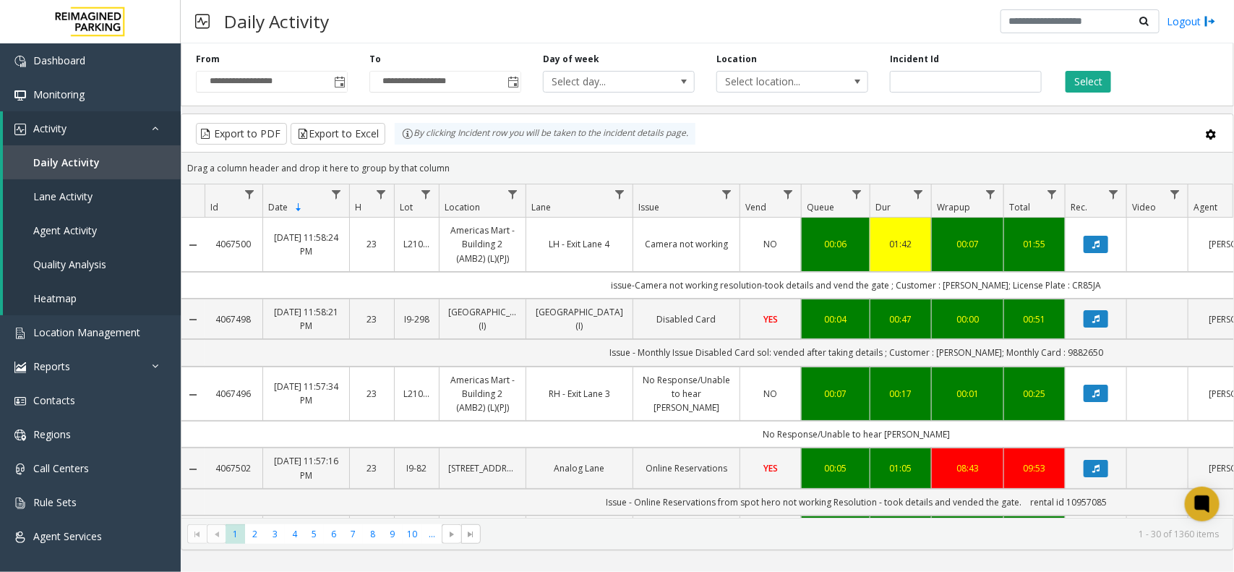
scroll to position [0, 74]
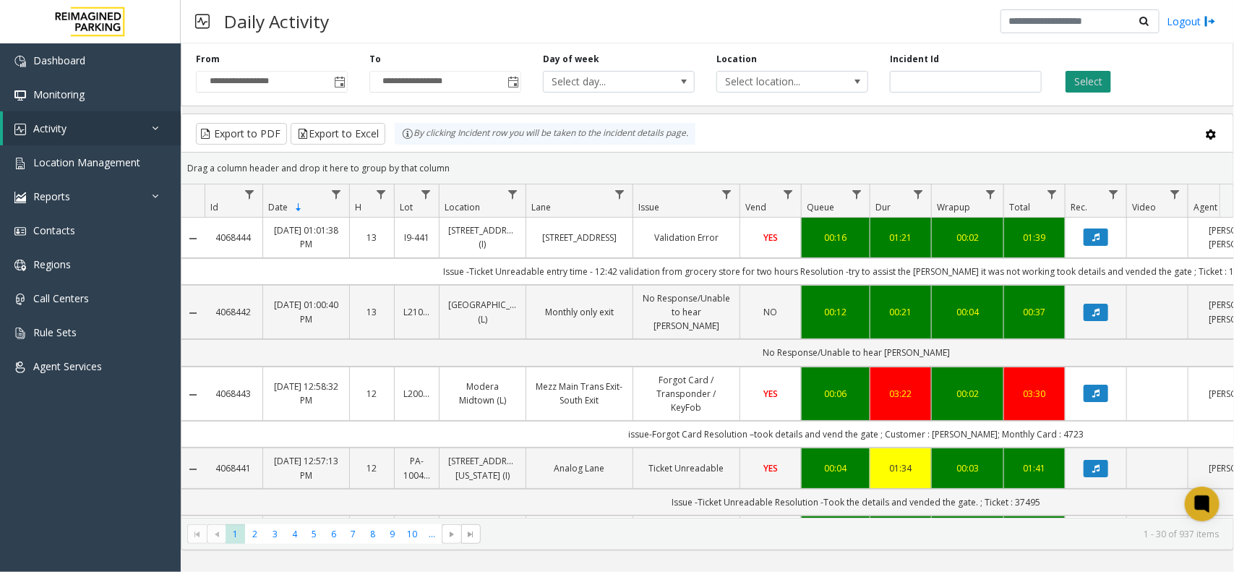
click at [1088, 81] on button "Select" at bounding box center [1089, 82] width 46 height 22
click at [508, 83] on span "Toggle popup" at bounding box center [514, 83] width 12 height 12
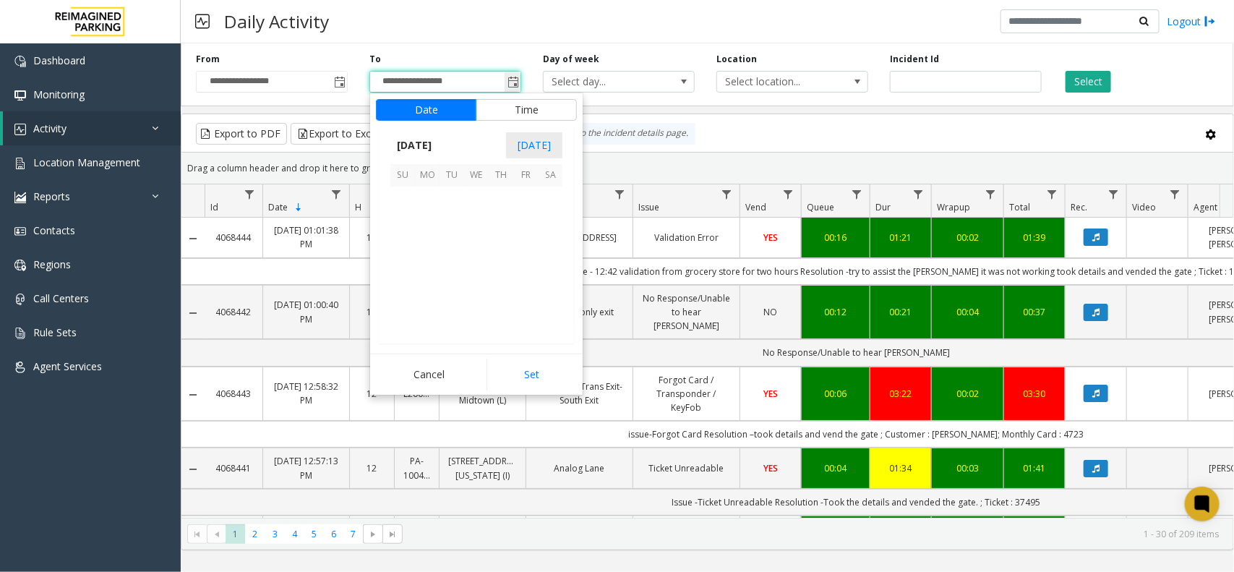
scroll to position [22, 0]
click at [438, 200] on span "1" at bounding box center [427, 199] width 25 height 25
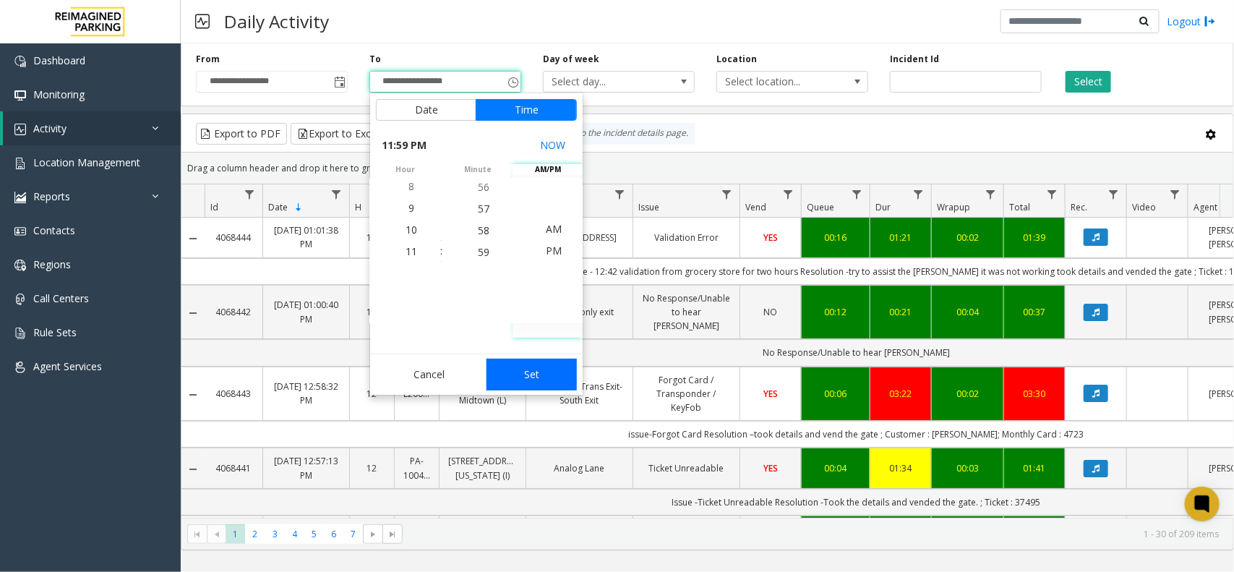
click at [547, 372] on button "Set" at bounding box center [532, 375] width 91 height 32
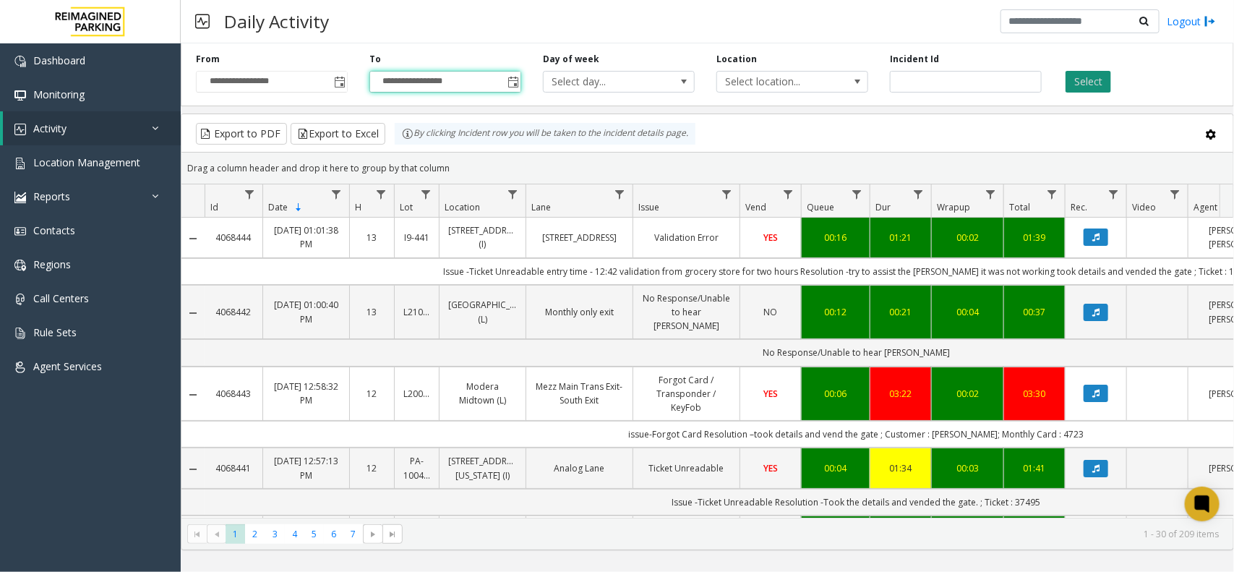
click at [1086, 85] on button "Select" at bounding box center [1089, 82] width 46 height 22
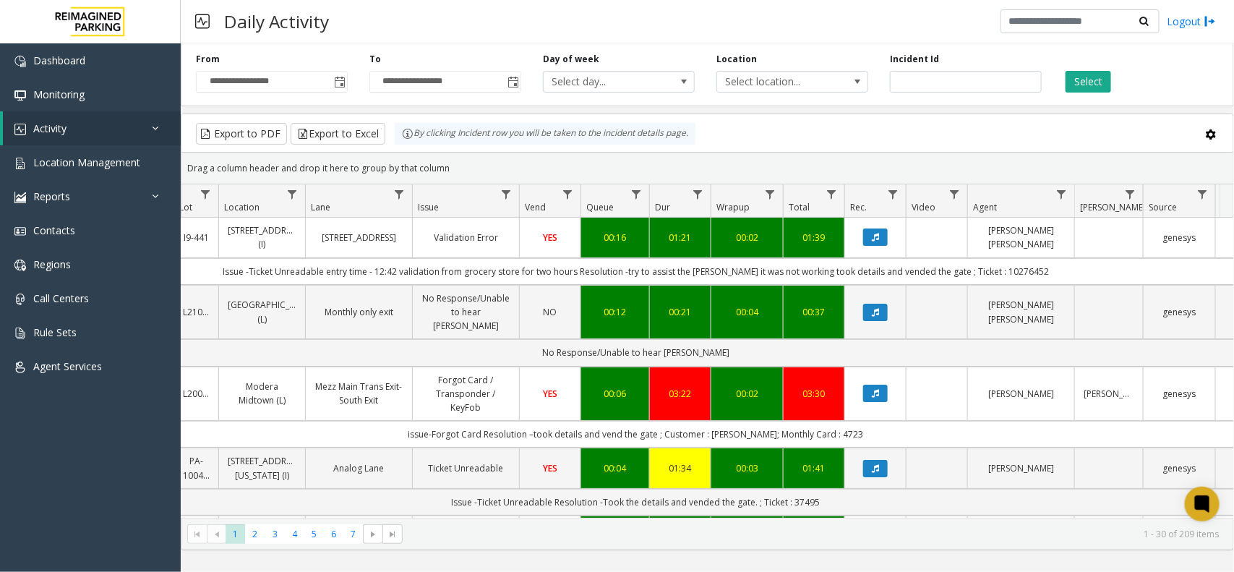
scroll to position [0, 247]
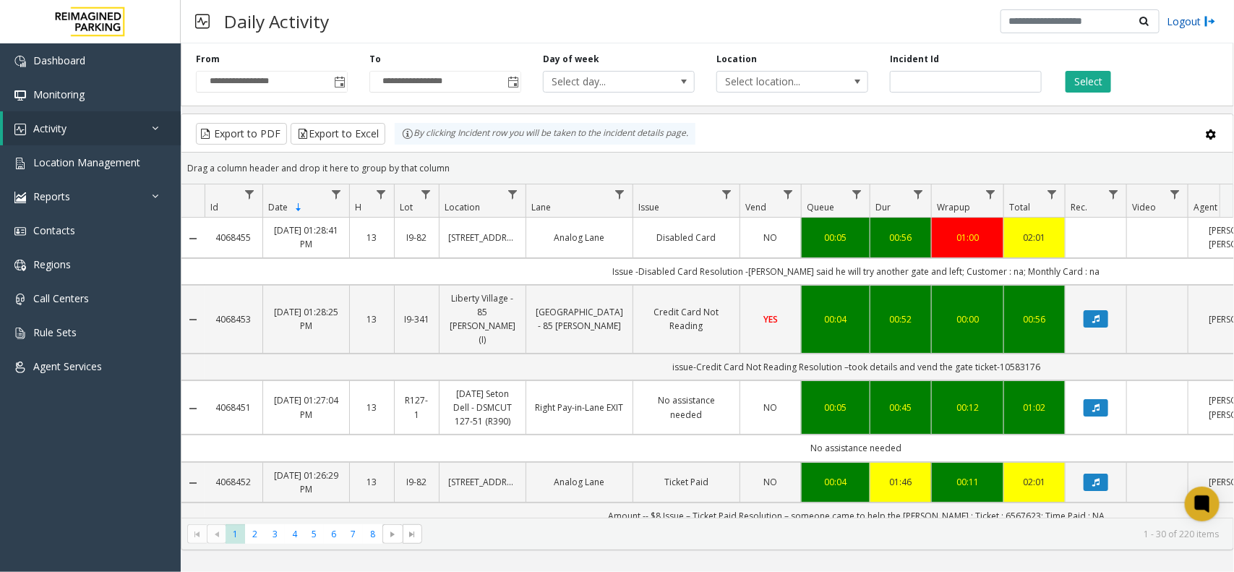
click at [1180, 20] on link "Logout" at bounding box center [1191, 21] width 49 height 15
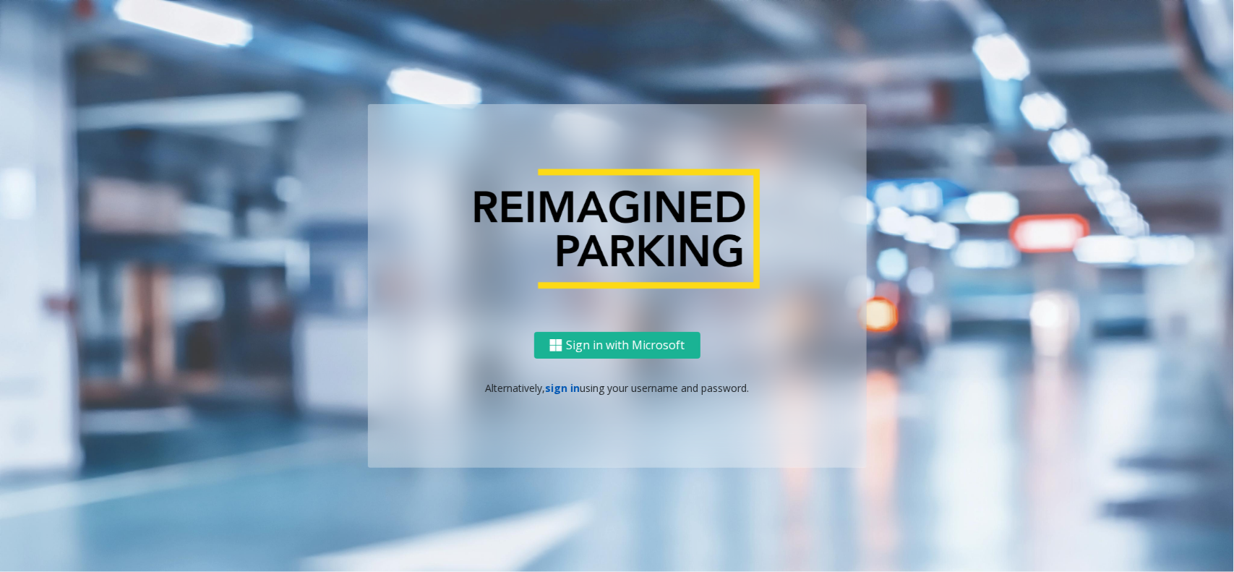
click at [573, 388] on link "sign in" at bounding box center [562, 388] width 35 height 14
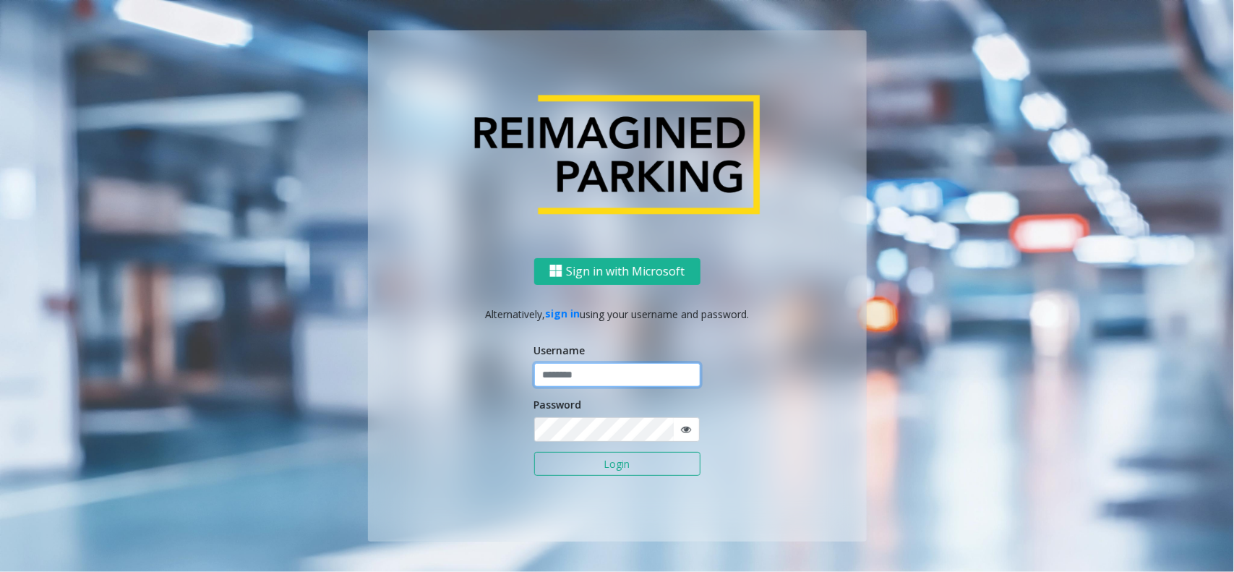
click at [623, 376] on input "text" at bounding box center [617, 375] width 166 height 25
type input "*********"
click at [534, 452] on button "Login" at bounding box center [617, 464] width 166 height 25
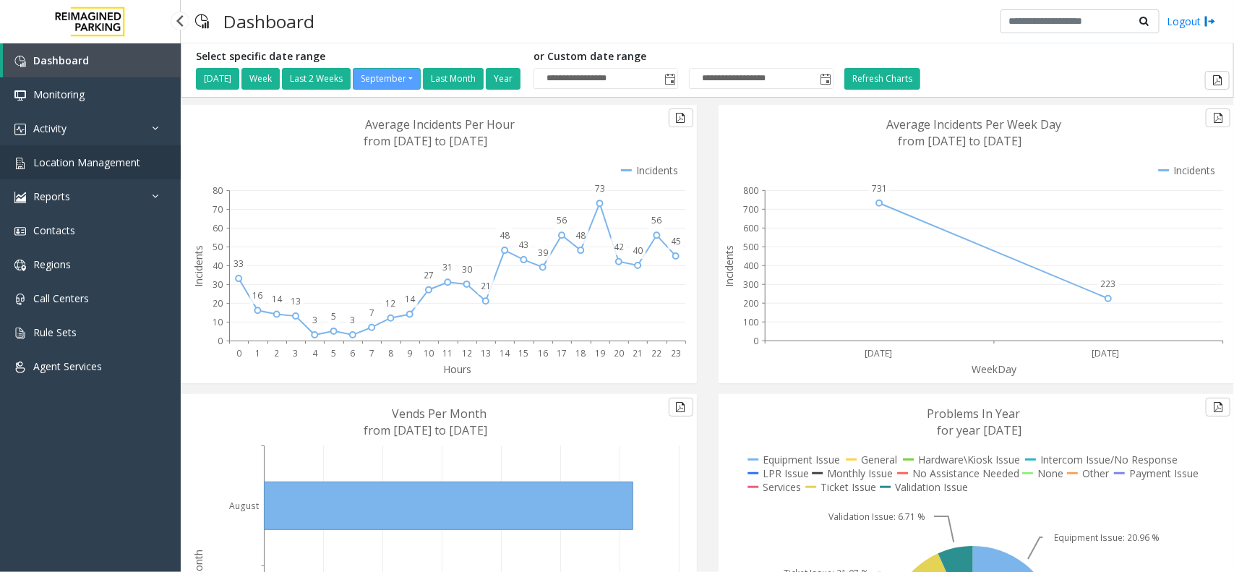
click at [114, 157] on span "Location Management" at bounding box center [86, 162] width 107 height 14
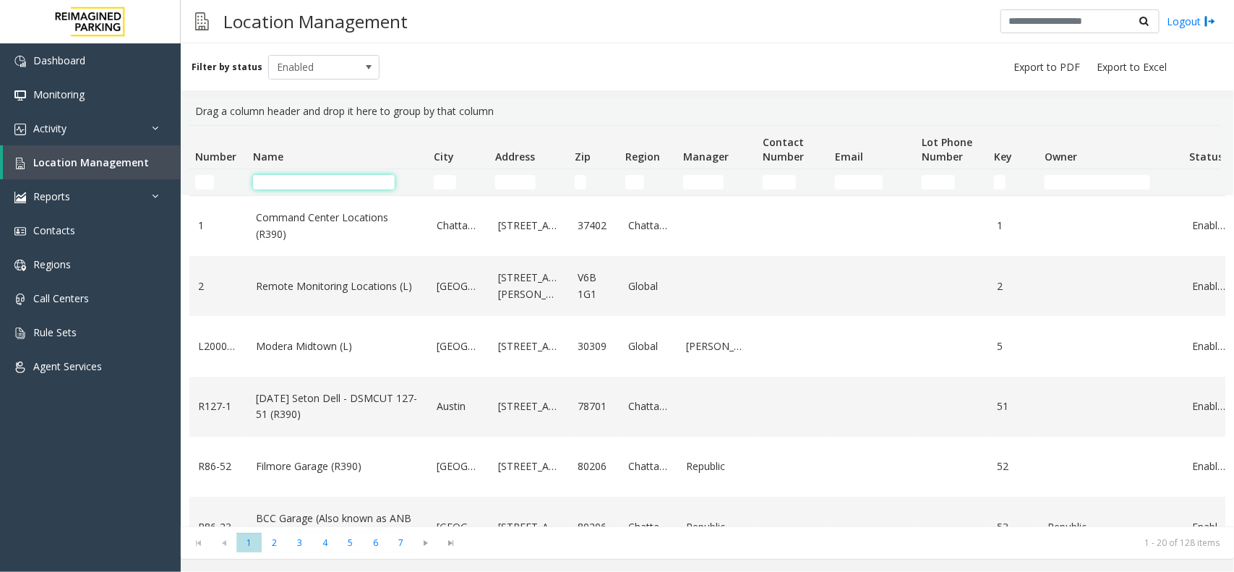
click at [346, 182] on input "Name Filter" at bounding box center [324, 182] width 142 height 14
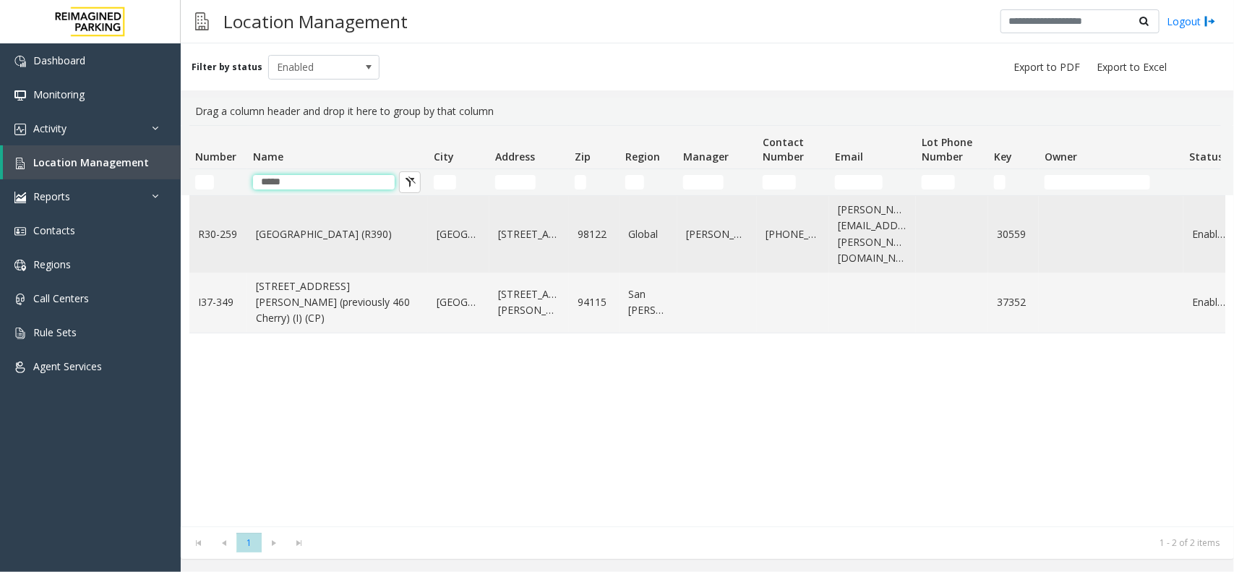
type input "*****"
click at [356, 248] on td "[GEOGRAPHIC_DATA] (R390)" at bounding box center [337, 234] width 181 height 77
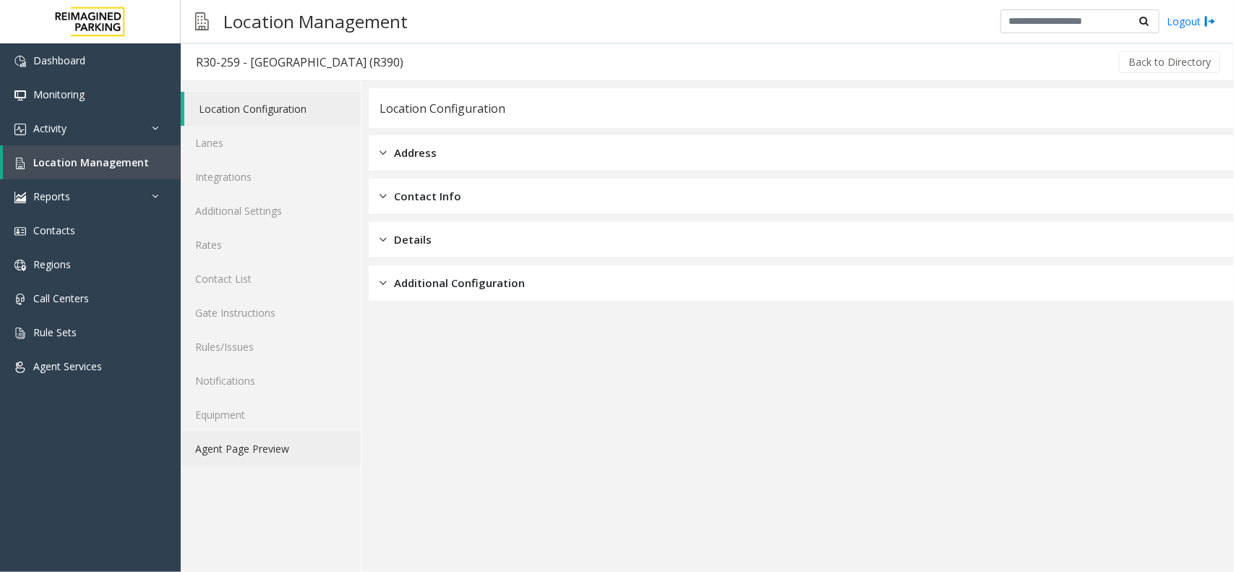
click at [286, 450] on link "Agent Page Preview" at bounding box center [271, 449] width 180 height 34
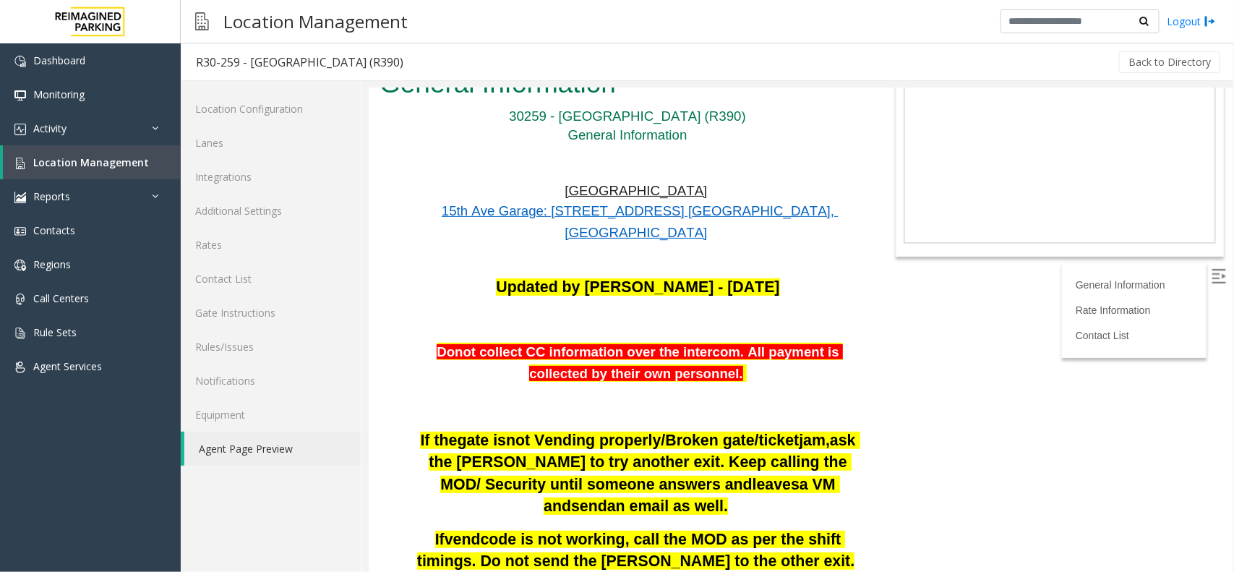
scroll to position [90, 0]
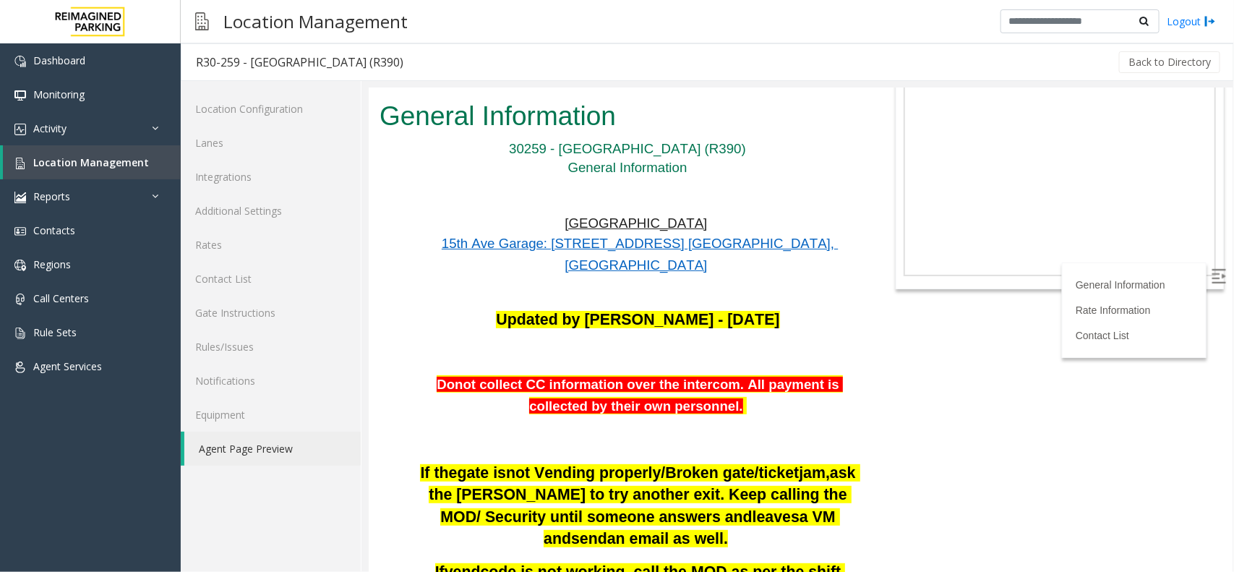
click at [1211, 273] on img at bounding box center [1218, 275] width 14 height 14
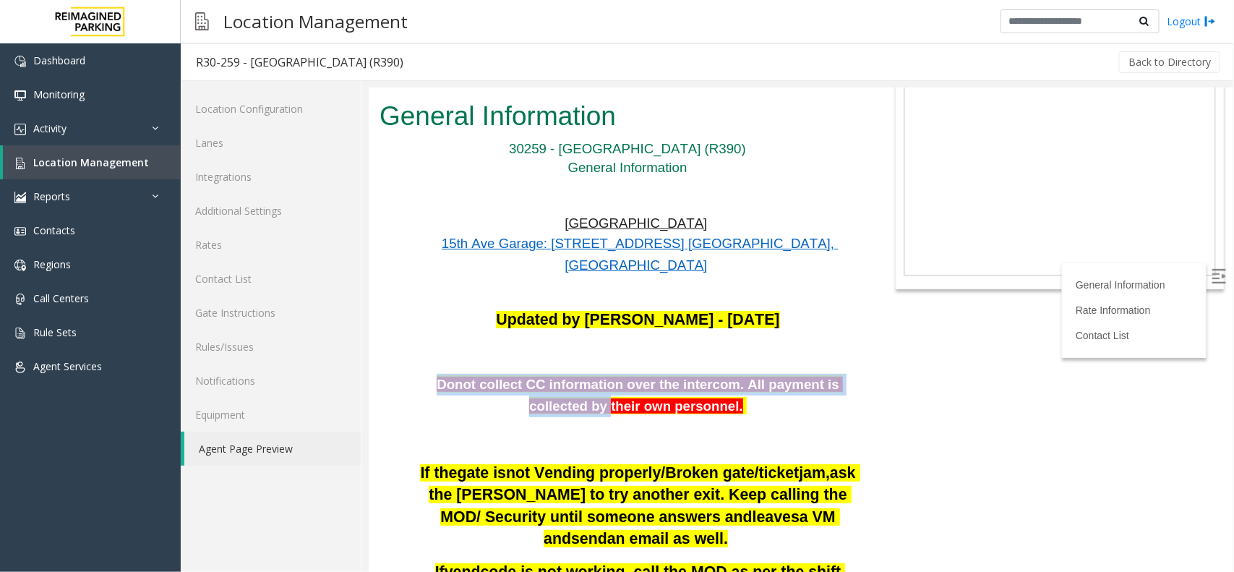
drag, startPoint x: 423, startPoint y: 317, endPoint x: 853, endPoint y: 326, distance: 430.2
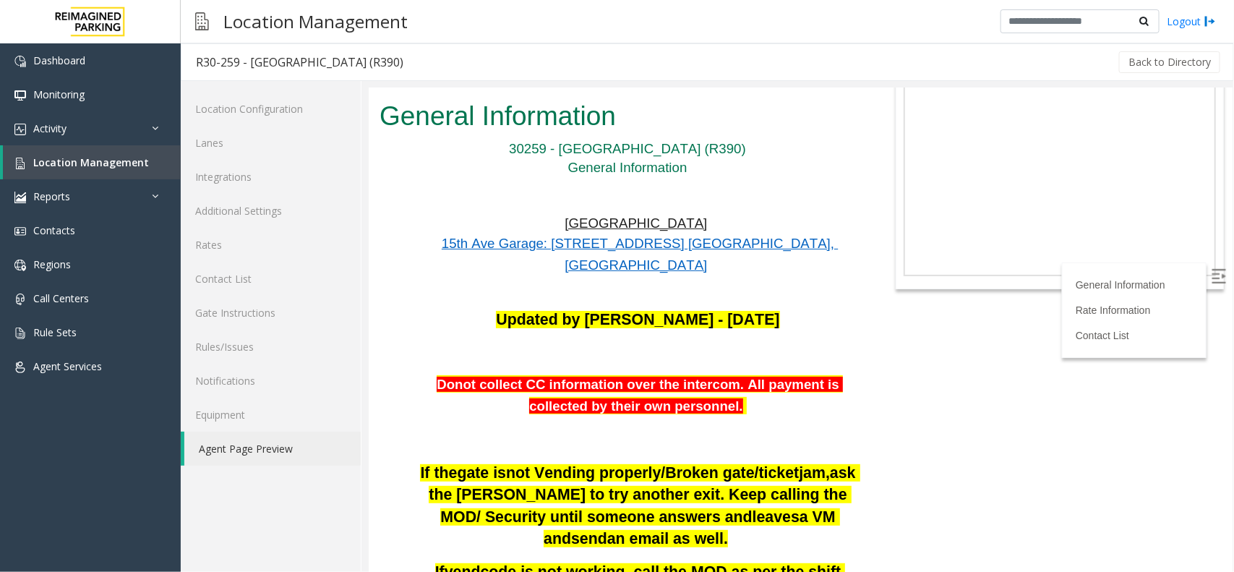
click at [800, 350] on div "Updated by Jeetendra - 30th April 2025 Donot collect CC information over the in…" at bounding box center [638, 379] width 448 height 141
click at [87, 123] on link "Activity" at bounding box center [90, 128] width 181 height 34
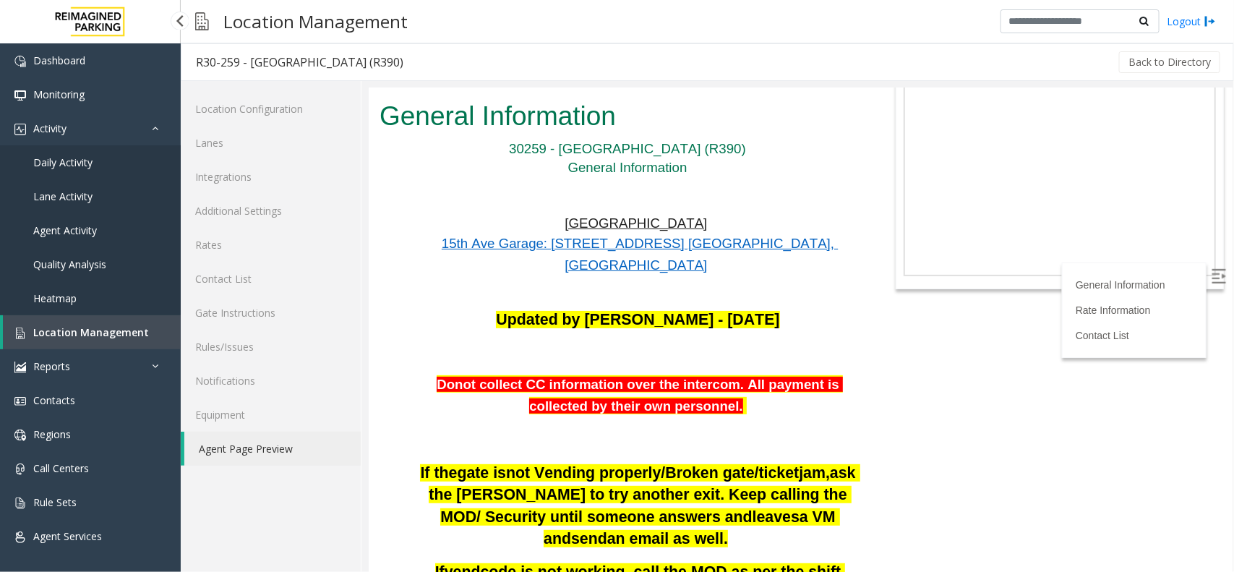
click at [87, 164] on span "Daily Activity" at bounding box center [62, 162] width 59 height 14
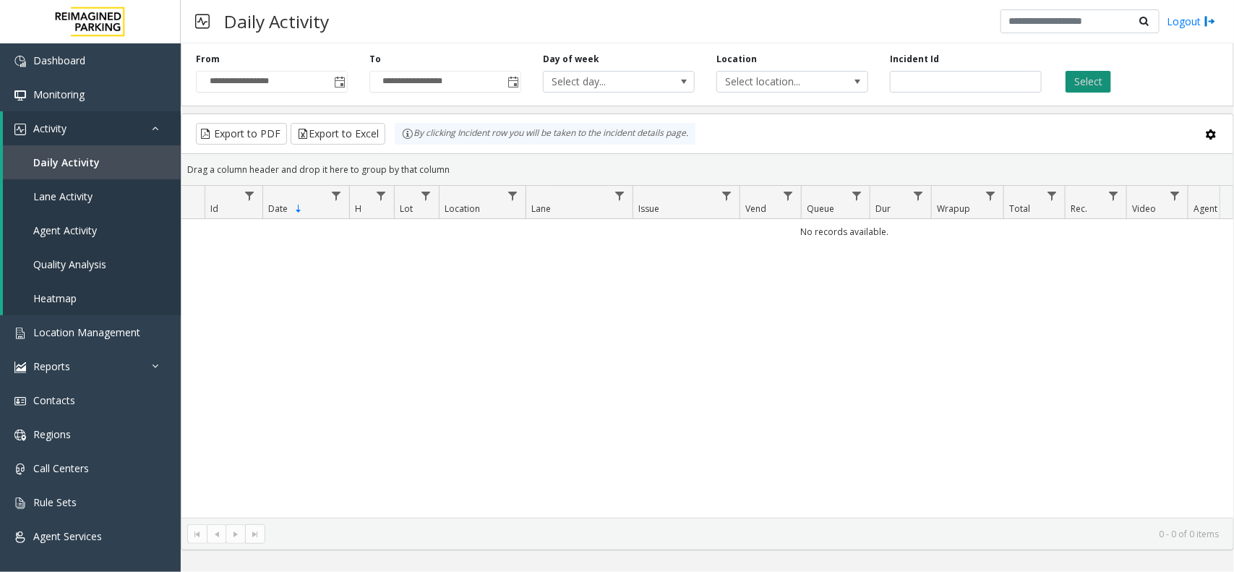
click at [1085, 85] on button "Select" at bounding box center [1089, 82] width 46 height 22
click at [334, 82] on span "Toggle popup" at bounding box center [340, 83] width 12 height 12
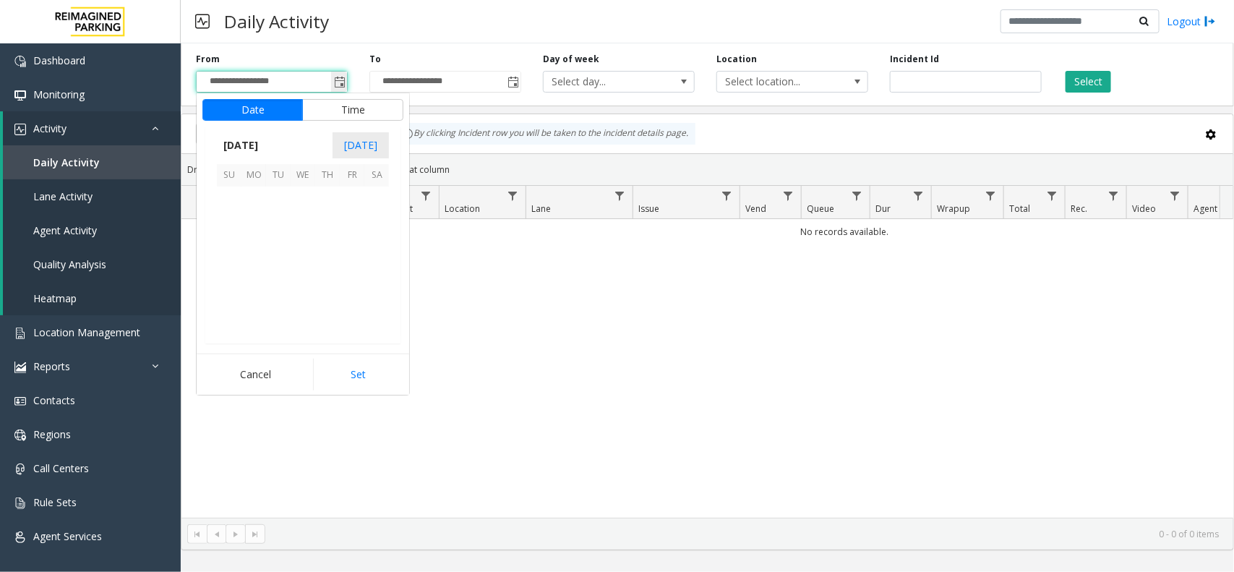
scroll to position [259351, 0]
click at [252, 200] on span "1" at bounding box center [253, 199] width 25 height 25
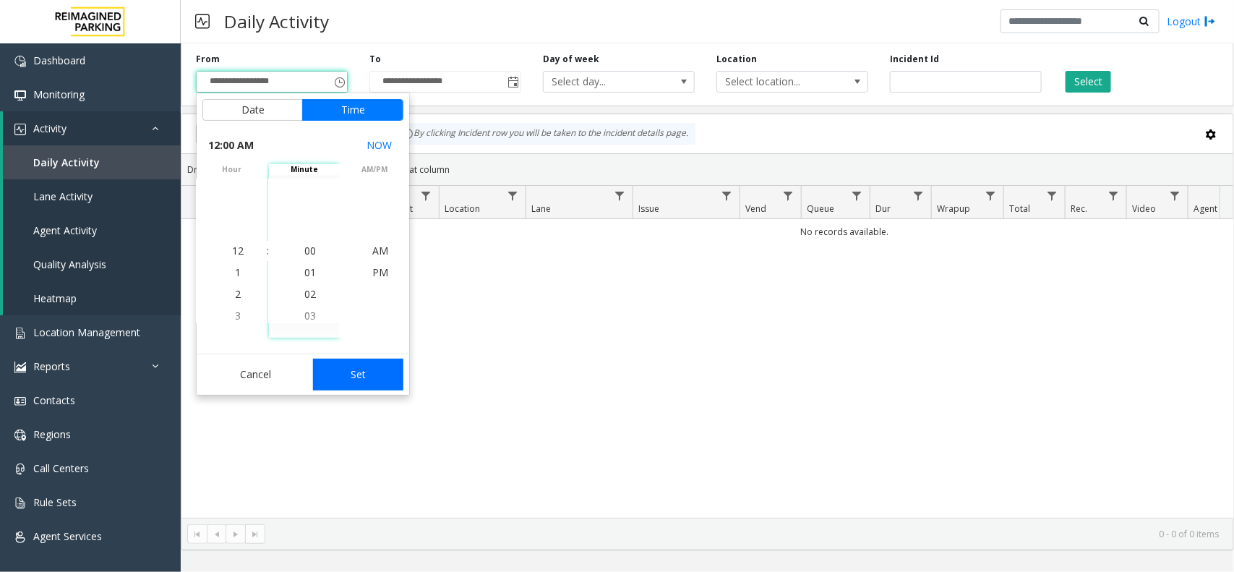
click at [343, 363] on button "Set" at bounding box center [358, 375] width 91 height 32
type input "**********"
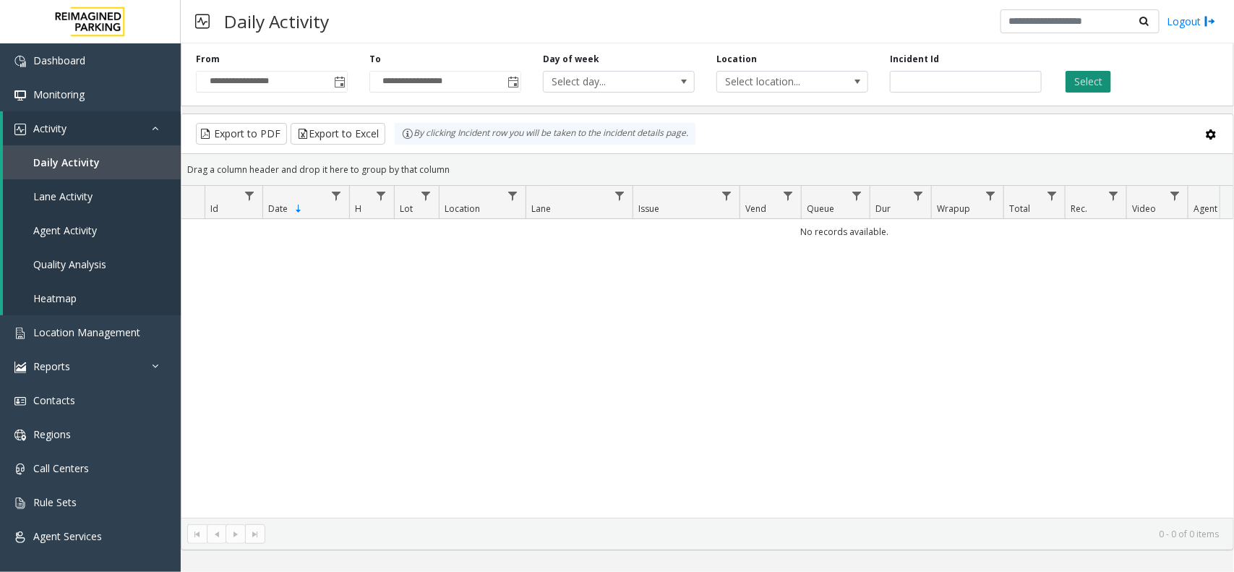
click at [1103, 81] on button "Select" at bounding box center [1089, 82] width 46 height 22
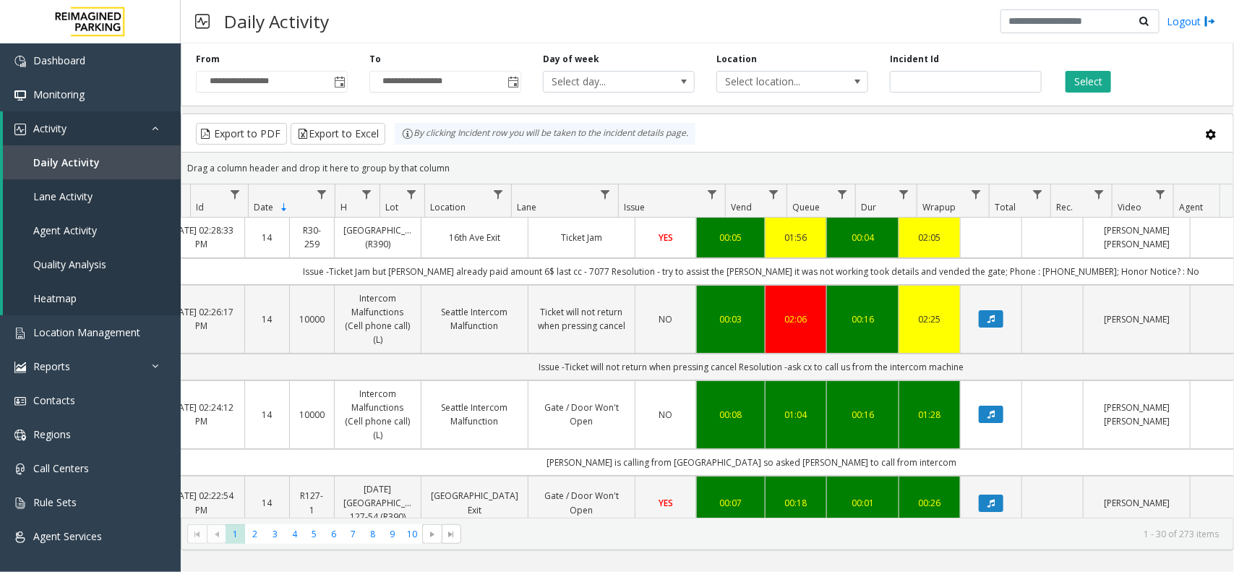
scroll to position [0, 105]
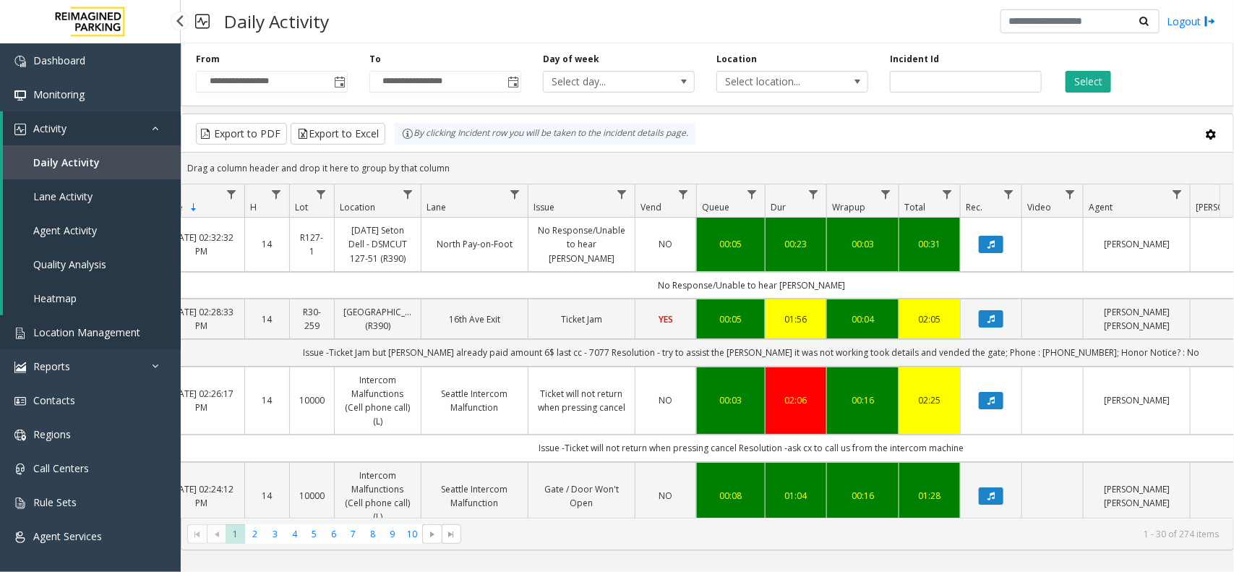
click at [94, 325] on span "Location Management" at bounding box center [86, 332] width 107 height 14
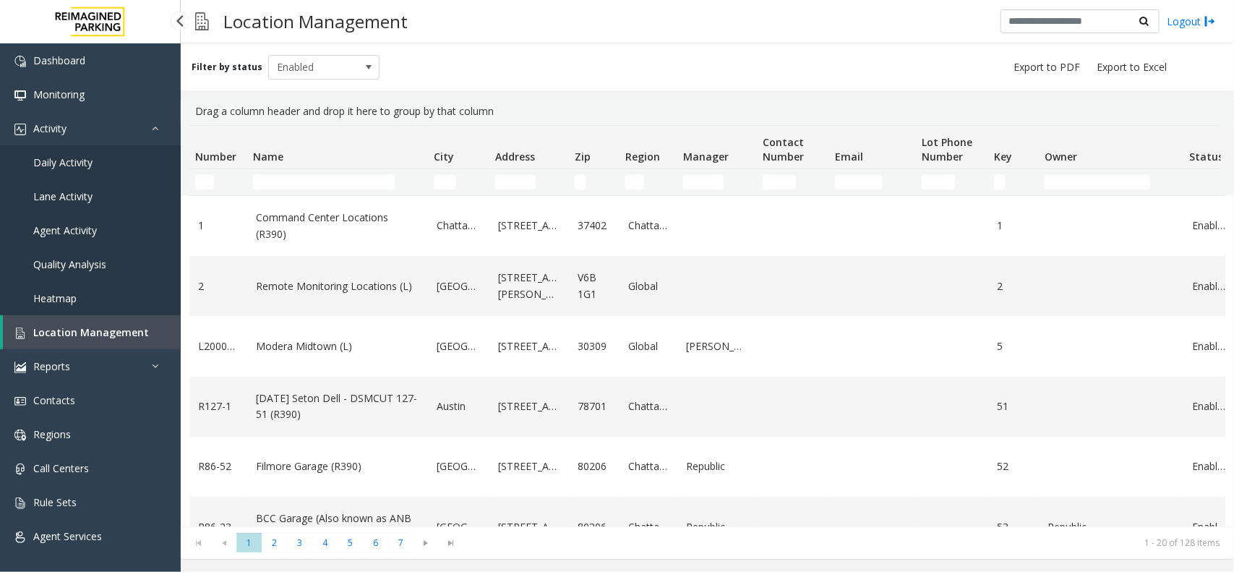
click at [117, 150] on link "Daily Activity" at bounding box center [90, 162] width 181 height 34
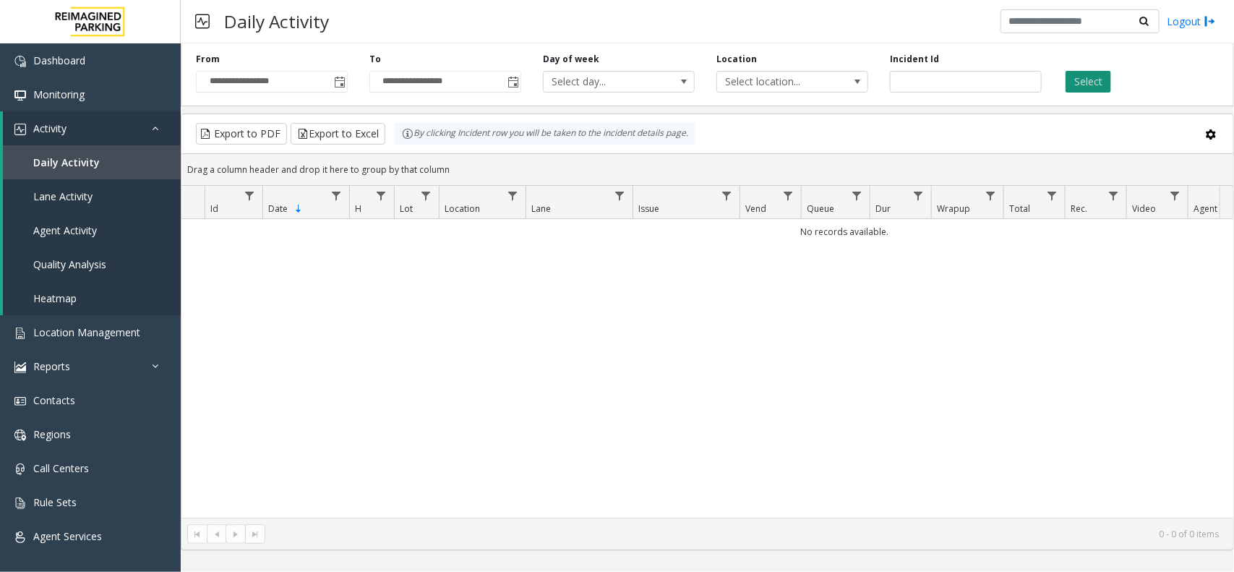
click at [1082, 88] on button "Select" at bounding box center [1089, 82] width 46 height 22
click at [338, 85] on span "Toggle popup" at bounding box center [340, 83] width 12 height 12
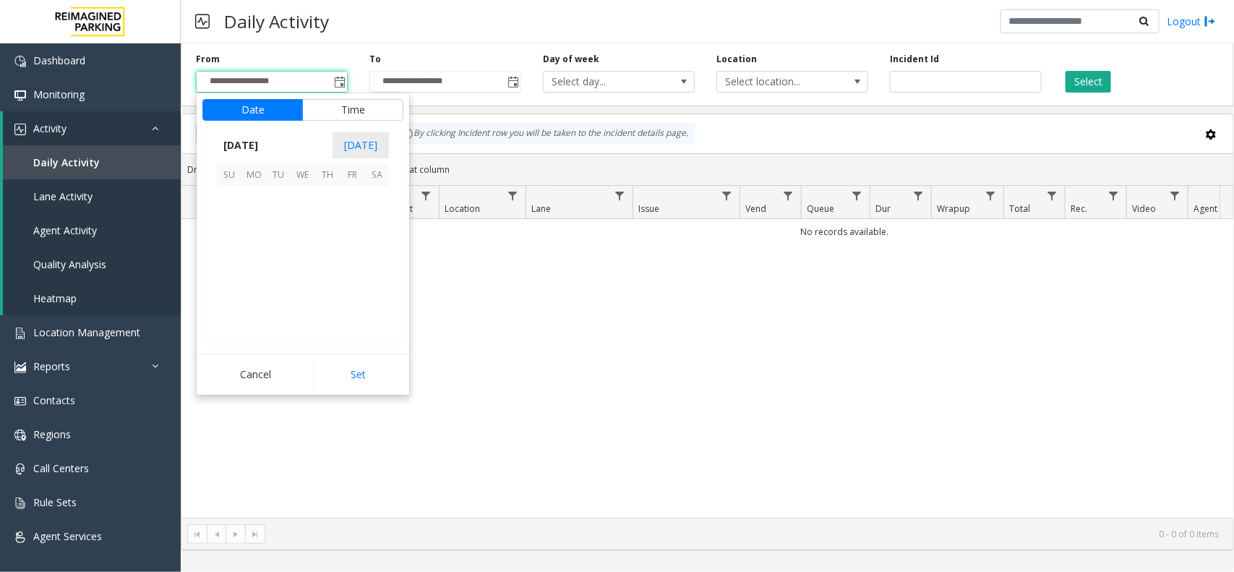
scroll to position [259351, 0]
click at [261, 194] on span "1" at bounding box center [253, 199] width 25 height 25
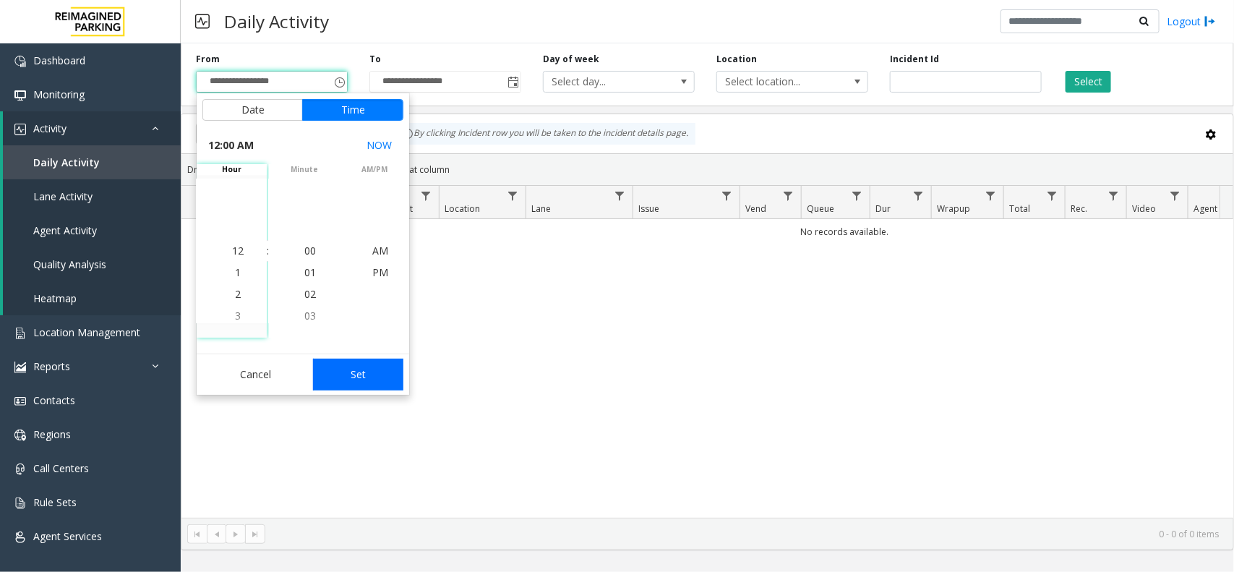
click at [363, 372] on button "Set" at bounding box center [358, 375] width 91 height 32
type input "**********"
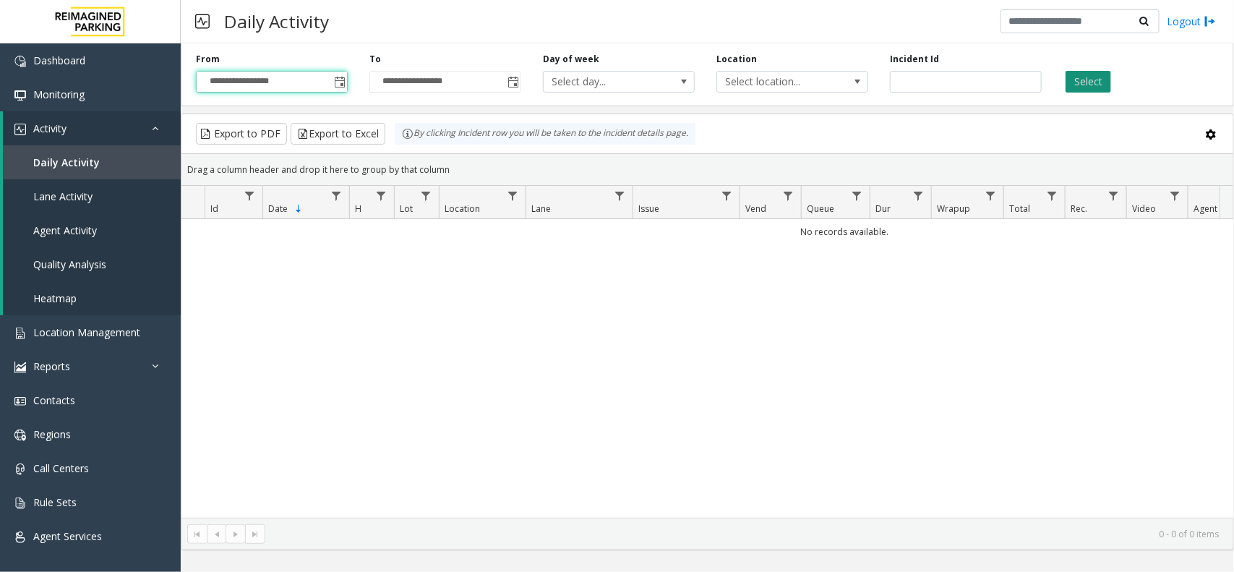
click at [1108, 83] on button "Select" at bounding box center [1089, 82] width 46 height 22
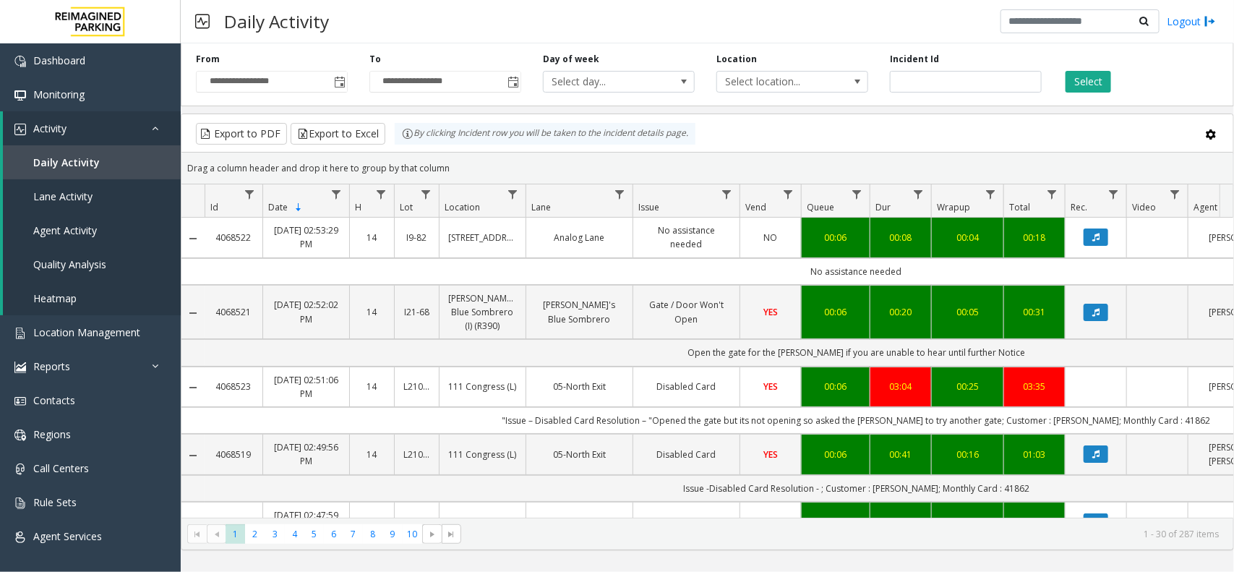
scroll to position [0, 85]
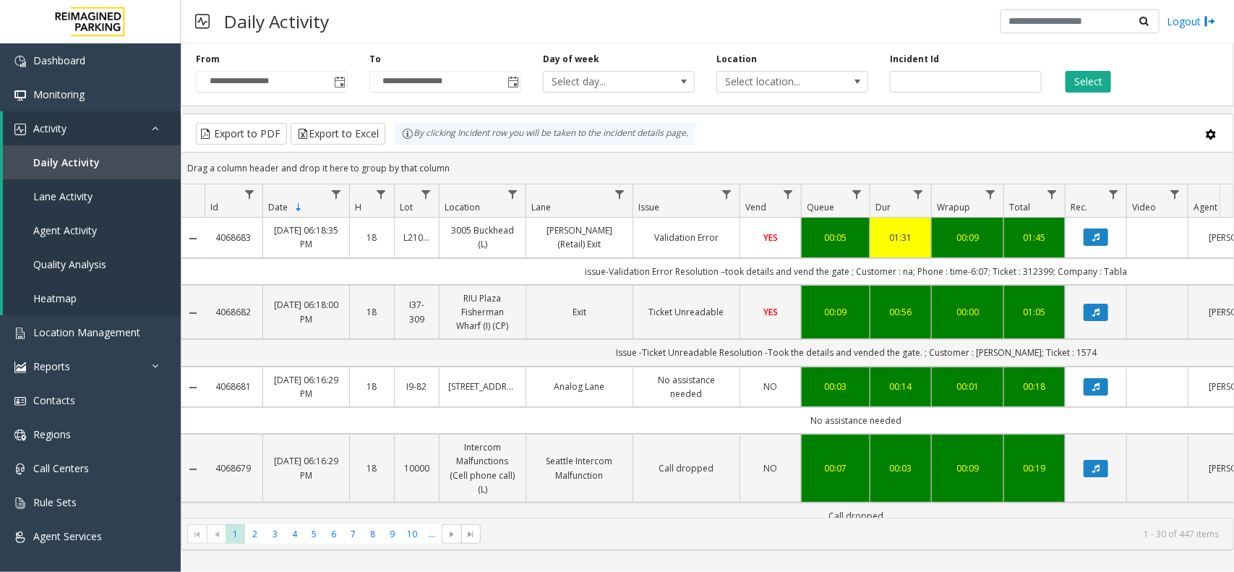
scroll to position [0, 85]
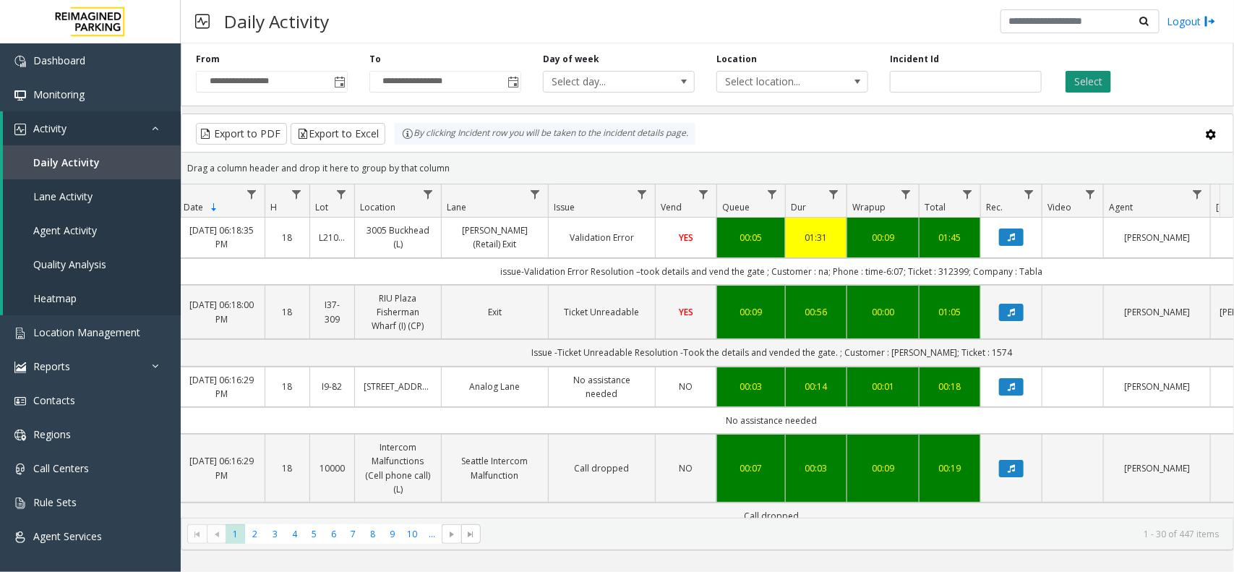
click at [1087, 85] on button "Select" at bounding box center [1089, 82] width 46 height 22
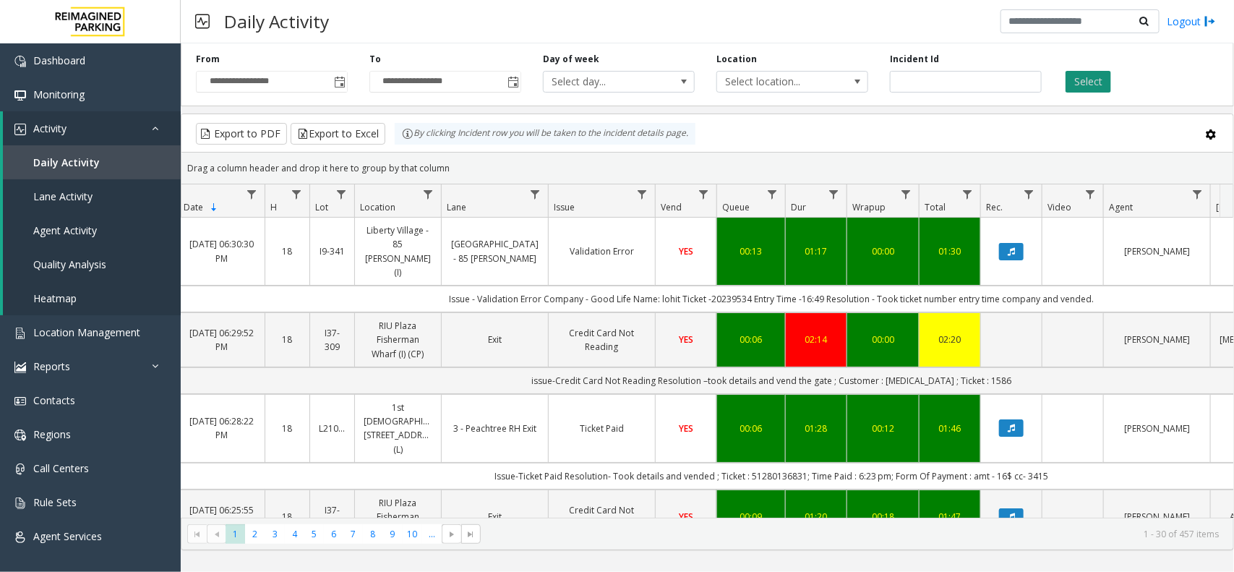
click at [1095, 82] on button "Select" at bounding box center [1089, 82] width 46 height 22
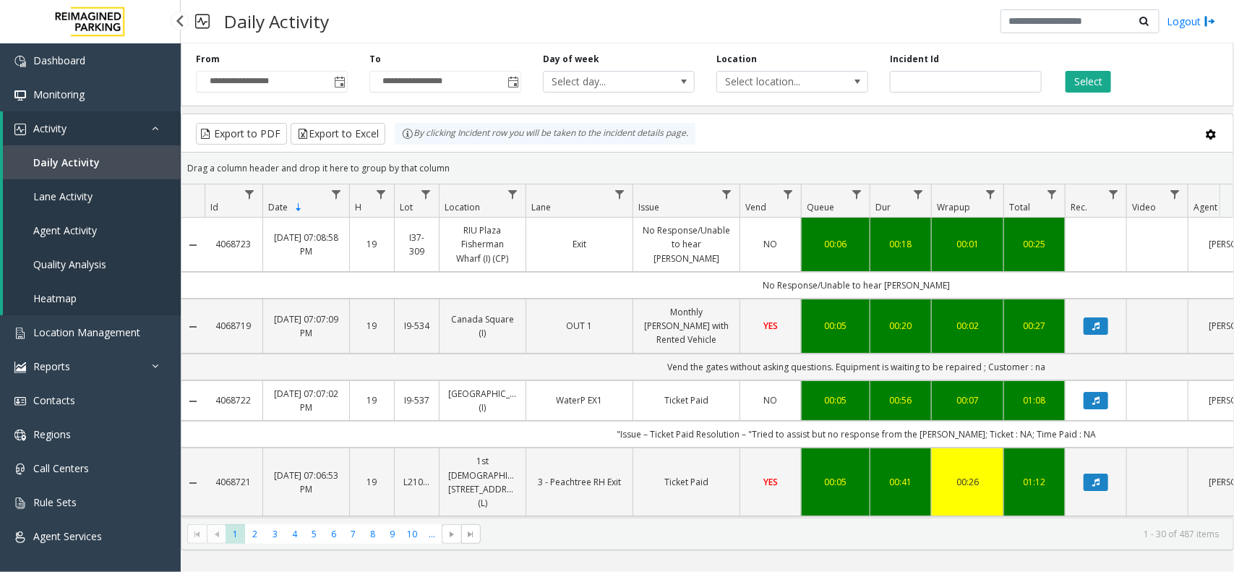
scroll to position [0, 85]
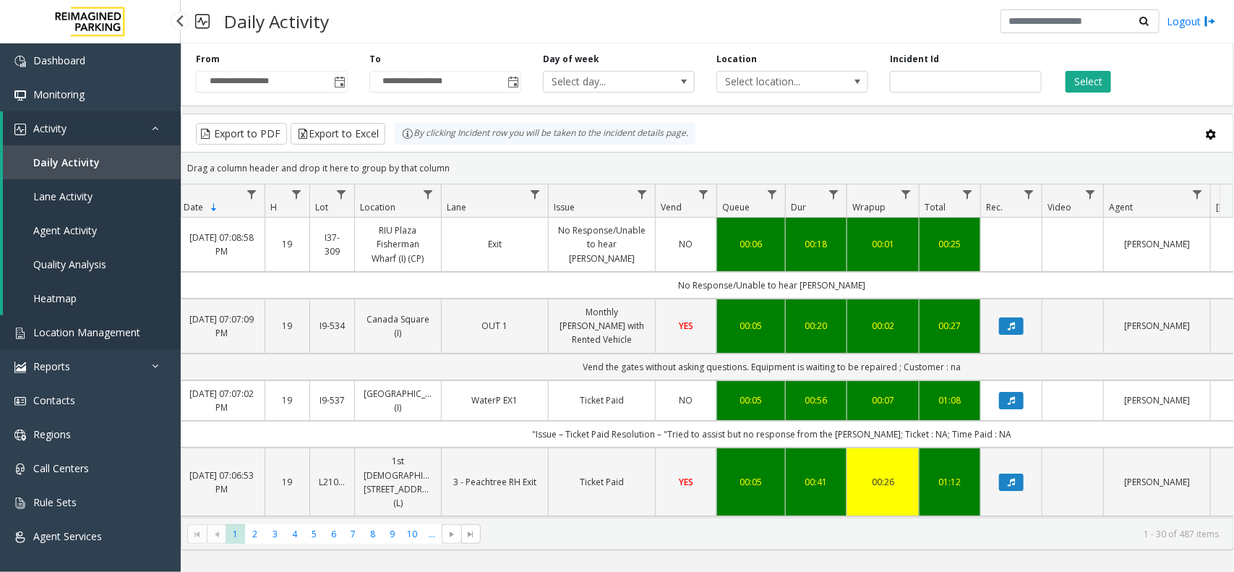
click at [110, 335] on span "Location Management" at bounding box center [86, 332] width 107 height 14
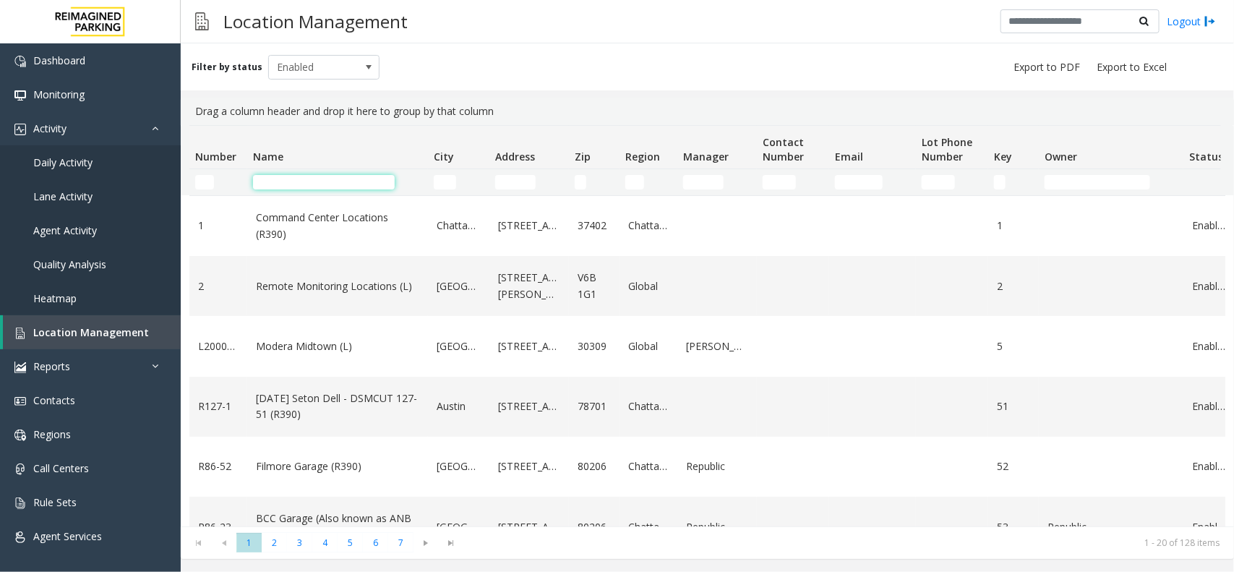
click at [333, 179] on input "Name Filter" at bounding box center [324, 182] width 142 height 14
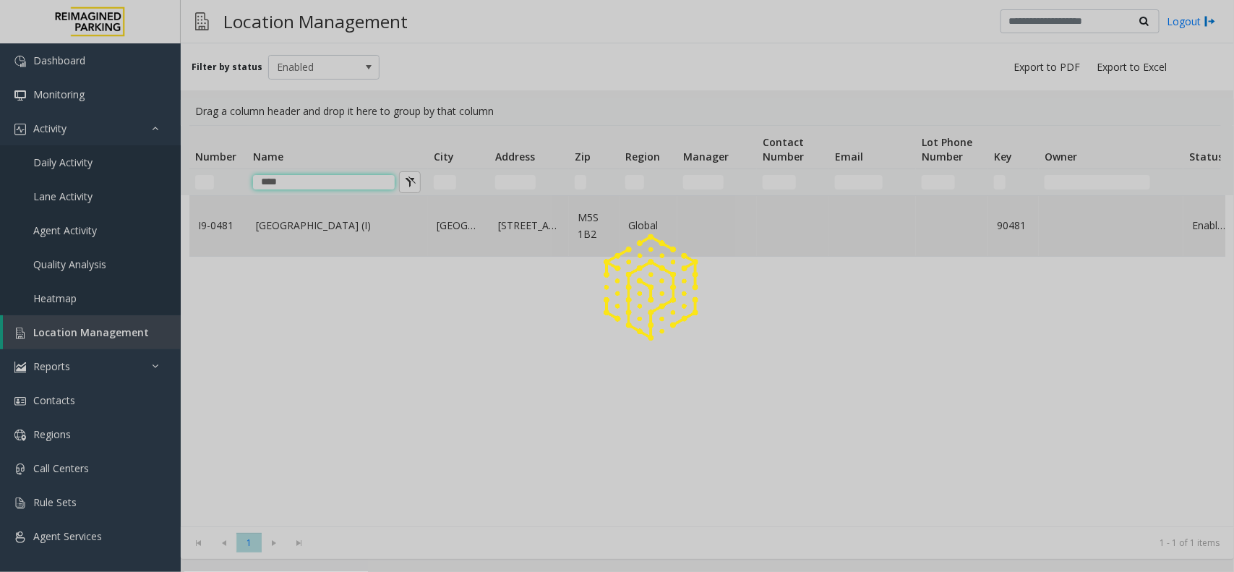
type input "****"
click at [330, 221] on div at bounding box center [617, 286] width 1234 height 572
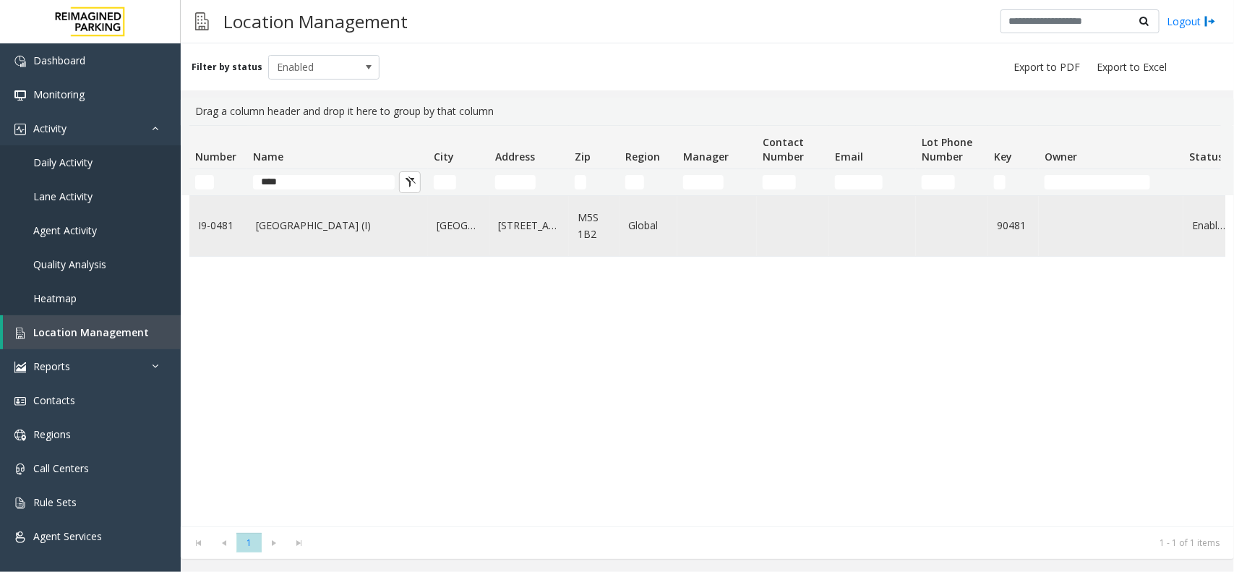
click at [330, 226] on link "[GEOGRAPHIC_DATA] (I)" at bounding box center [337, 226] width 163 height 16
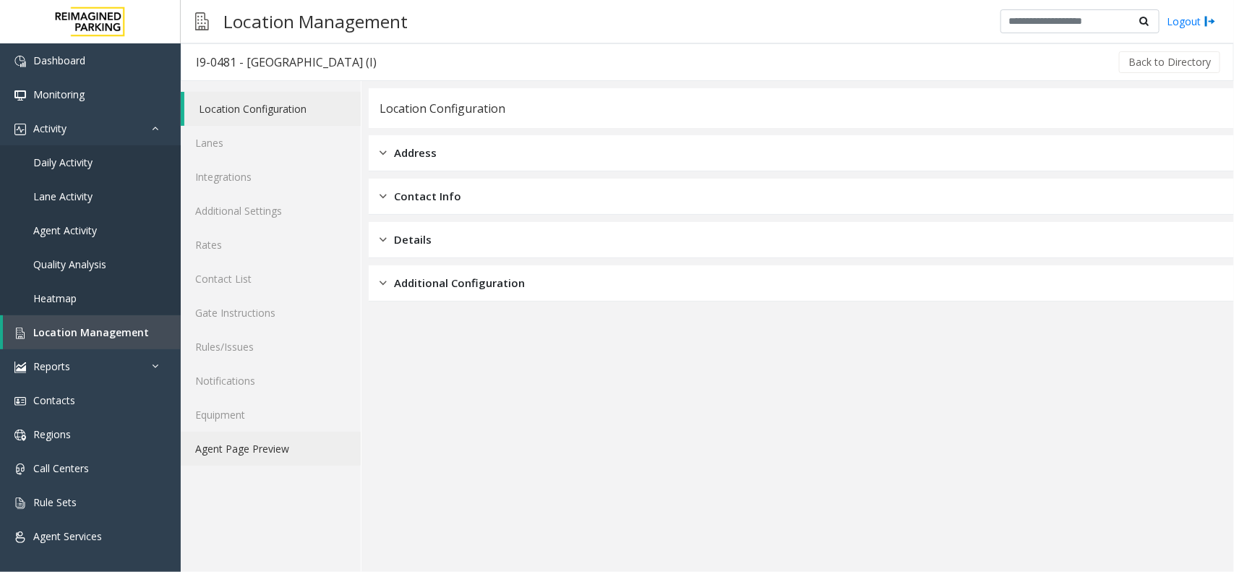
click at [270, 442] on link "Agent Page Preview" at bounding box center [271, 449] width 180 height 34
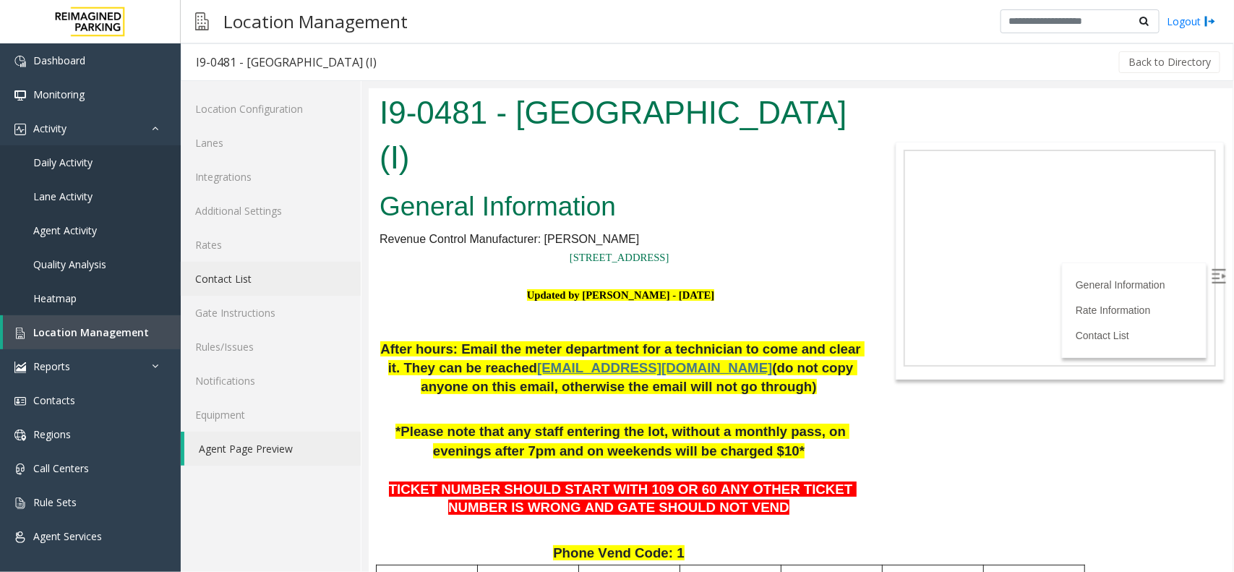
click at [382, 119] on h1 "I9-0481 - [GEOGRAPHIC_DATA] (I)" at bounding box center [620, 134] width 482 height 89
click at [516, 109] on h1 "I9-0481 - [GEOGRAPHIC_DATA] (I)" at bounding box center [620, 134] width 482 height 89
click at [518, 120] on h1 "I9-0481 - [GEOGRAPHIC_DATA] (I)" at bounding box center [620, 134] width 482 height 89
click at [543, 116] on h1 "I9-0481 - [GEOGRAPHIC_DATA] (I)" at bounding box center [620, 134] width 482 height 89
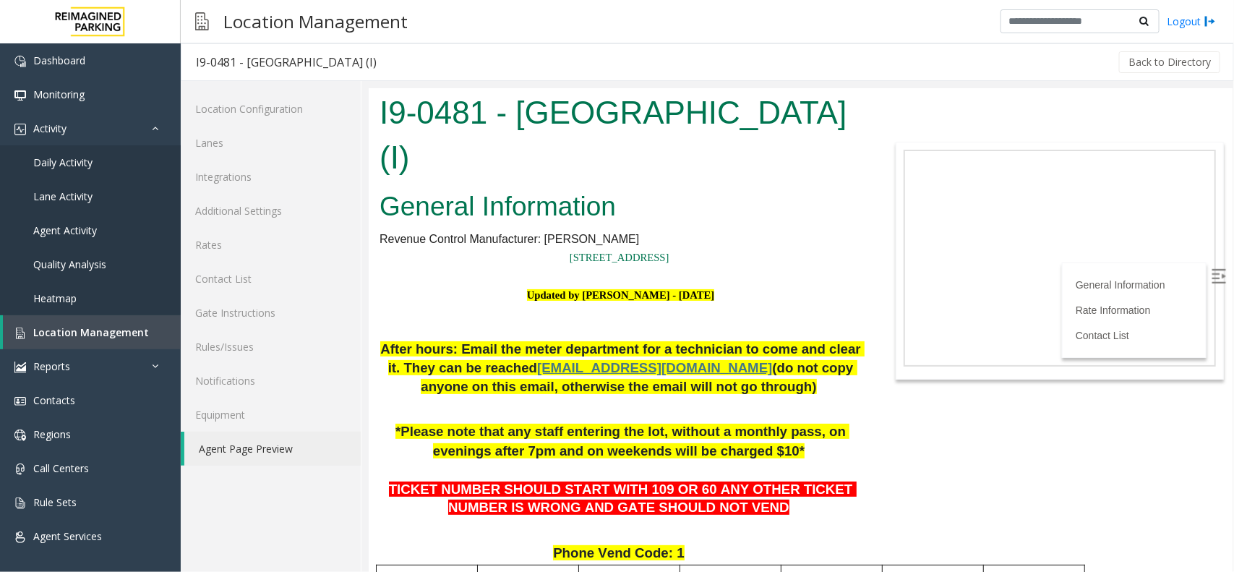
drag, startPoint x: 554, startPoint y: 155, endPoint x: 380, endPoint y: 111, distance: 179.7
click at [380, 111] on h1 "I9-0481 - [GEOGRAPHIC_DATA] (I)" at bounding box center [620, 134] width 482 height 89
copy h1 "I9-0481 - [GEOGRAPHIC_DATA] (I)"
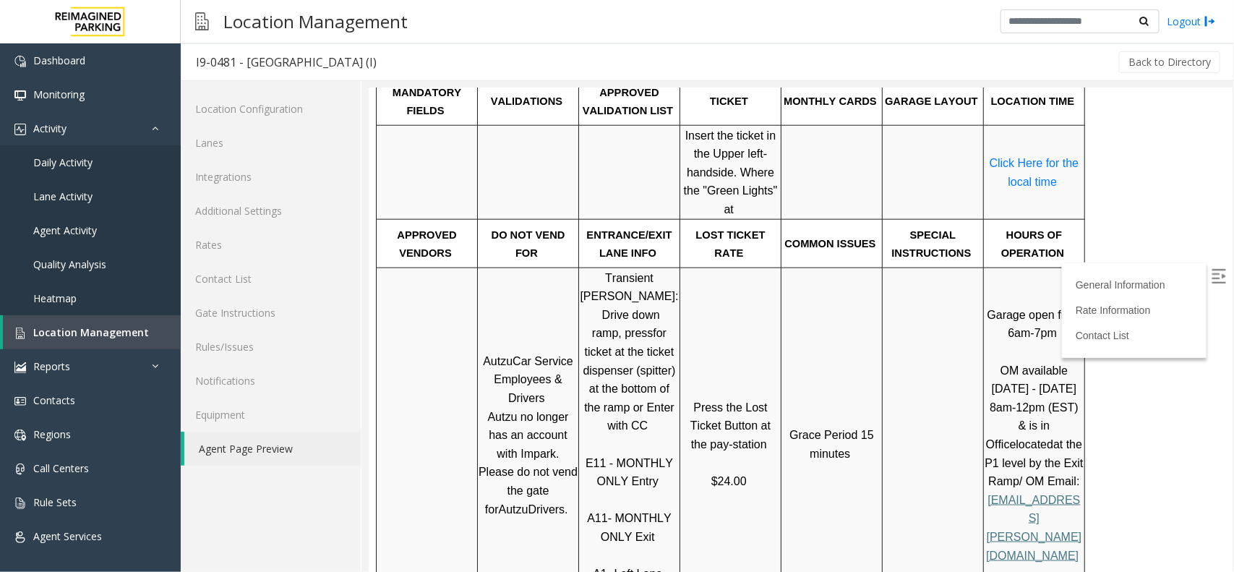
click at [873, 316] on td "Grace Period 15 minutes" at bounding box center [831, 443] width 101 height 353
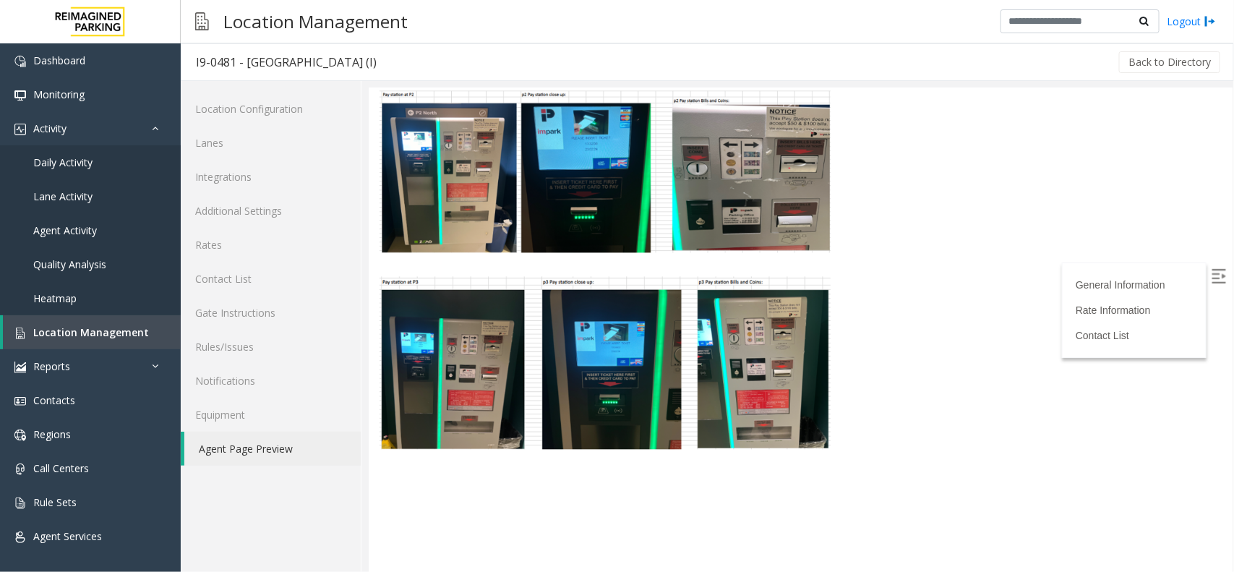
scroll to position [3949, 0]
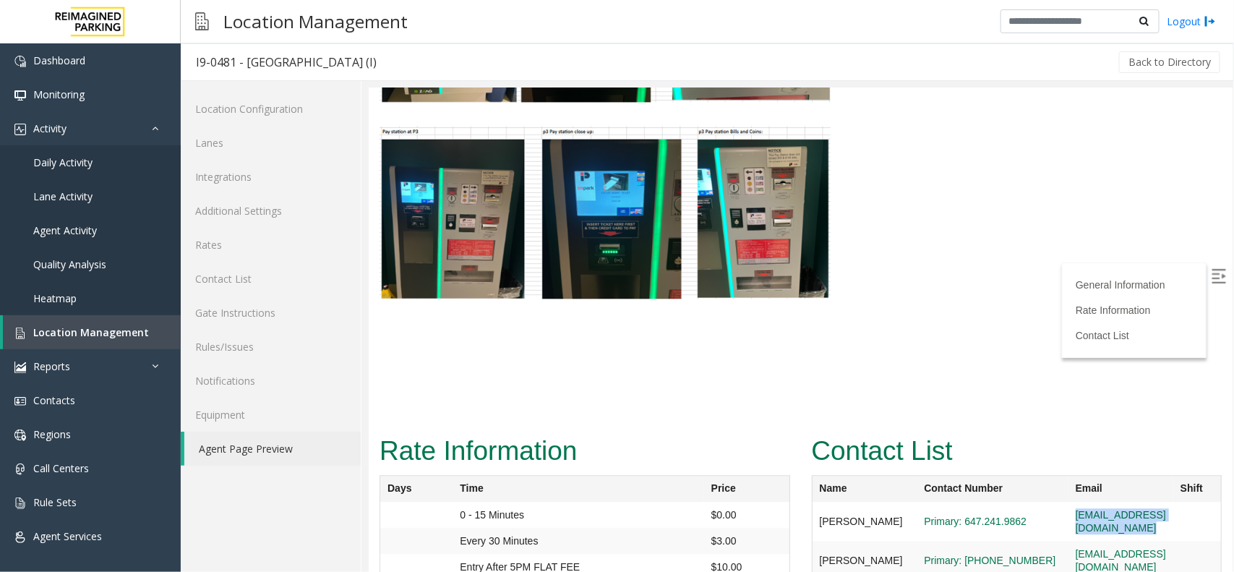
copy tr "[EMAIL_ADDRESS][DOMAIN_NAME]"
drag, startPoint x: 1167, startPoint y: 435, endPoint x: 1035, endPoint y: 435, distance: 131.6
click at [1035, 501] on tr "[PERSON_NAME] Primary: 647.241.9862 [EMAIL_ADDRESS][DOMAIN_NAME]" at bounding box center [1016, 520] width 410 height 39
drag, startPoint x: 1149, startPoint y: 467, endPoint x: 1023, endPoint y: 469, distance: 125.8
click at [1023, 540] on tr "[PERSON_NAME] Primary: [PHONE_NUMBER] [EMAIL_ADDRESS][DOMAIN_NAME]" at bounding box center [1016, 559] width 410 height 39
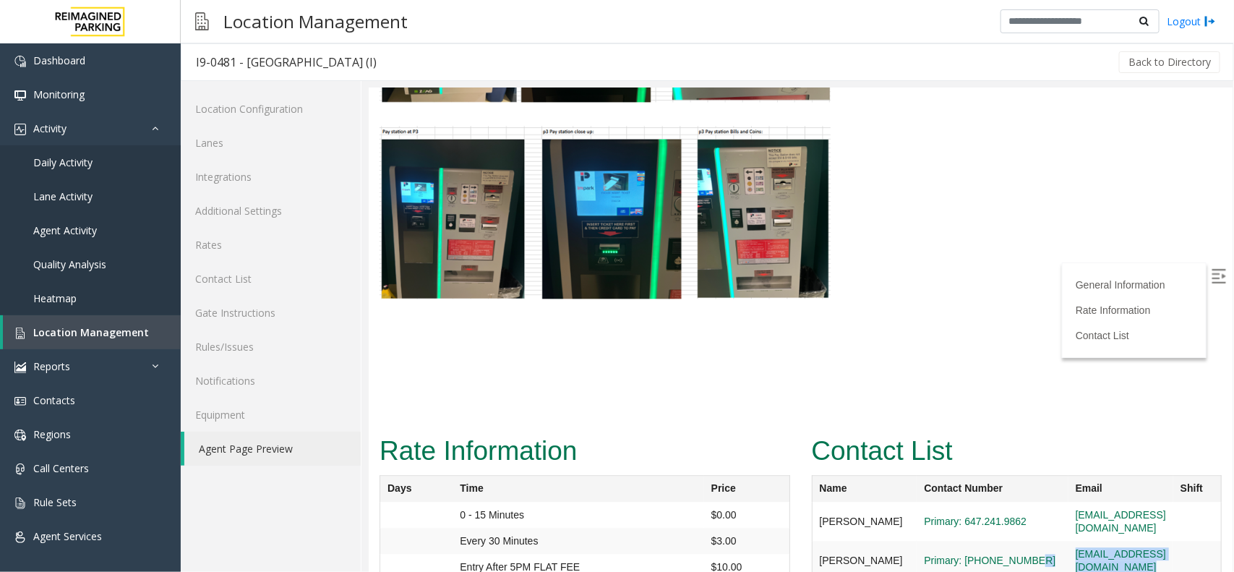
copy tr "[EMAIL_ADDRESS][DOMAIN_NAME]"
